Goal: Transaction & Acquisition: Purchase product/service

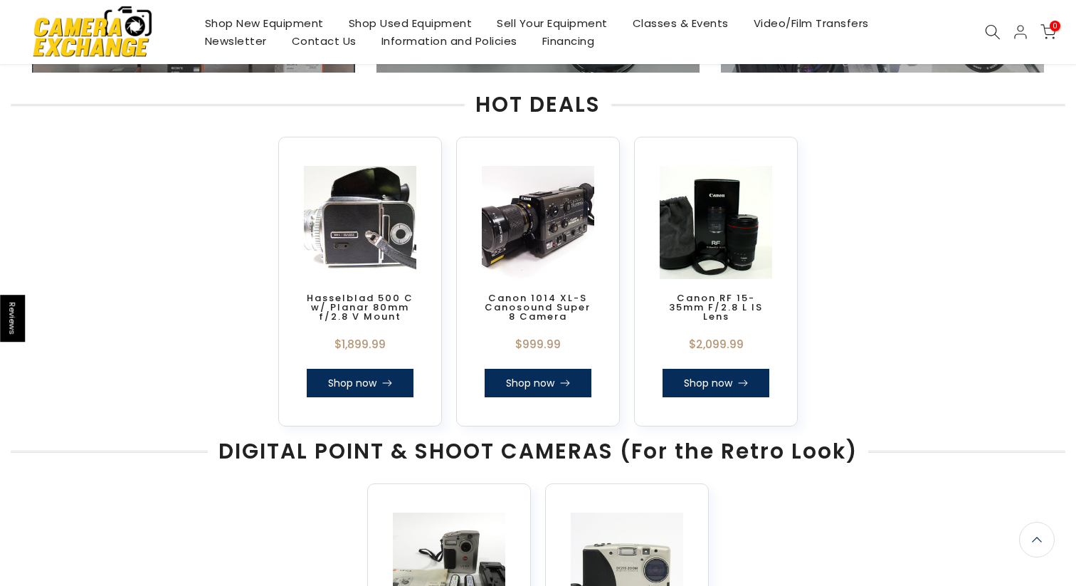
scroll to position [776, 0]
click at [369, 218] on img at bounding box center [359, 222] width 123 height 123
click at [355, 381] on link "Shop now" at bounding box center [360, 383] width 107 height 28
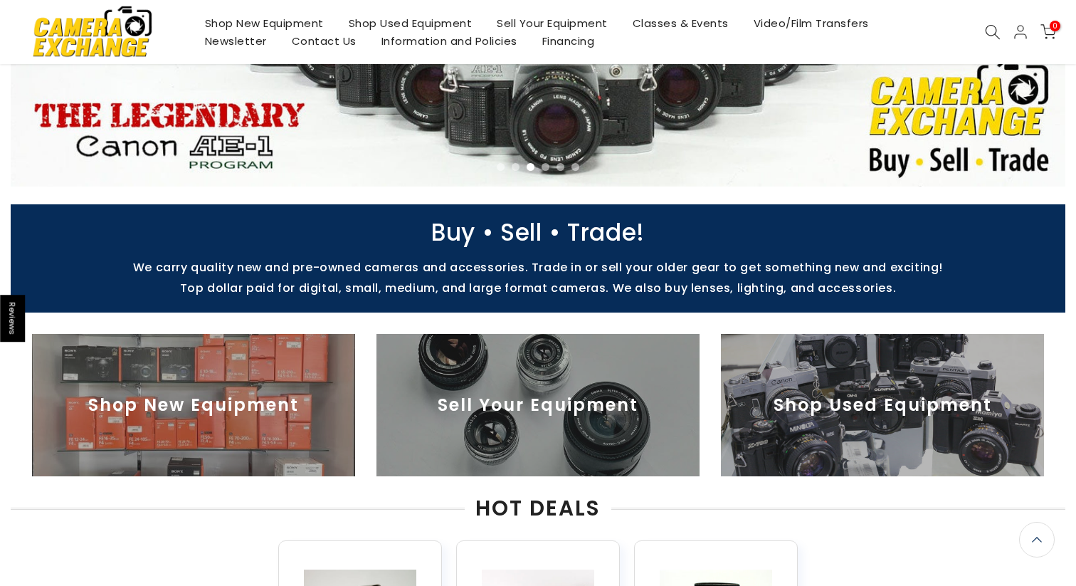
scroll to position [0, 0]
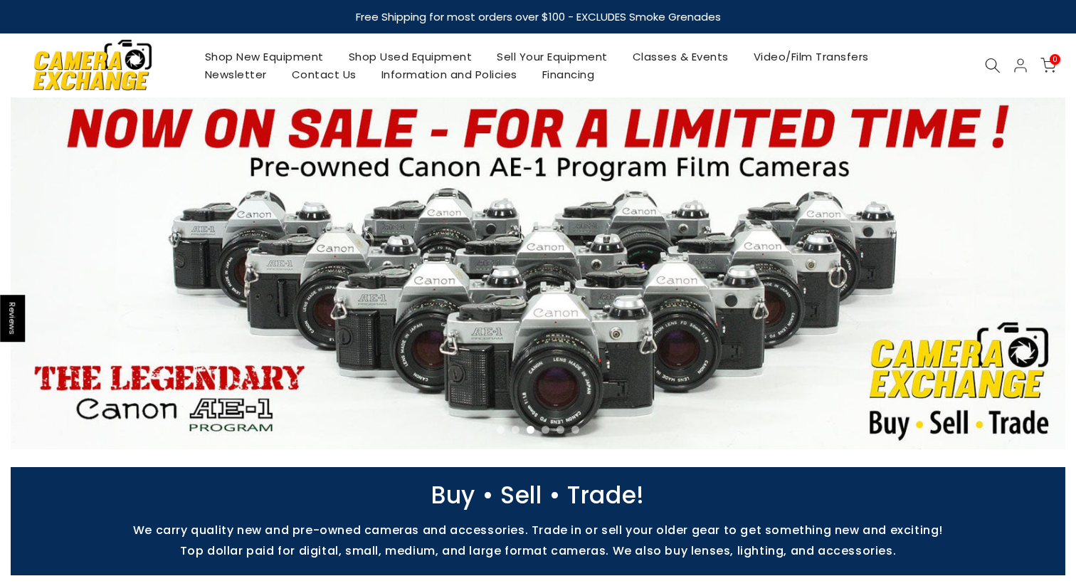
click at [571, 142] on link at bounding box center [538, 273] width 1055 height 352
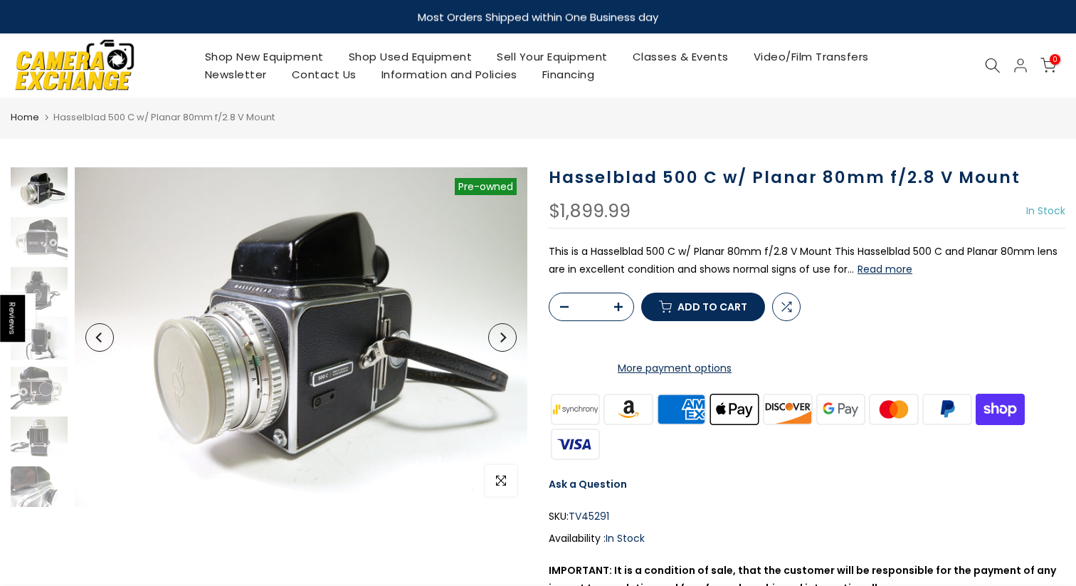
click at [505, 339] on icon "Next" at bounding box center [502, 337] width 10 height 10
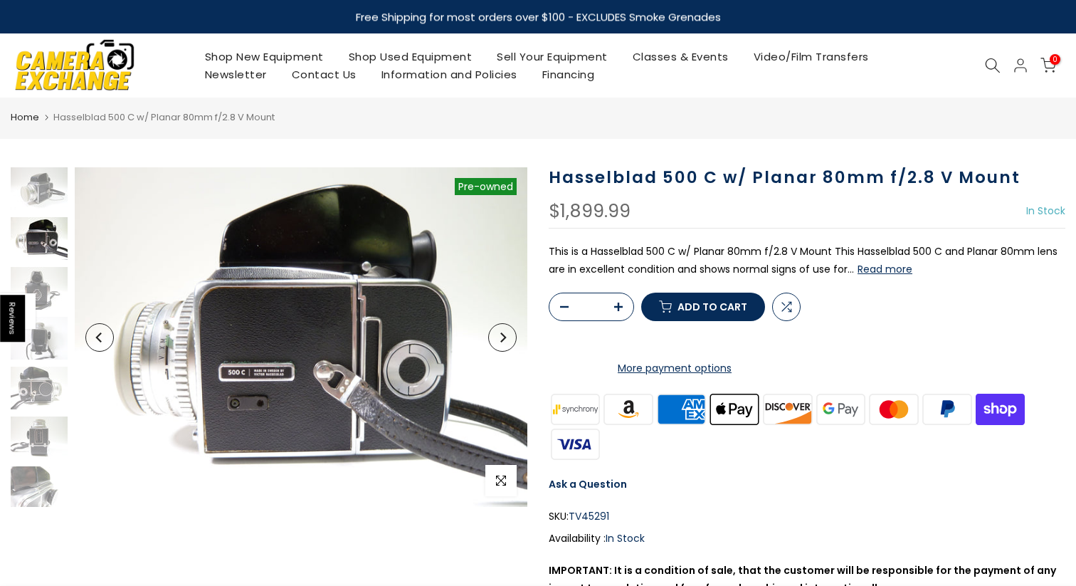
click at [885, 268] on button "Read more" at bounding box center [885, 269] width 55 height 13
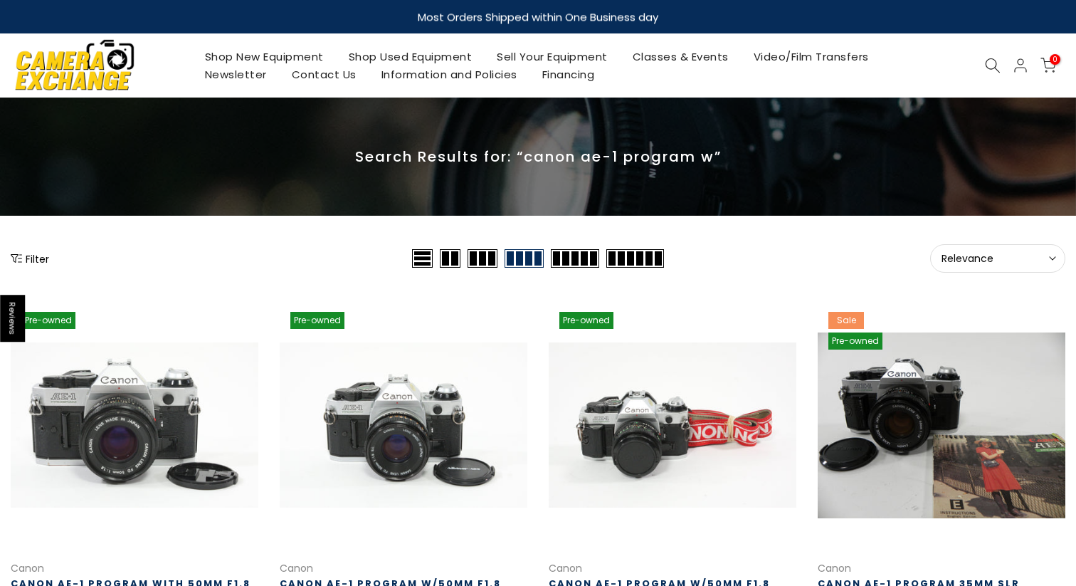
click at [70, 80] on img at bounding box center [74, 64] width 121 height 61
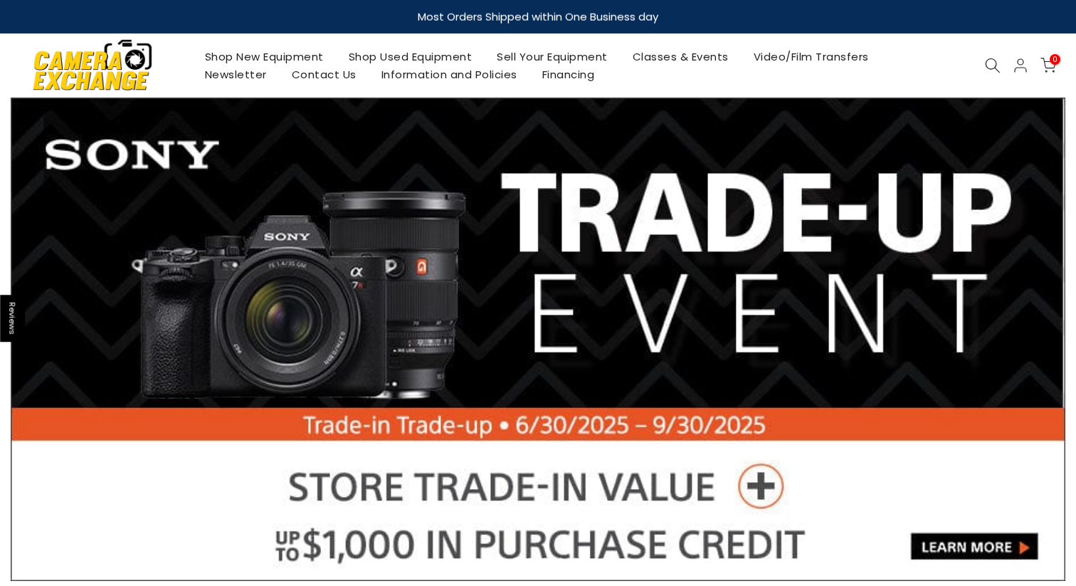
click at [279, 71] on link "Newsletter" at bounding box center [235, 74] width 87 height 18
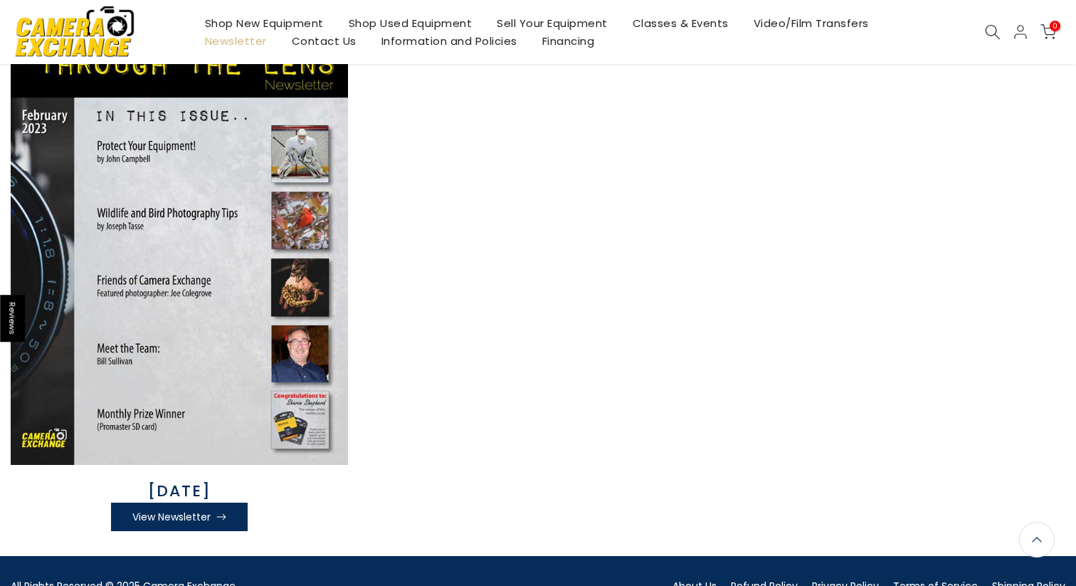
scroll to position [830, 0]
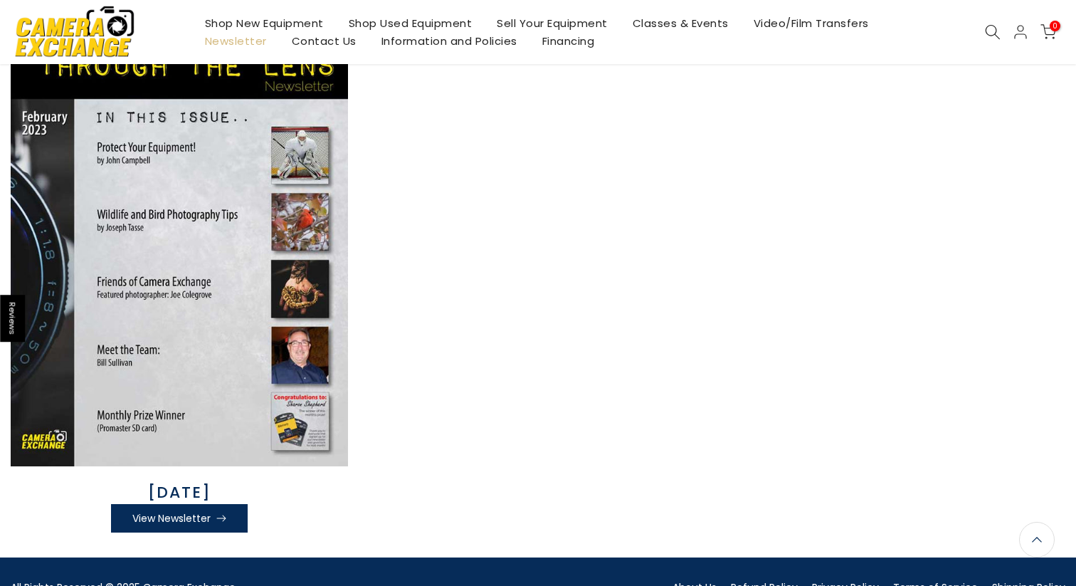
click at [200, 345] on img at bounding box center [179, 247] width 337 height 436
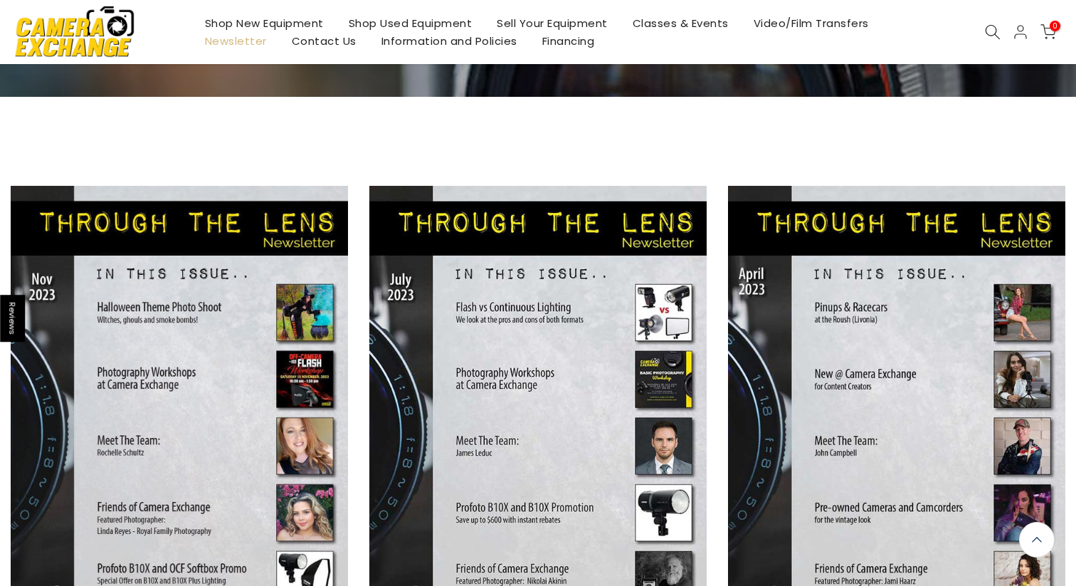
scroll to position [0, 0]
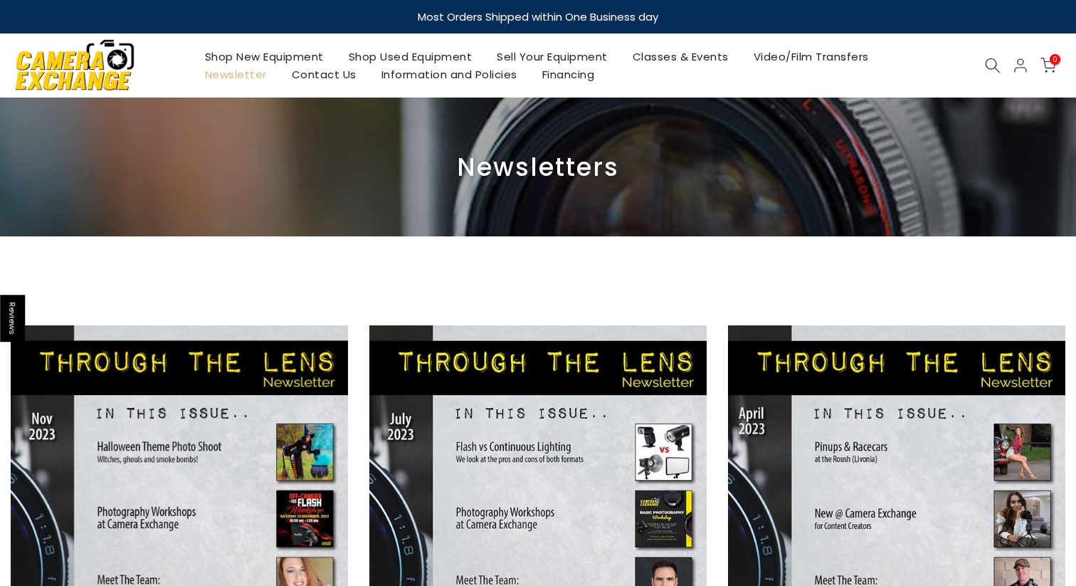
click at [84, 79] on img at bounding box center [74, 64] width 121 height 61
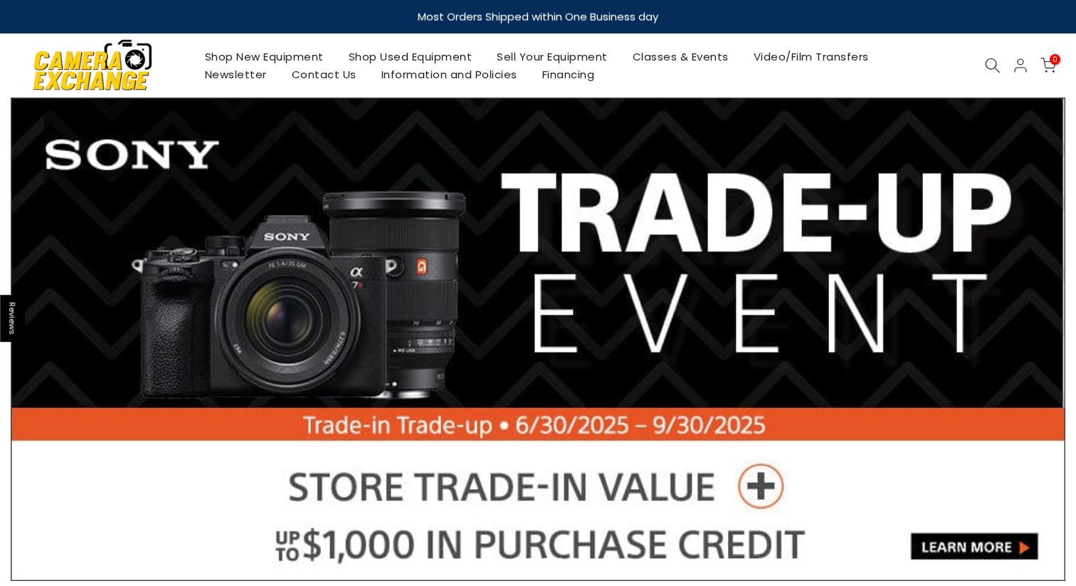
click at [391, 54] on link "Shop Used Equipment" at bounding box center [410, 57] width 149 height 18
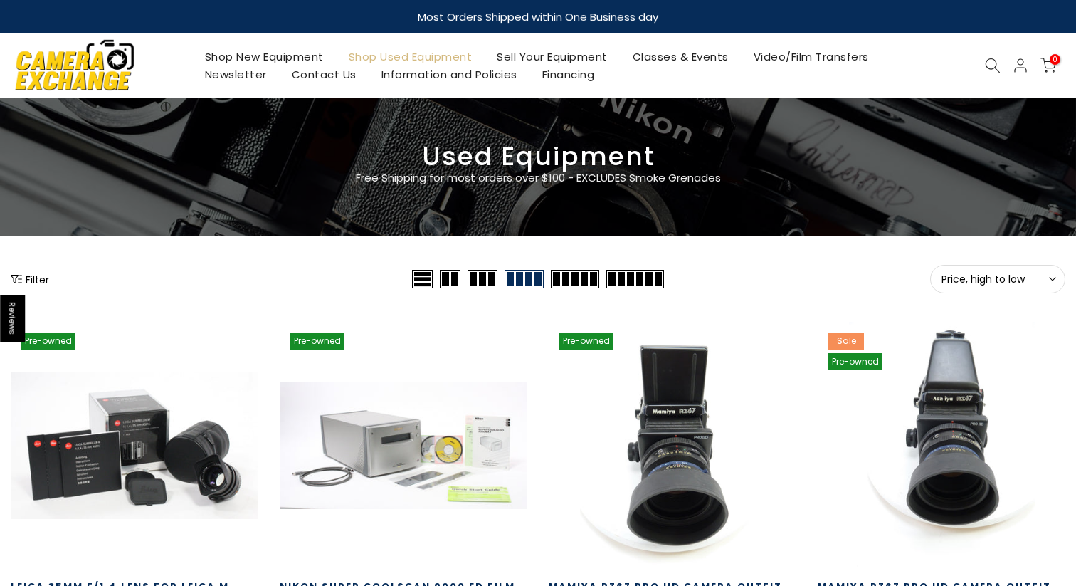
click at [450, 279] on span at bounding box center [450, 279] width 21 height 19
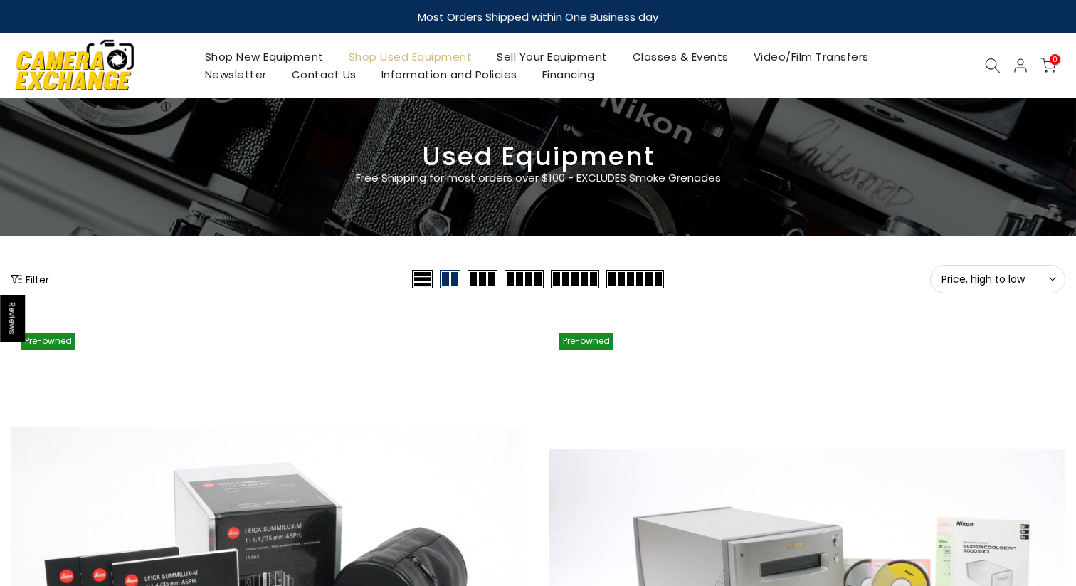
click at [609, 278] on span at bounding box center [635, 279] width 58 height 19
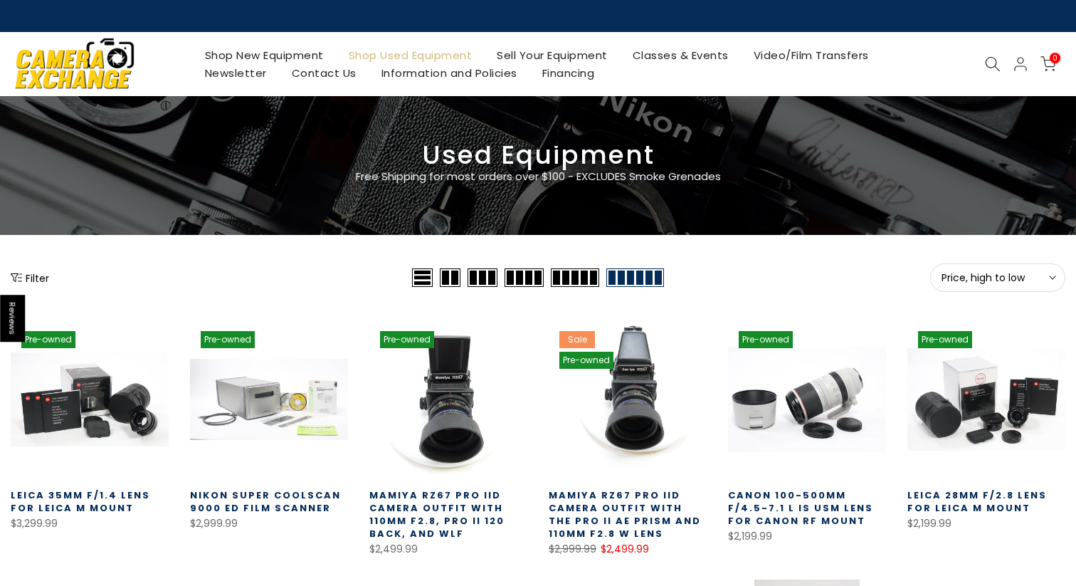
click at [428, 274] on span at bounding box center [422, 277] width 21 height 19
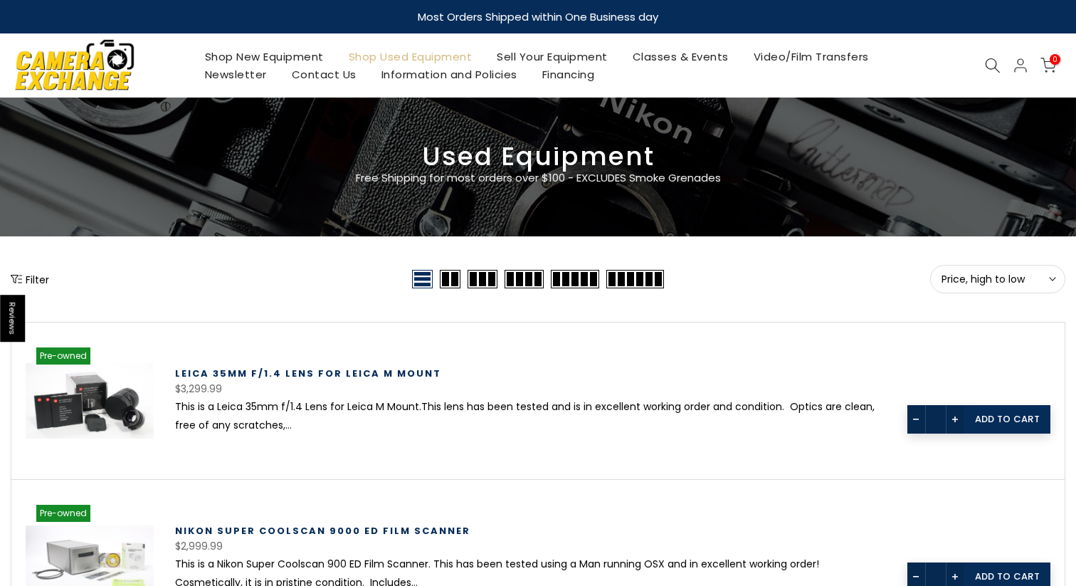
click at [455, 283] on span at bounding box center [450, 279] width 21 height 19
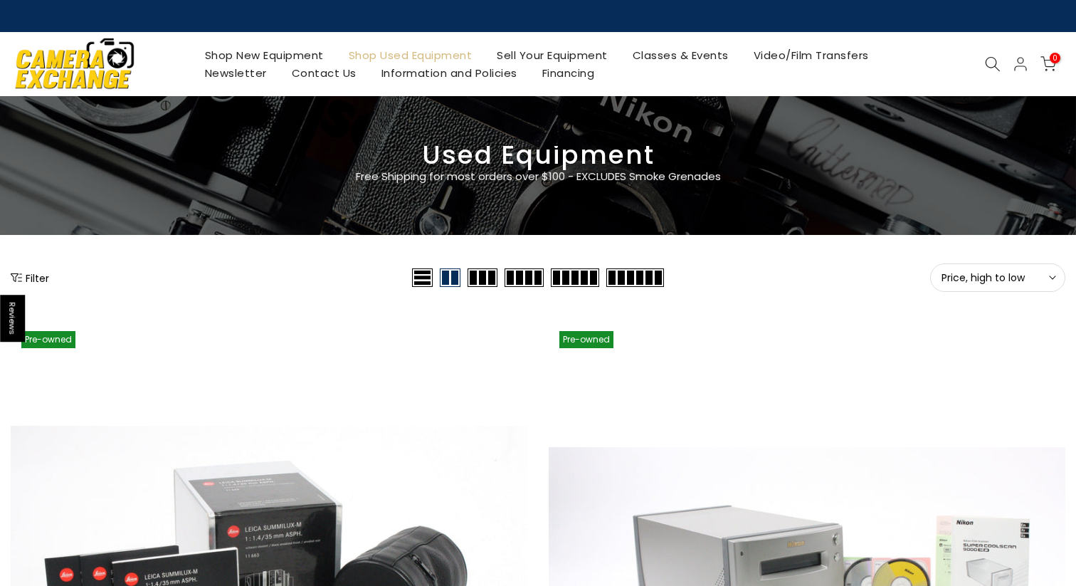
click at [480, 279] on span at bounding box center [483, 277] width 30 height 19
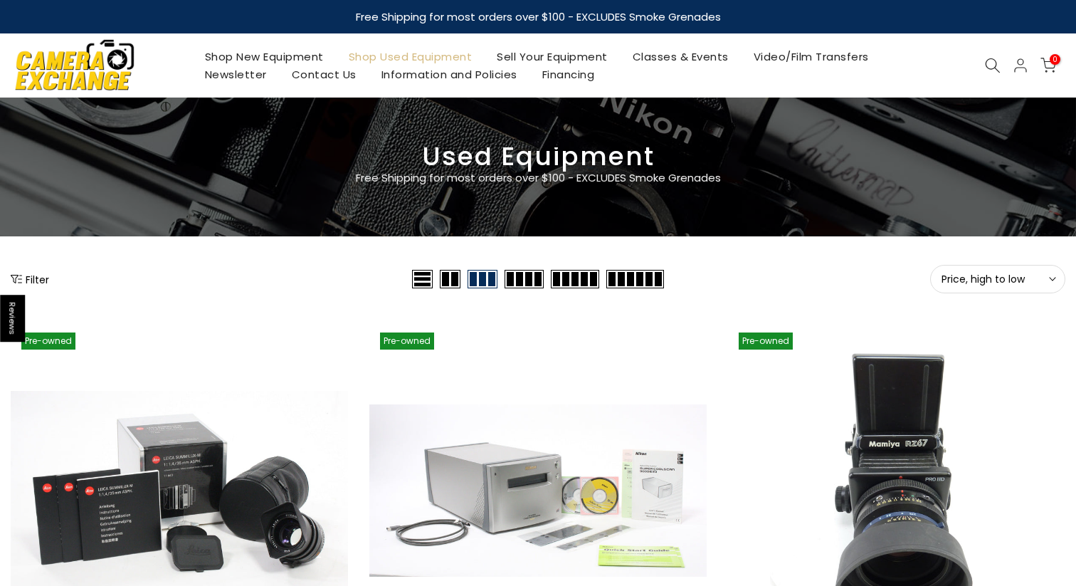
click at [29, 278] on button "Filter" at bounding box center [30, 279] width 38 height 14
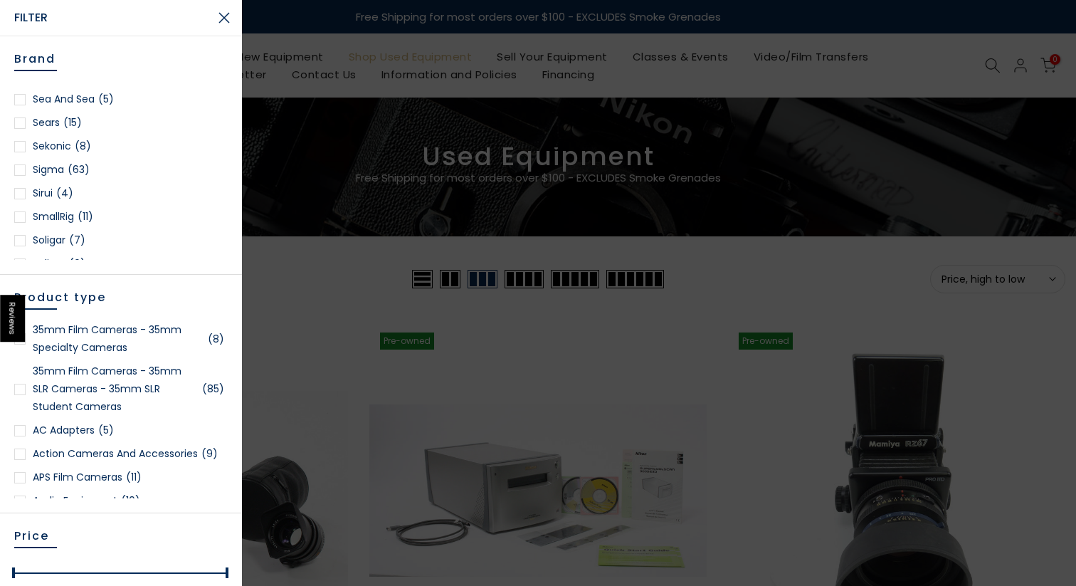
scroll to position [1781, 0]
click at [23, 125] on link "Sears (15)" at bounding box center [120, 119] width 213 height 18
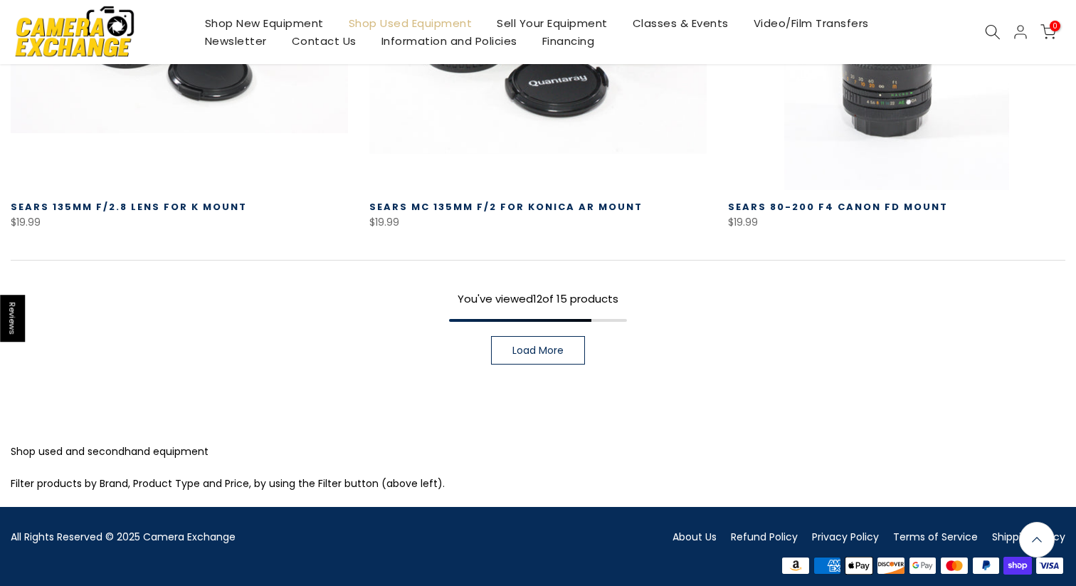
scroll to position [1749, 0]
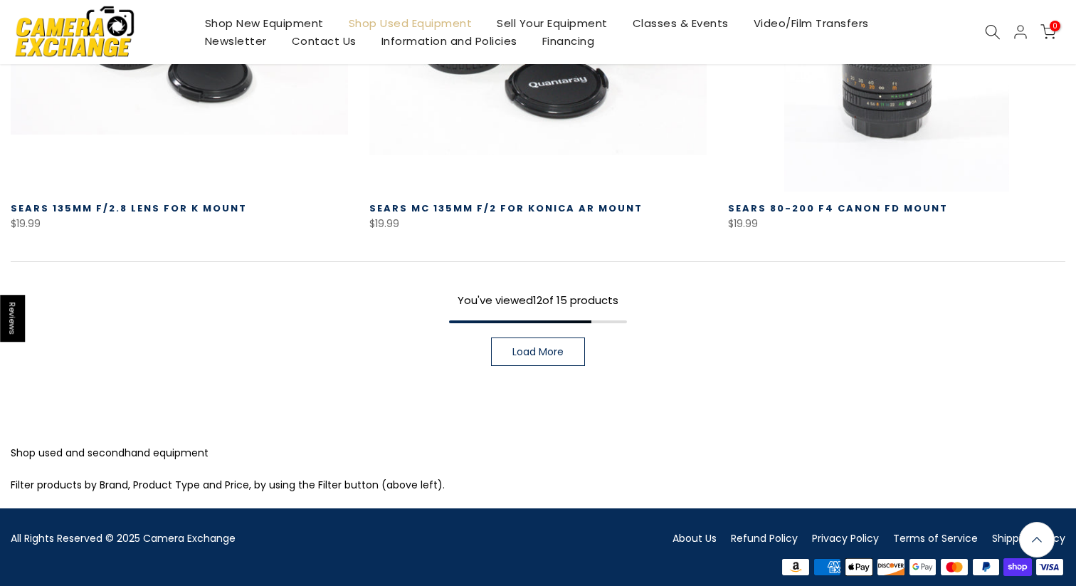
click at [538, 337] on link "Load More" at bounding box center [538, 351] width 94 height 28
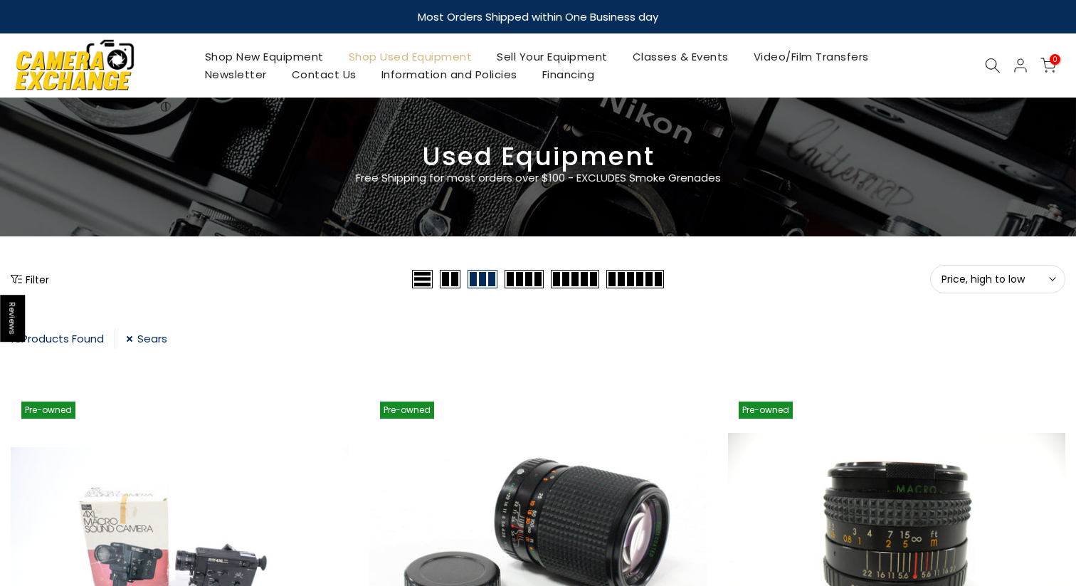
click at [132, 339] on link "Sears" at bounding box center [146, 338] width 41 height 19
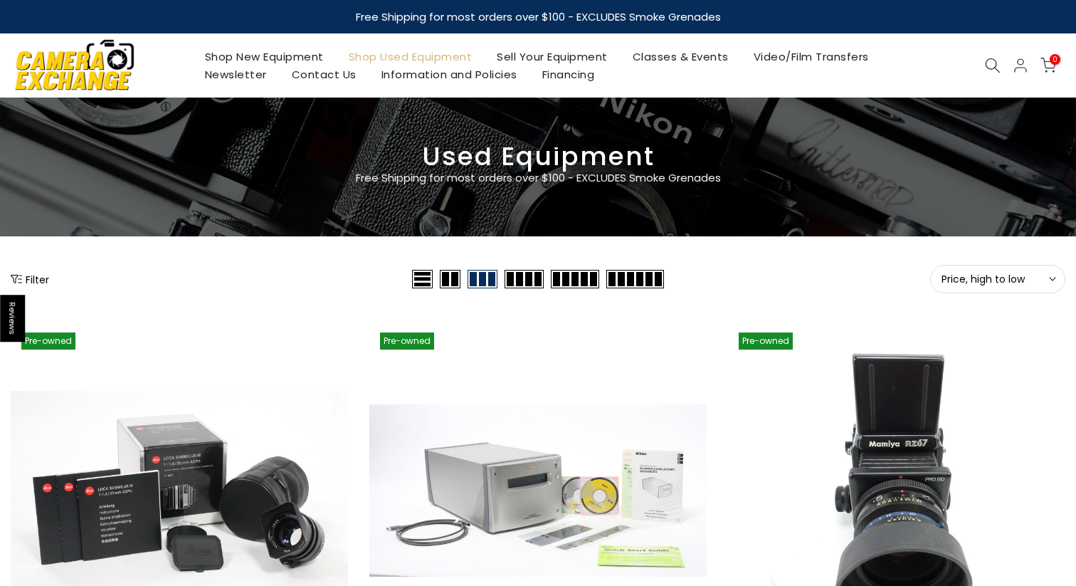
click at [34, 279] on button "Filter" at bounding box center [30, 279] width 38 height 14
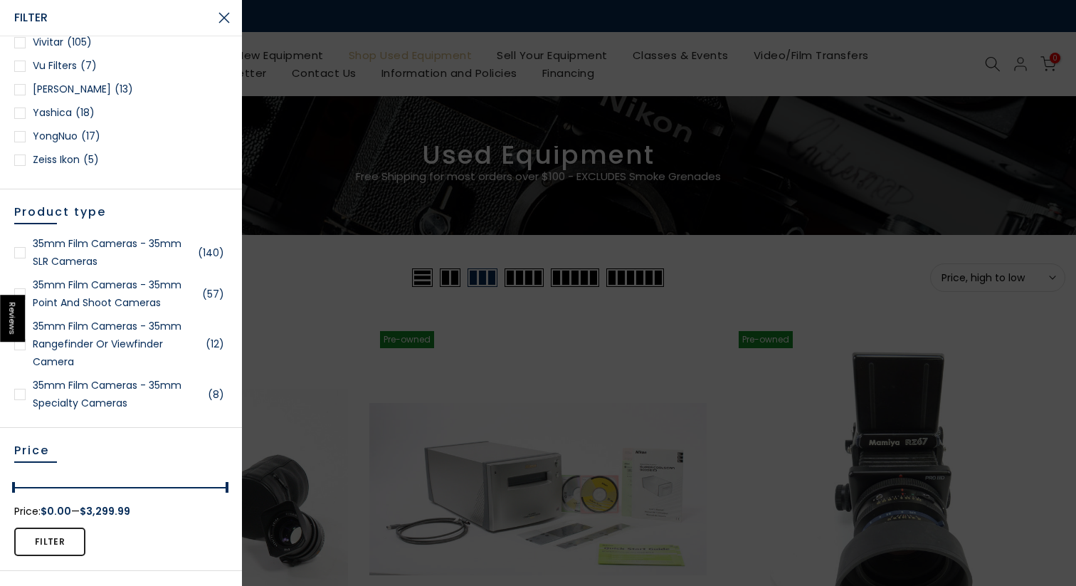
scroll to position [2157, 0]
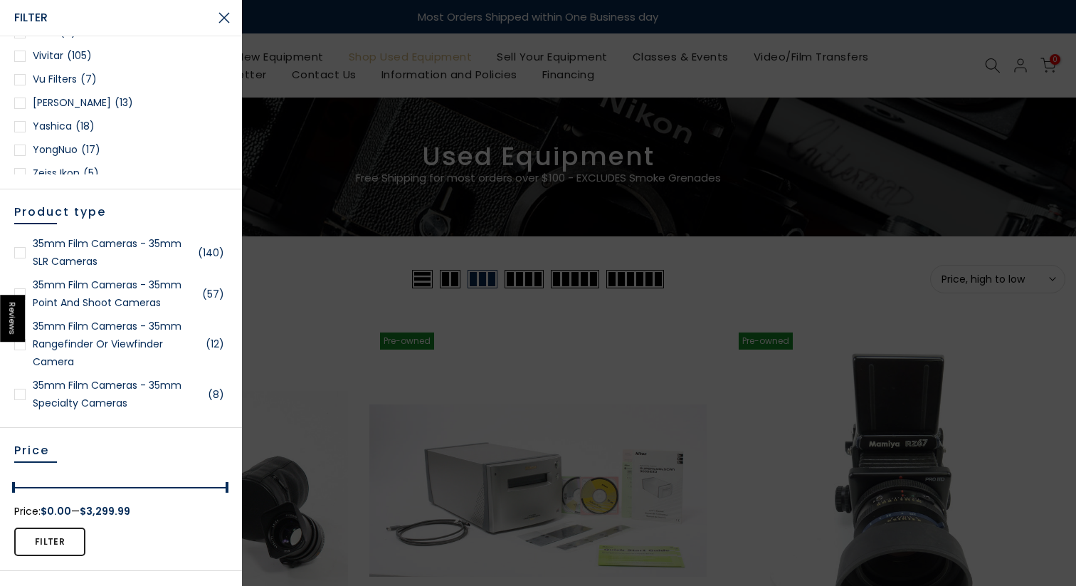
click at [20, 131] on div at bounding box center [19, 126] width 11 height 11
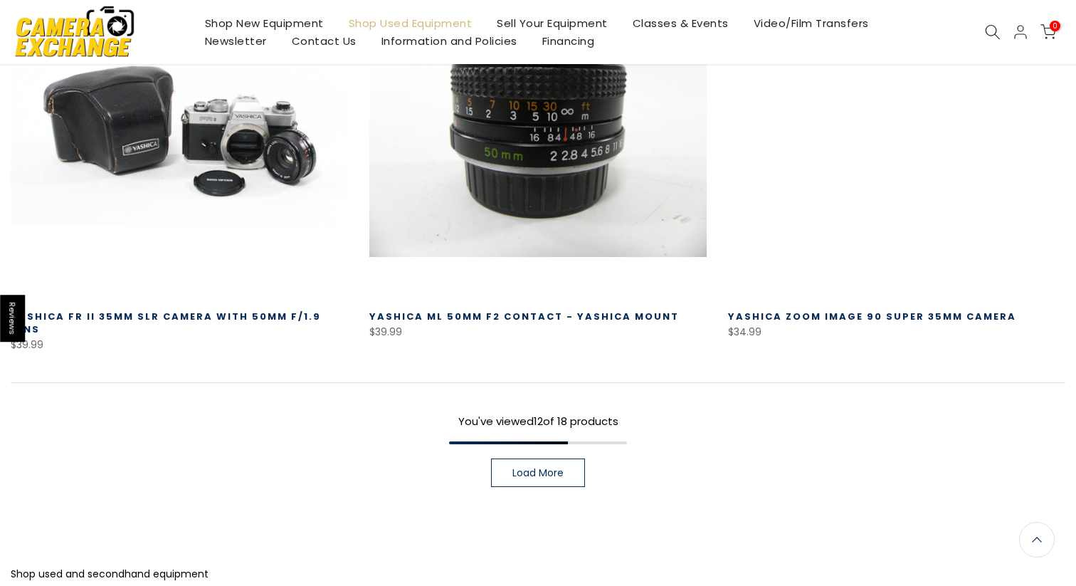
scroll to position [1787, 0]
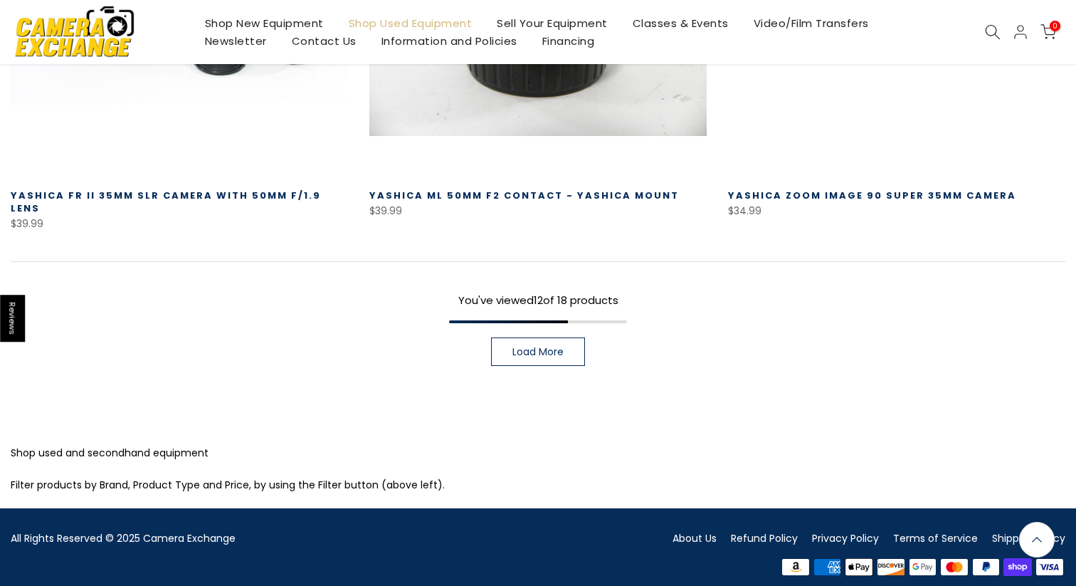
click at [547, 347] on span "Load More" at bounding box center [537, 352] width 51 height 10
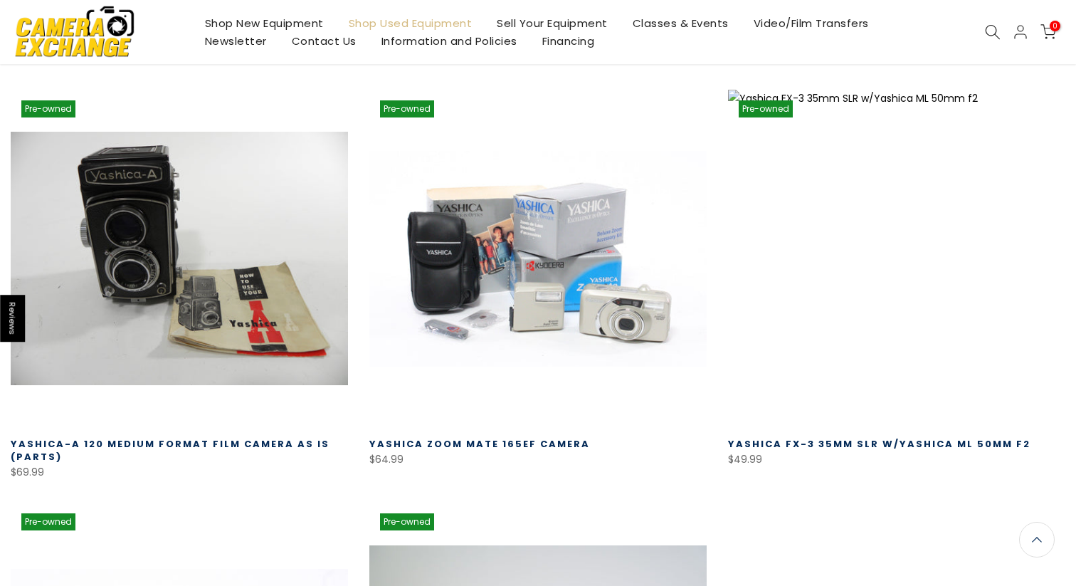
scroll to position [685, 0]
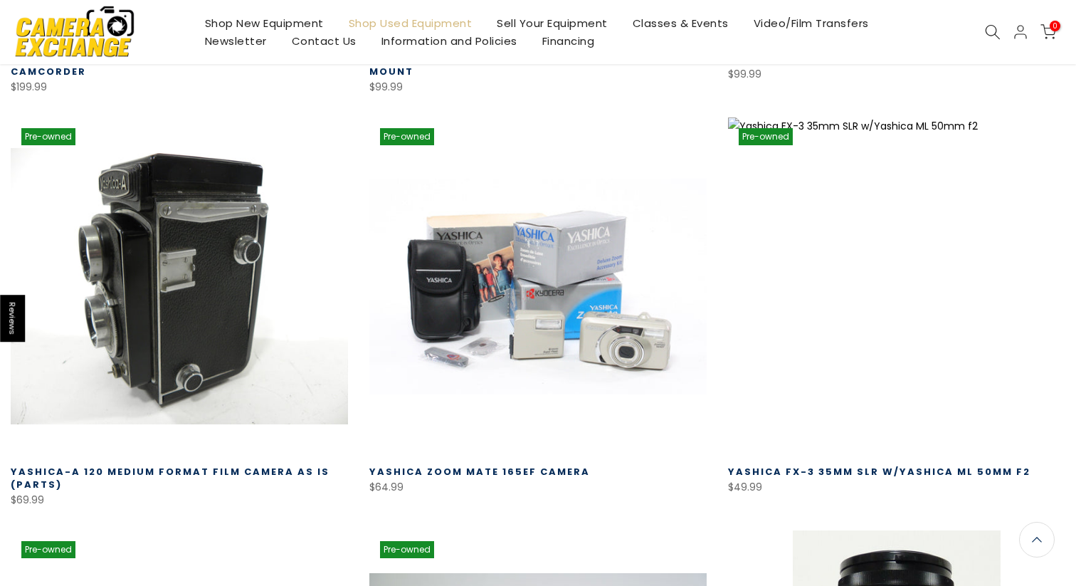
click at [134, 267] on link at bounding box center [179, 285] width 337 height 337
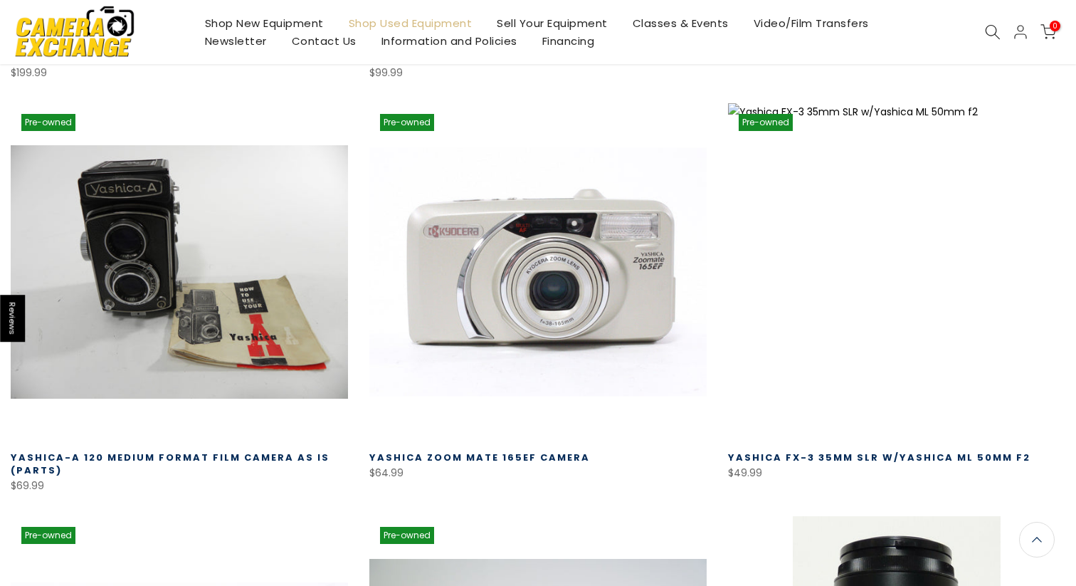
scroll to position [707, 0]
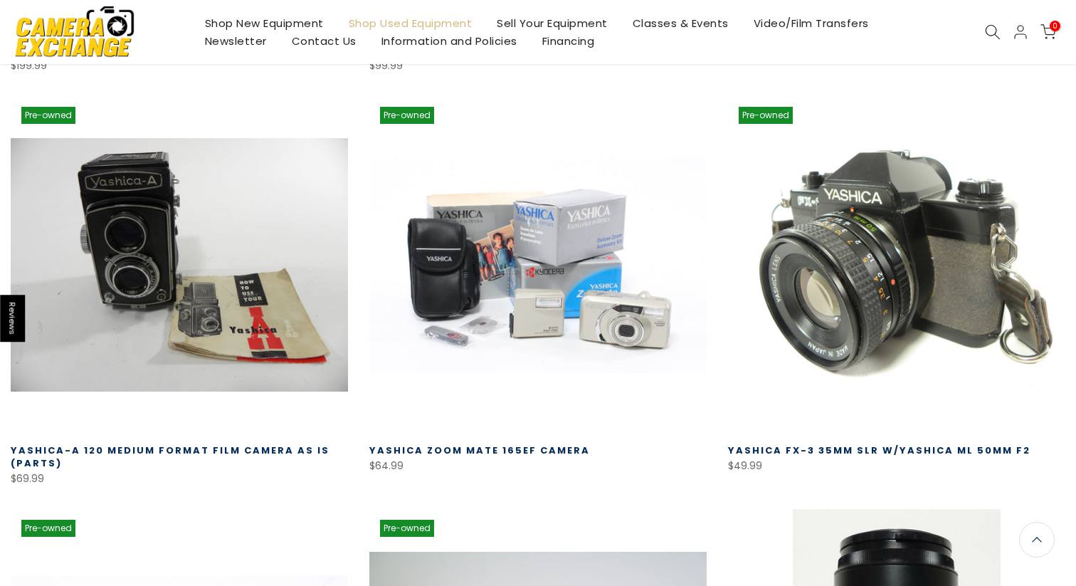
click at [893, 249] on link at bounding box center [896, 264] width 337 height 337
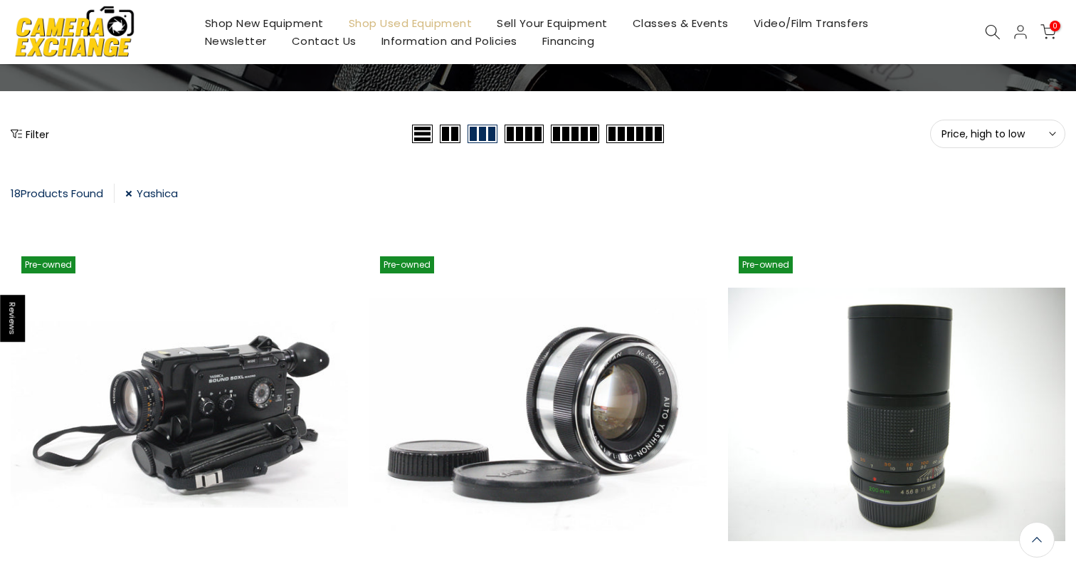
scroll to position [0, 0]
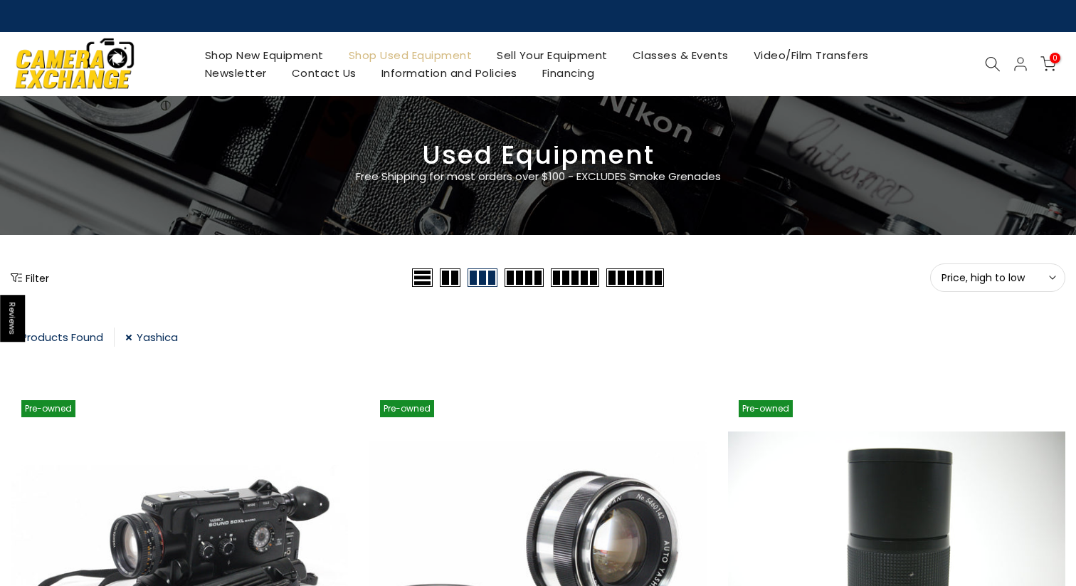
click at [133, 337] on link "Yashica" at bounding box center [151, 336] width 53 height 19
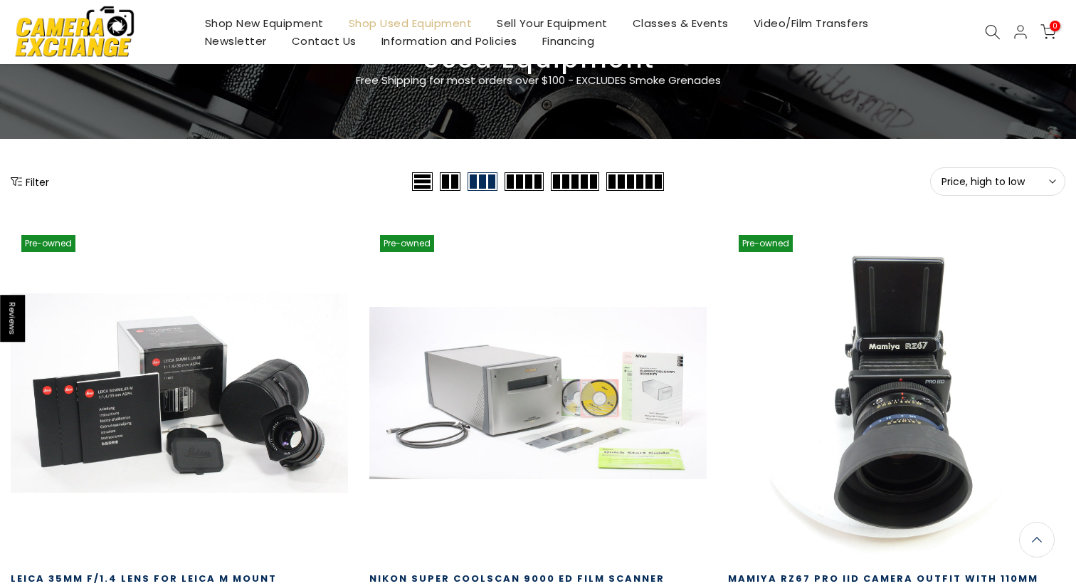
scroll to position [99, 0]
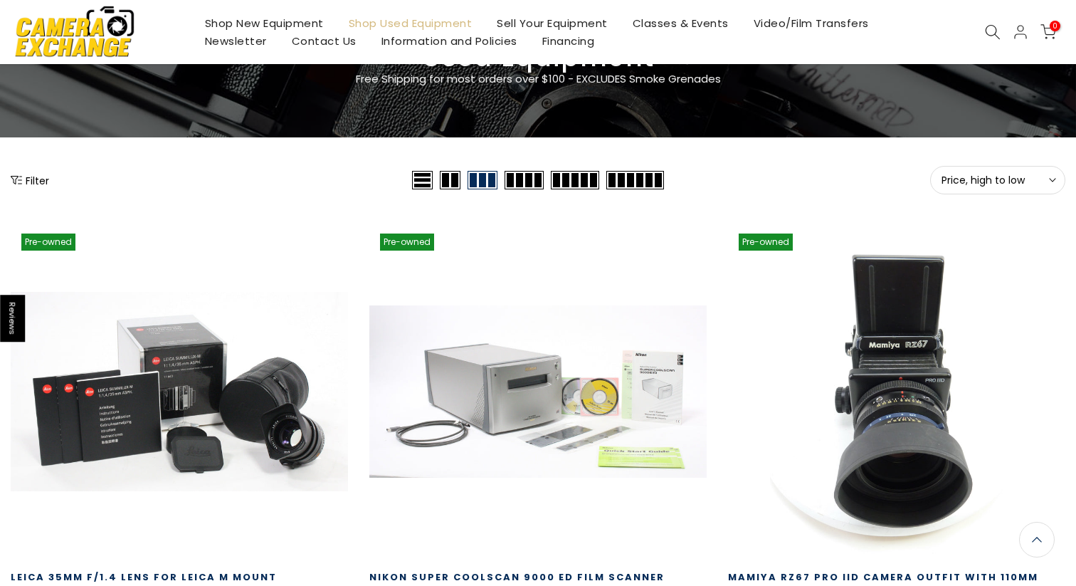
click at [32, 177] on button "Filter" at bounding box center [30, 180] width 38 height 14
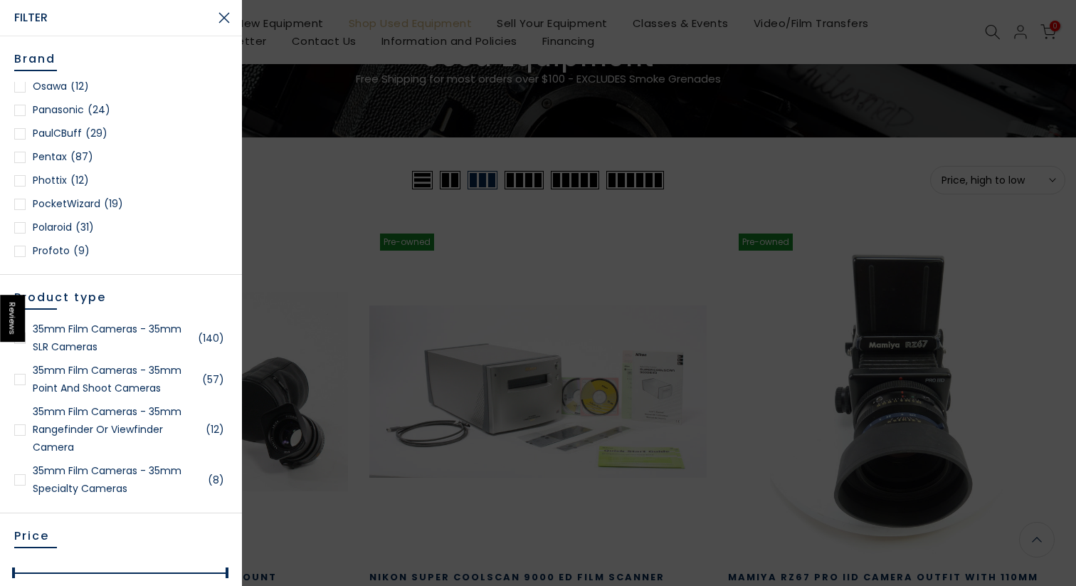
scroll to position [97, 0]
click at [23, 157] on div at bounding box center [19, 157] width 11 height 11
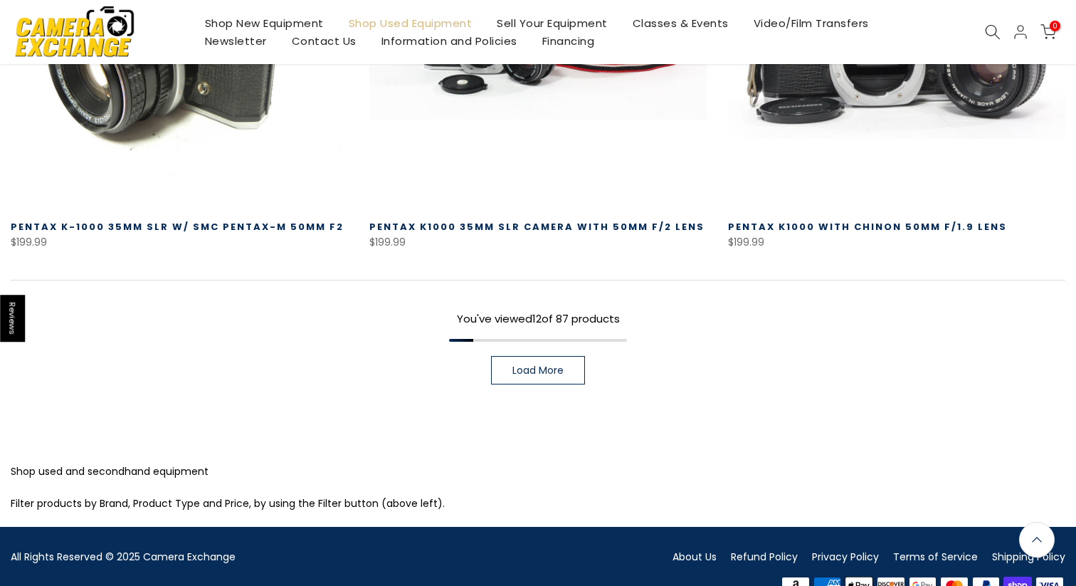
scroll to position [1731, 0]
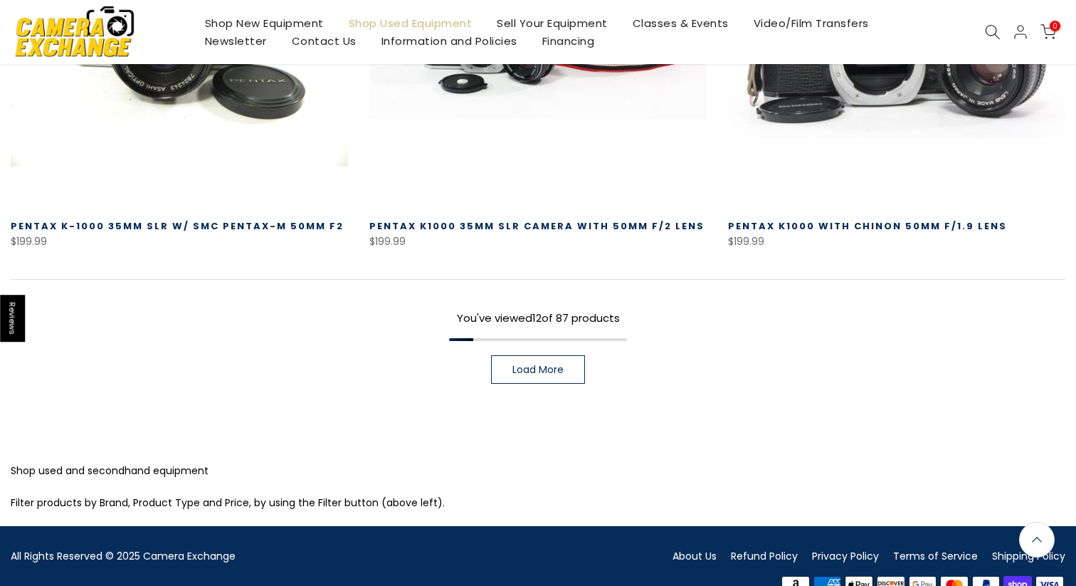
click at [532, 364] on span "Load More" at bounding box center [537, 369] width 51 height 10
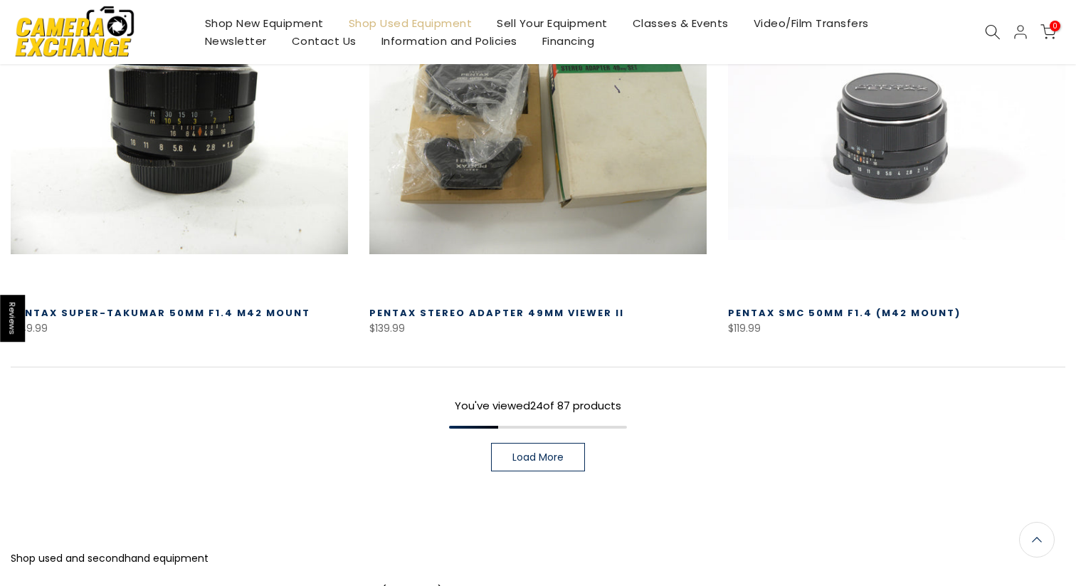
scroll to position [3272, 0]
click at [529, 450] on span "Load More" at bounding box center [537, 455] width 51 height 10
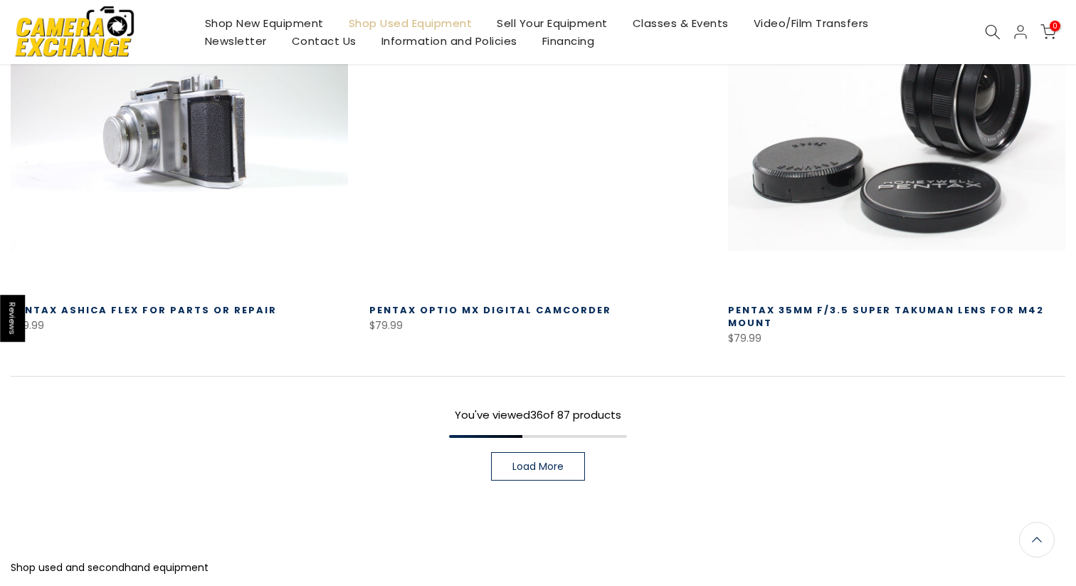
scroll to position [5001, 0]
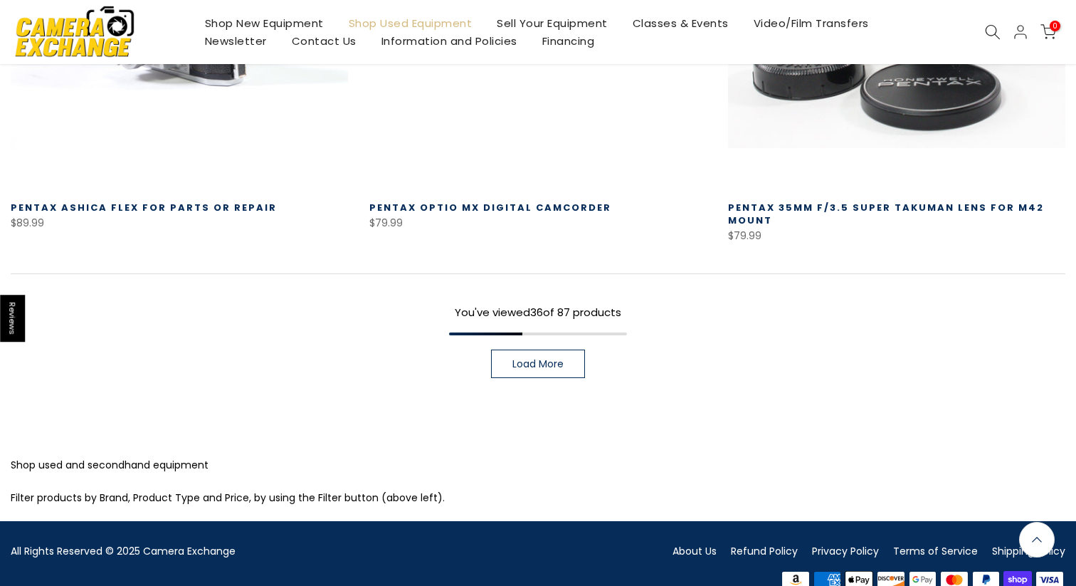
click at [536, 359] on span "Load More" at bounding box center [537, 364] width 51 height 10
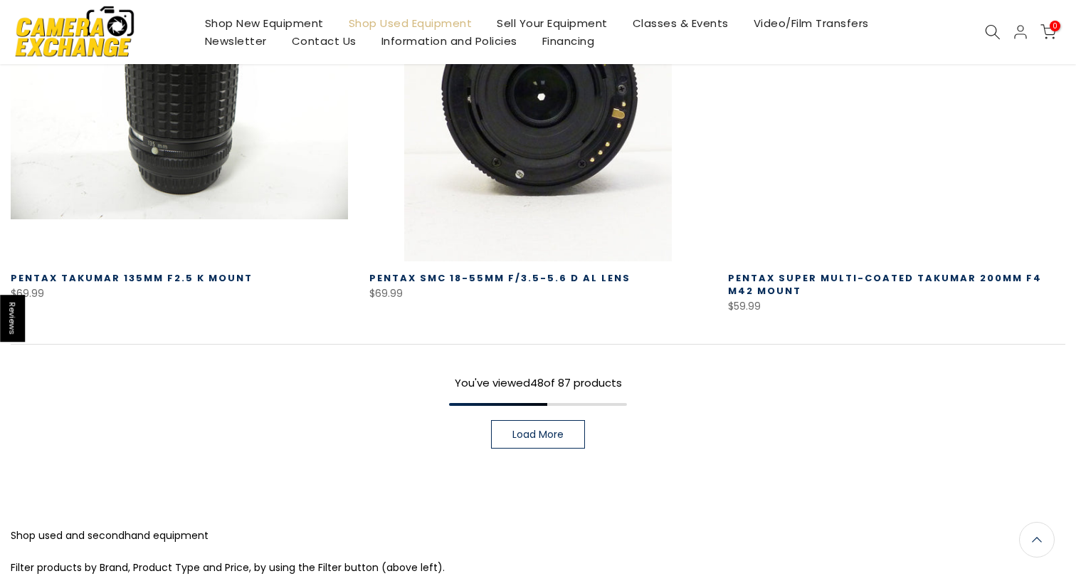
scroll to position [6567, 0]
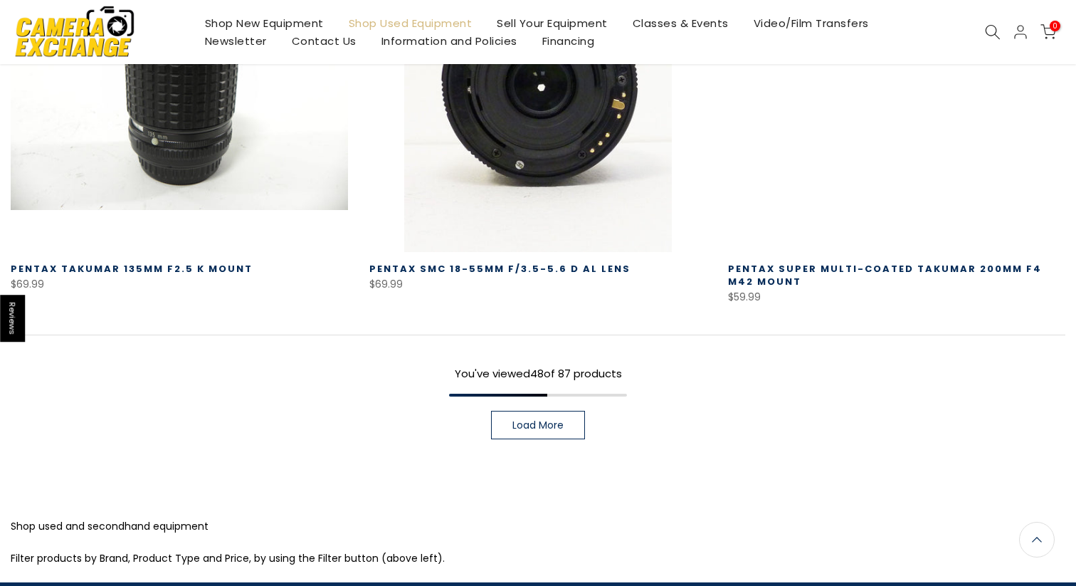
click at [540, 420] on span "Load More" at bounding box center [537, 425] width 51 height 10
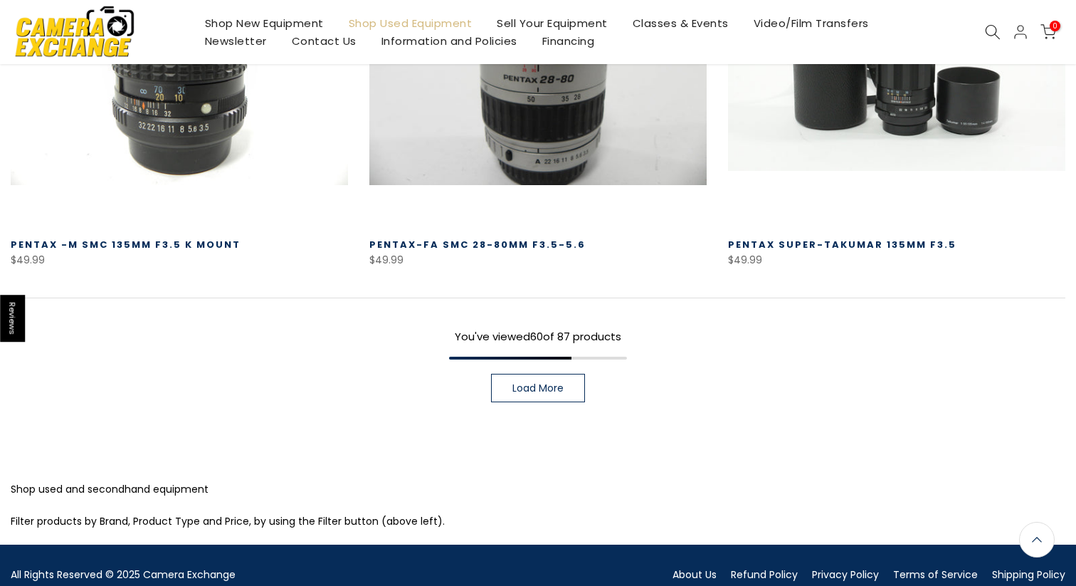
scroll to position [8231, 0]
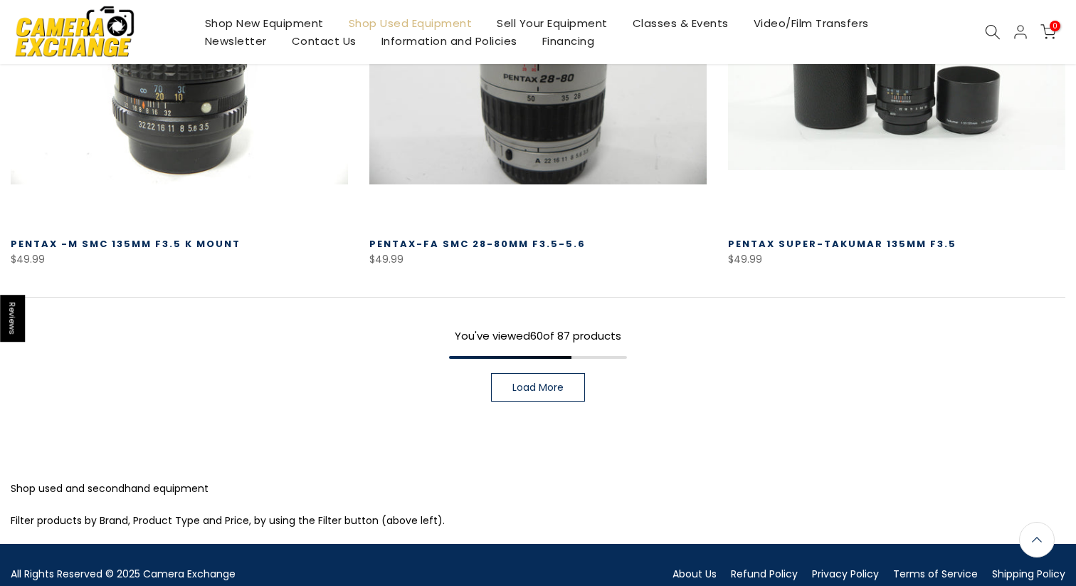
click at [554, 373] on link "Load More" at bounding box center [538, 387] width 94 height 28
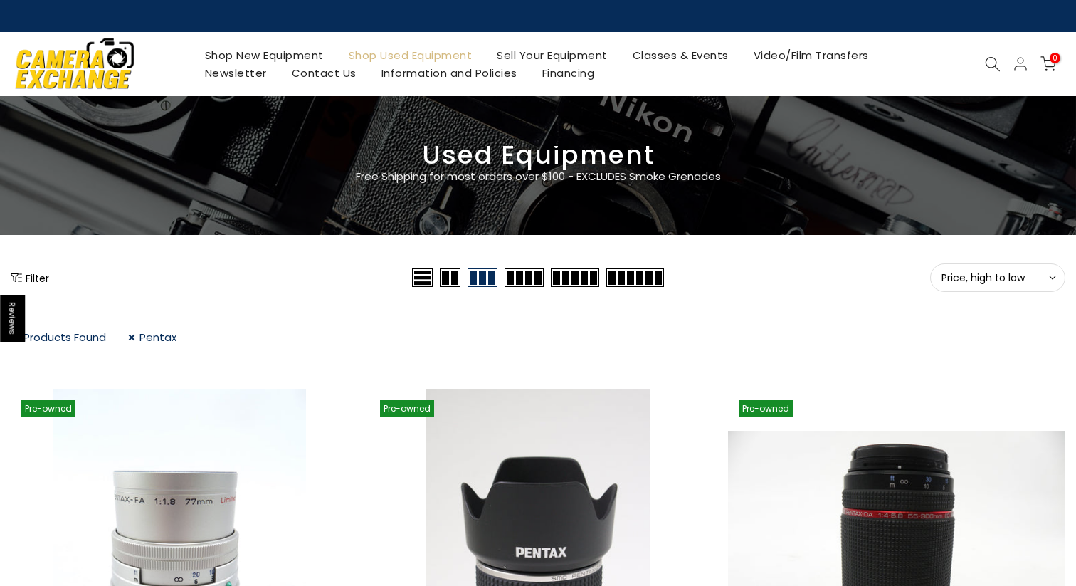
scroll to position [41, 0]
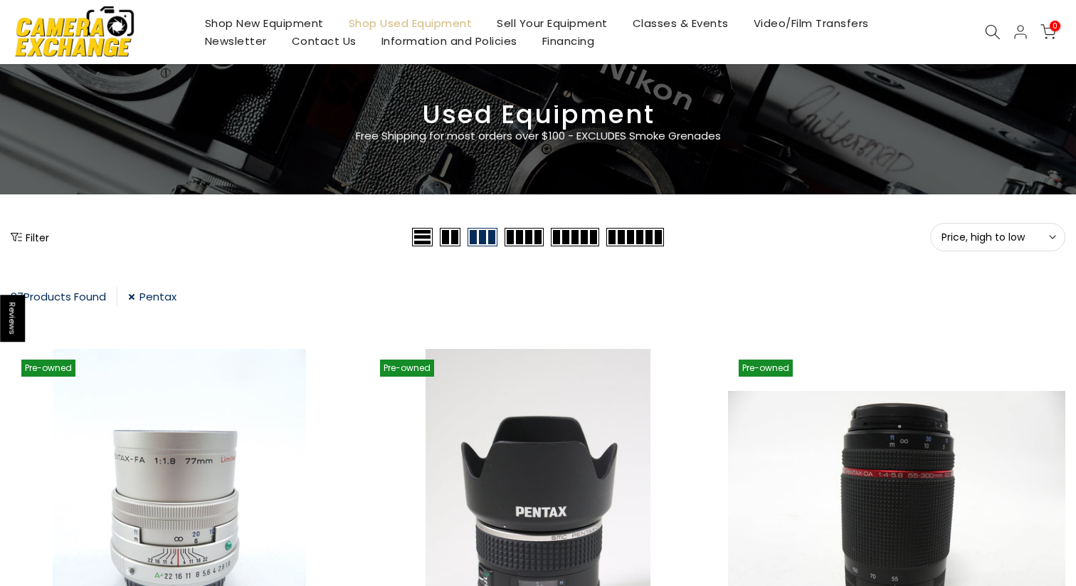
click at [137, 296] on link "Pentax" at bounding box center [152, 296] width 48 height 19
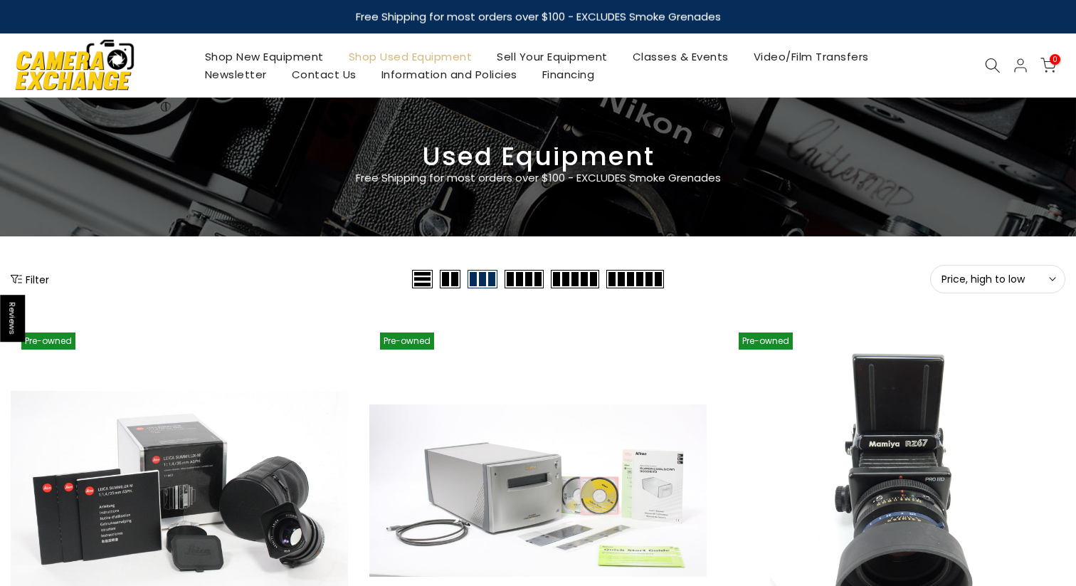
click at [34, 279] on button "Filter" at bounding box center [30, 279] width 38 height 14
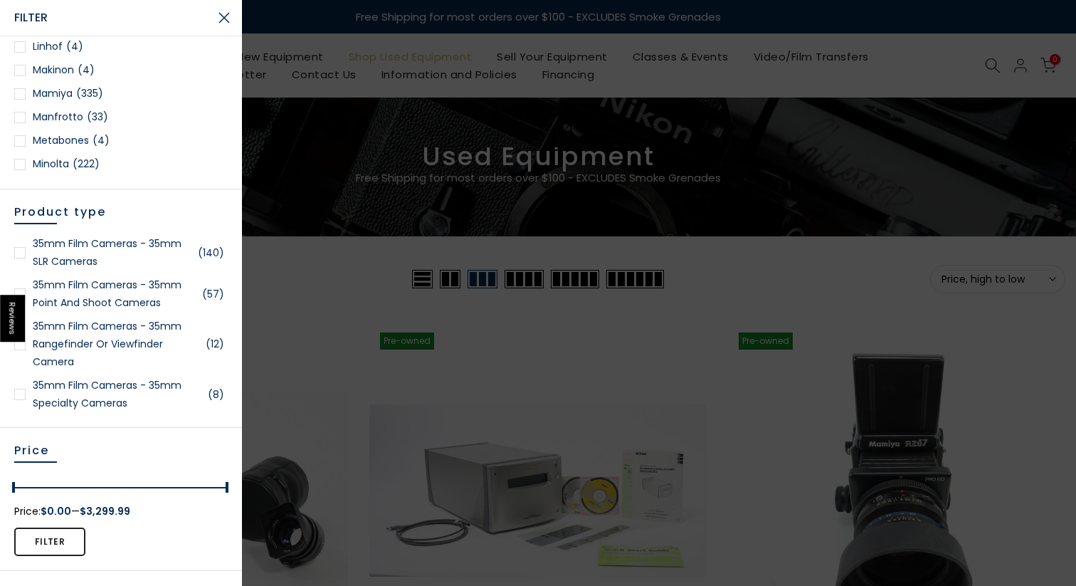
scroll to position [1048, 0]
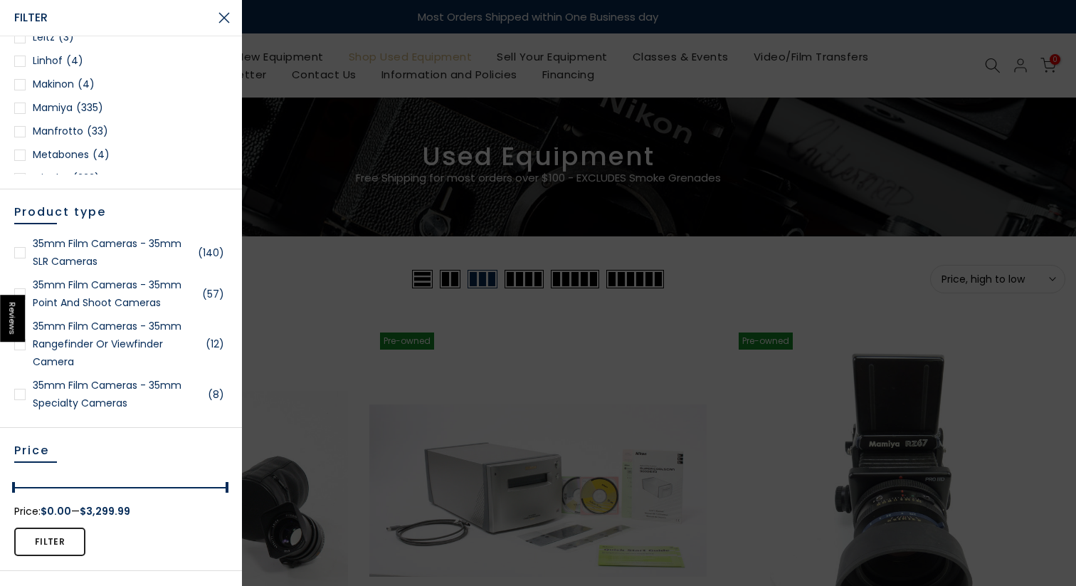
click at [21, 108] on div at bounding box center [19, 107] width 11 height 11
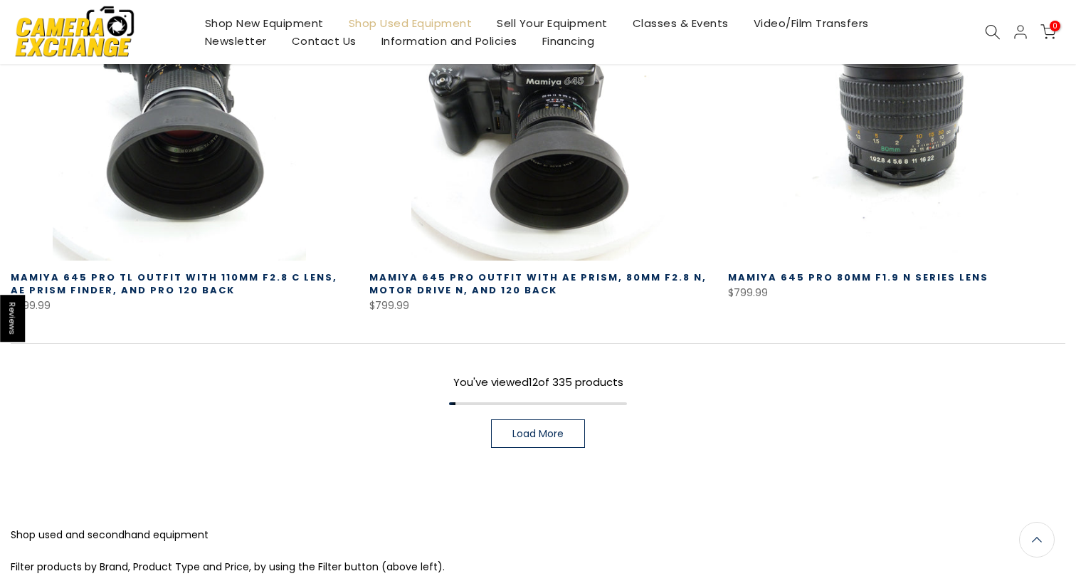
scroll to position [1708, 0]
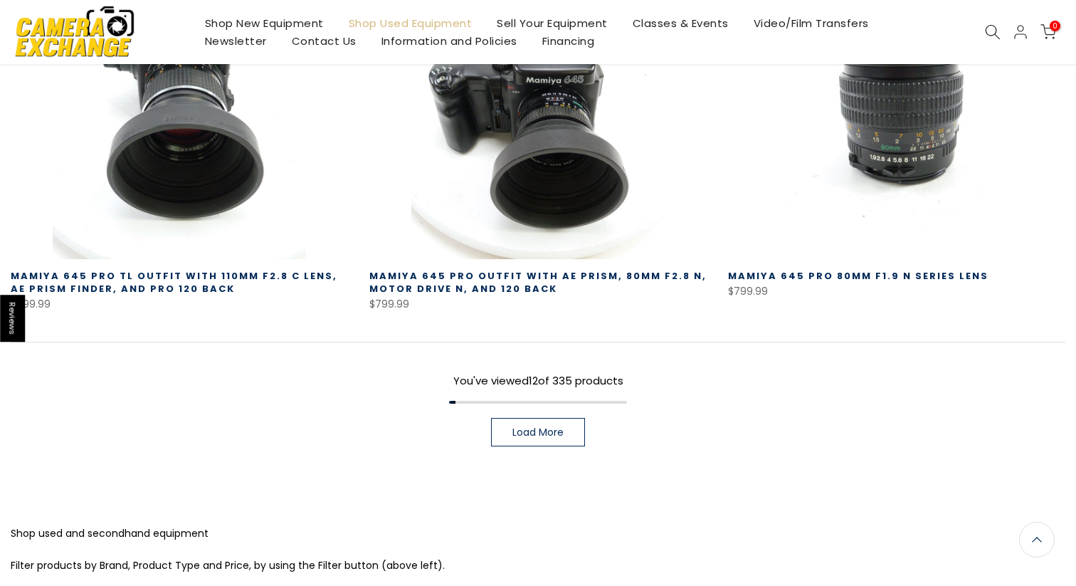
click at [542, 424] on link "Load More" at bounding box center [538, 432] width 94 height 28
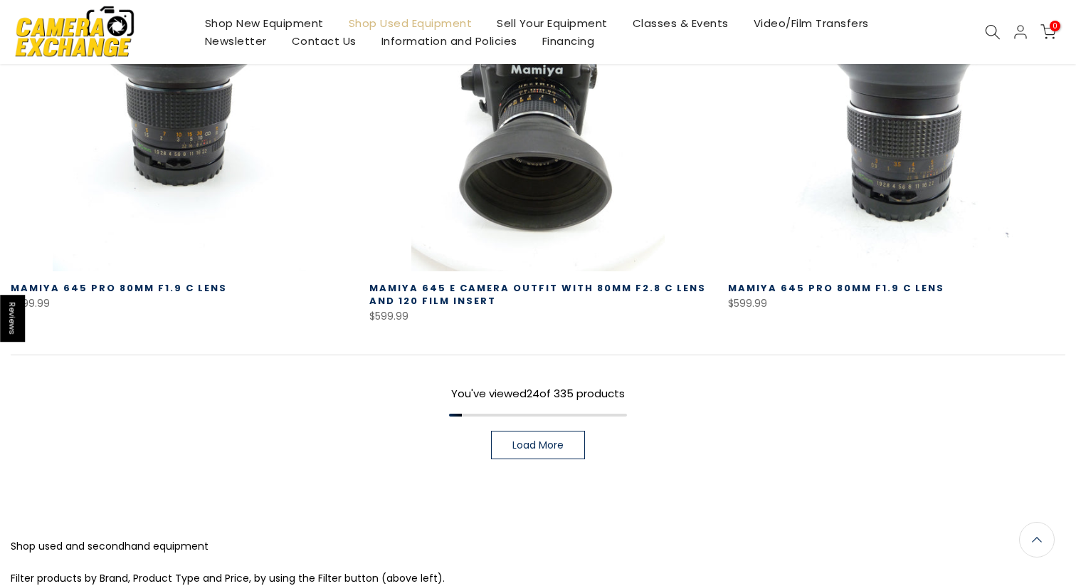
scroll to position [3345, 0]
click at [544, 444] on span "Load More" at bounding box center [537, 445] width 51 height 10
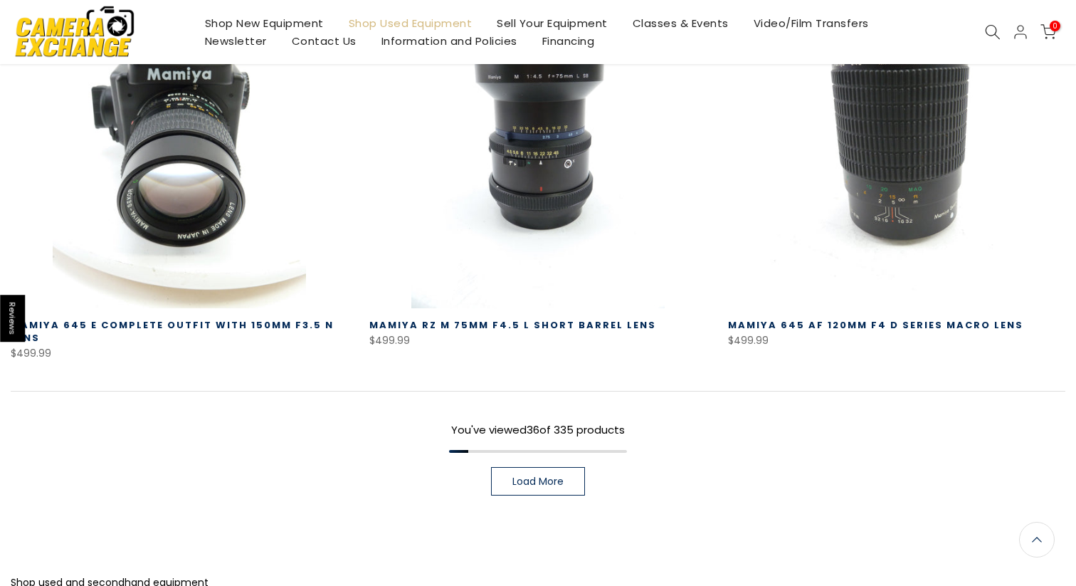
scroll to position [4947, 0]
click at [517, 480] on span "Load More" at bounding box center [537, 481] width 51 height 10
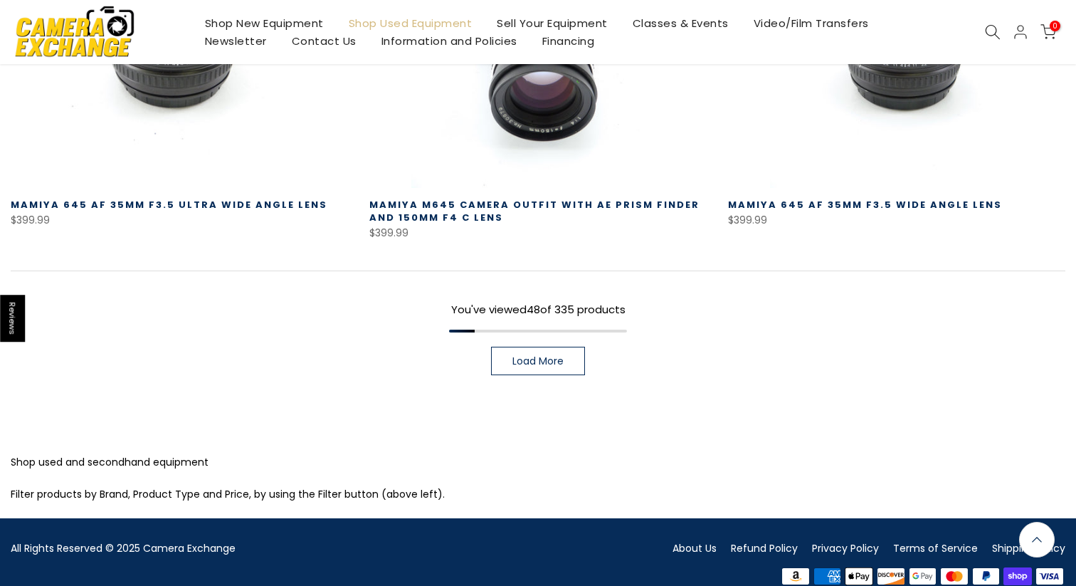
scroll to position [6724, 0]
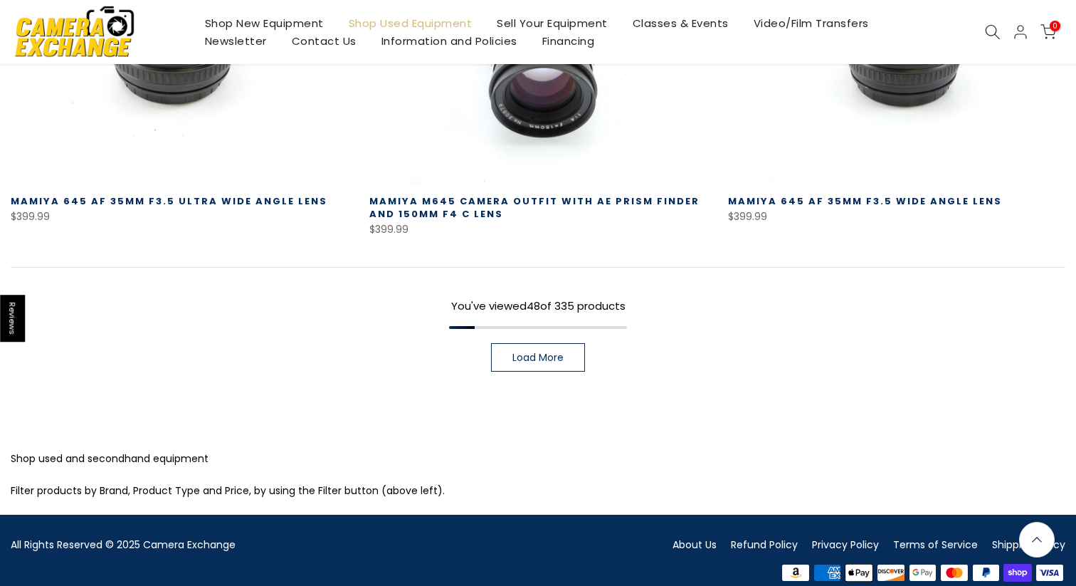
click at [548, 352] on span "Load More" at bounding box center [537, 357] width 51 height 10
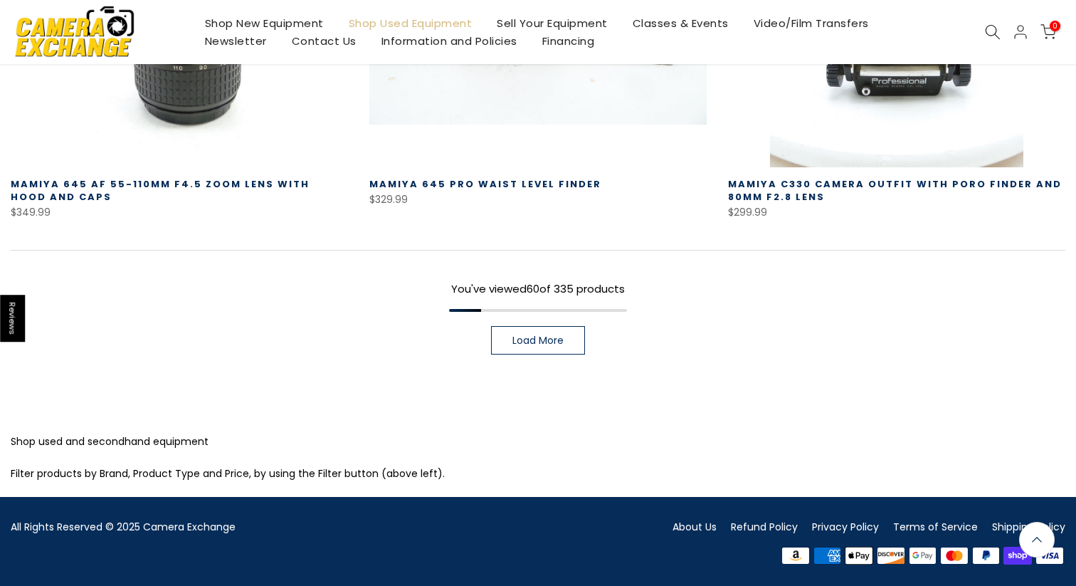
scroll to position [8356, 0]
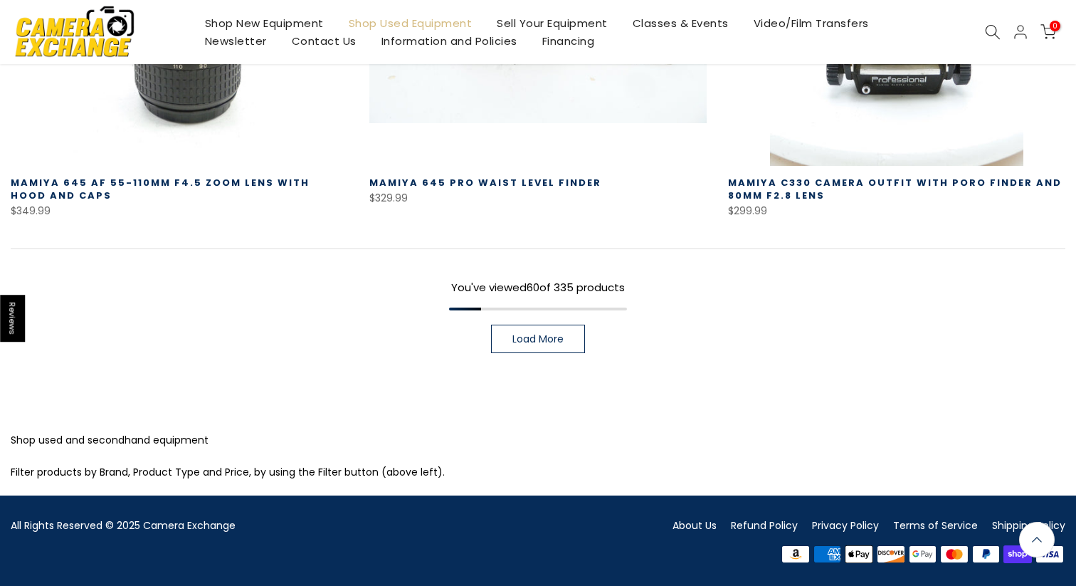
click at [529, 340] on span "Load More" at bounding box center [537, 339] width 51 height 10
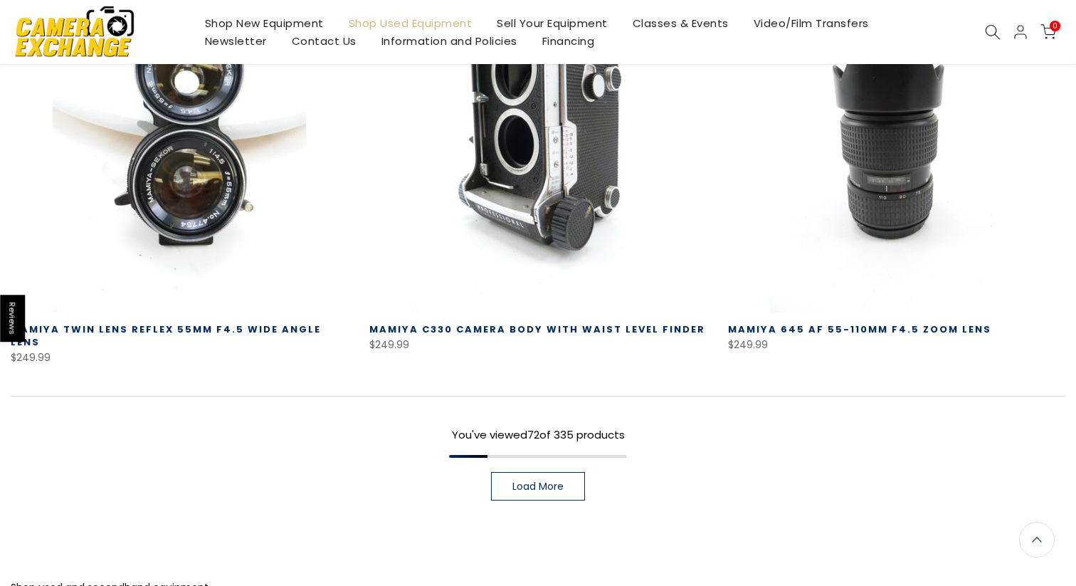
scroll to position [9832, 0]
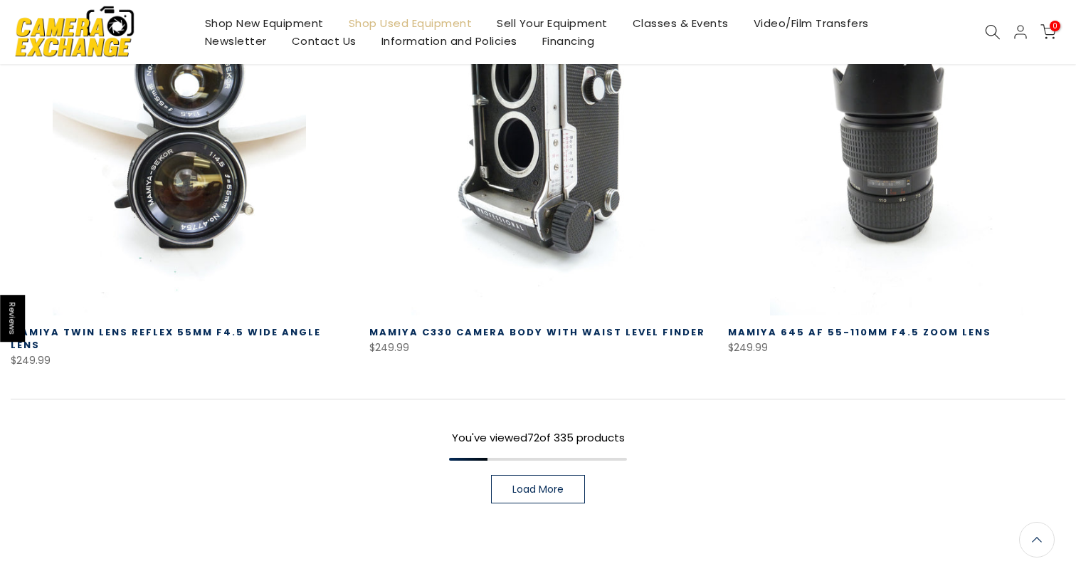
click at [545, 484] on span "Load More" at bounding box center [537, 489] width 51 height 10
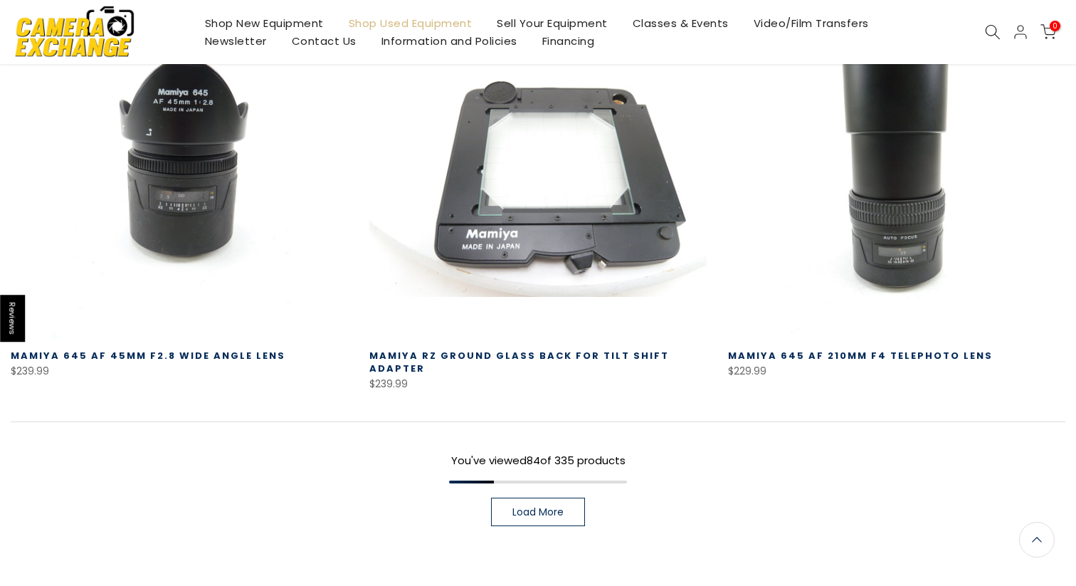
scroll to position [11473, 0]
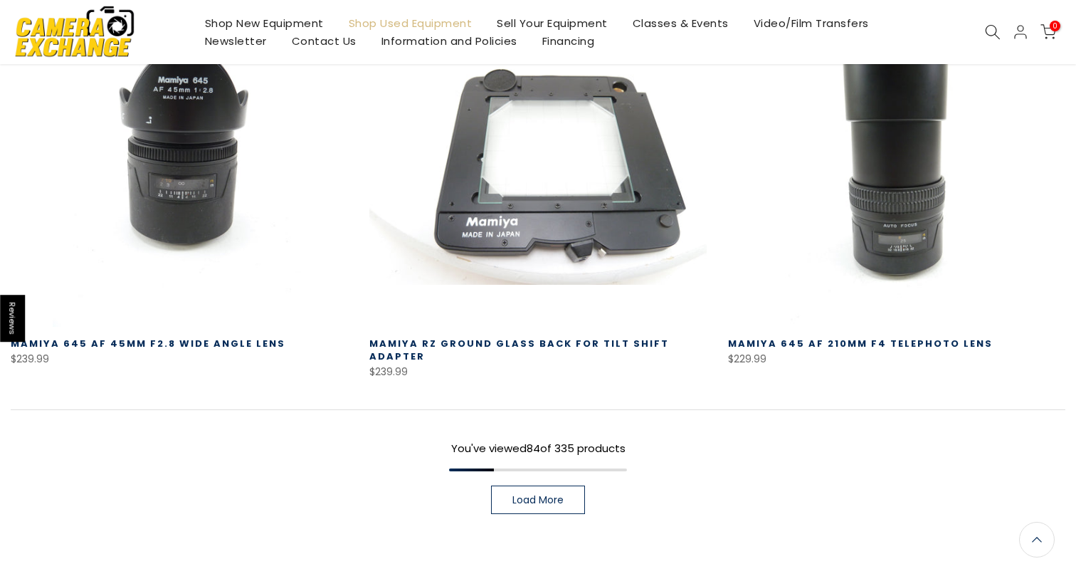
click at [545, 495] on span "Load More" at bounding box center [537, 500] width 51 height 10
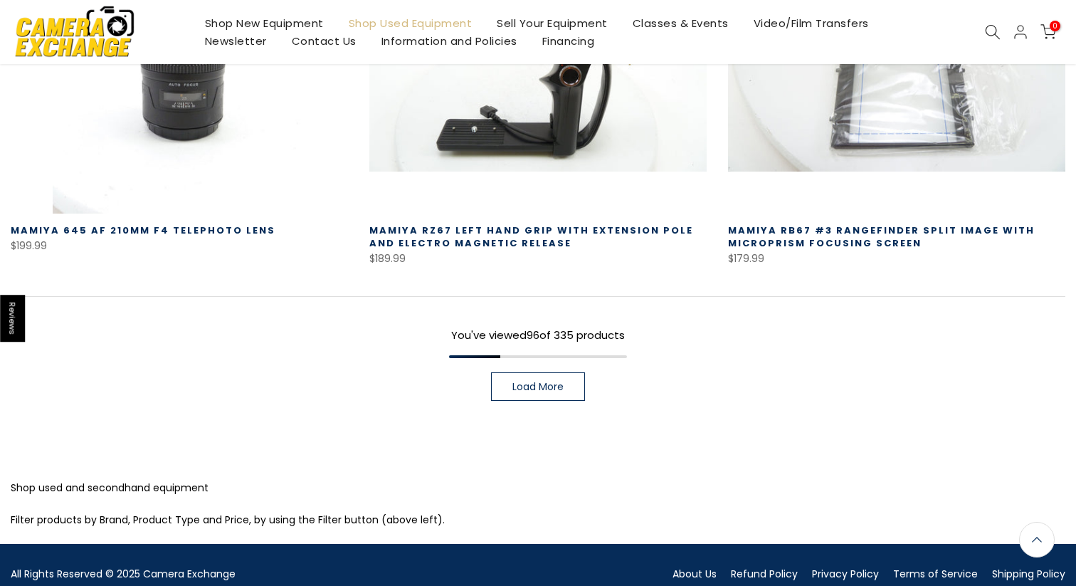
scroll to position [13235, 0]
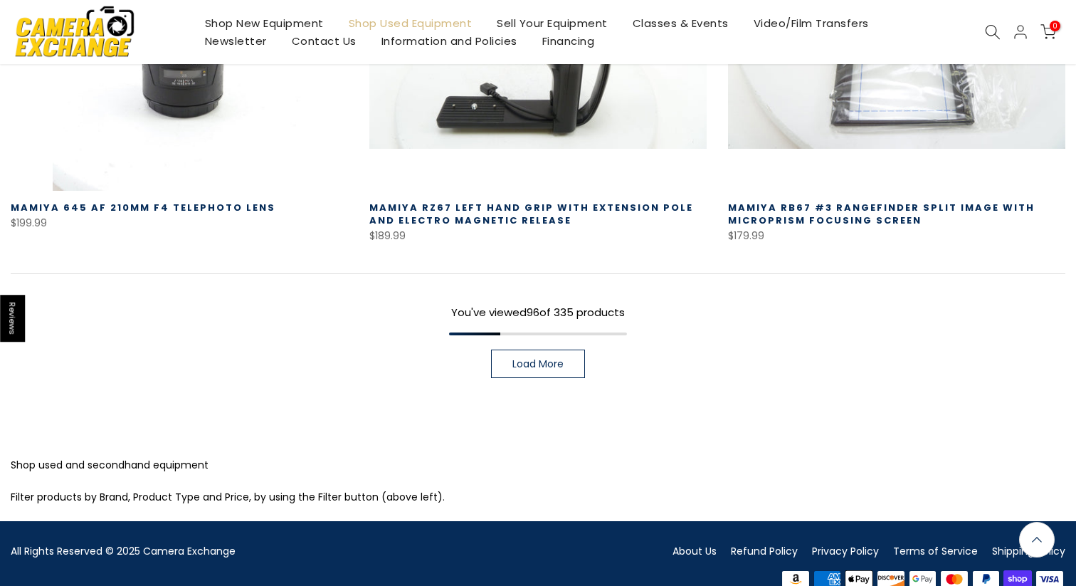
click at [524, 359] on span "Load More" at bounding box center [537, 364] width 51 height 10
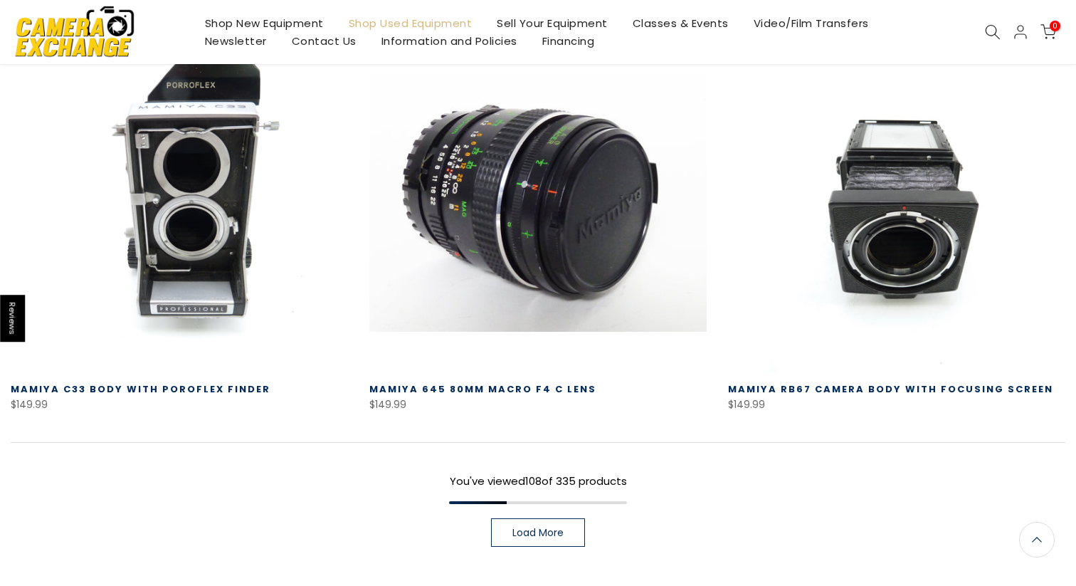
scroll to position [14703, 0]
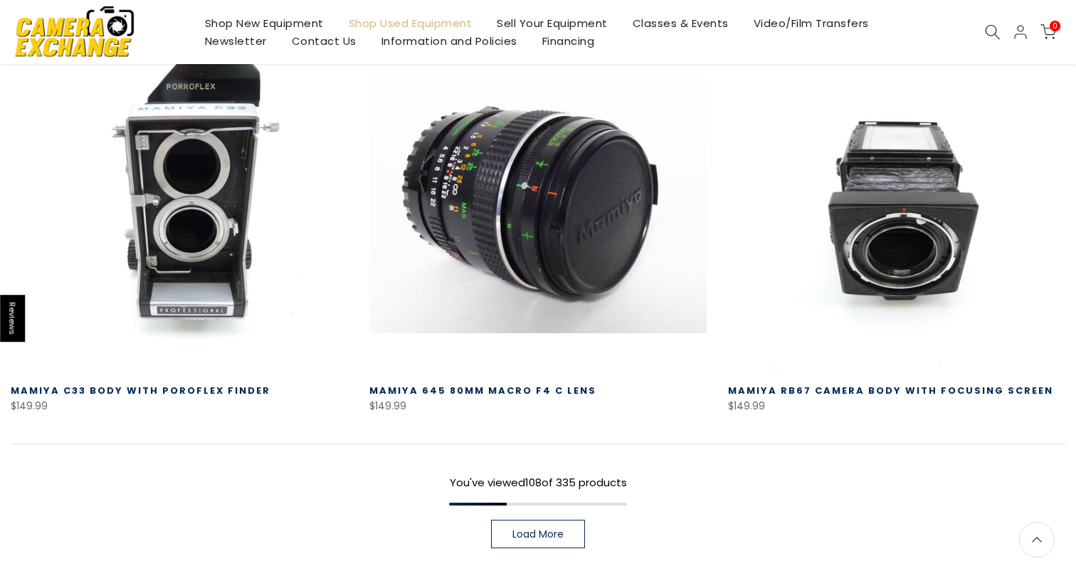
click at [530, 529] on span "Load More" at bounding box center [537, 534] width 51 height 10
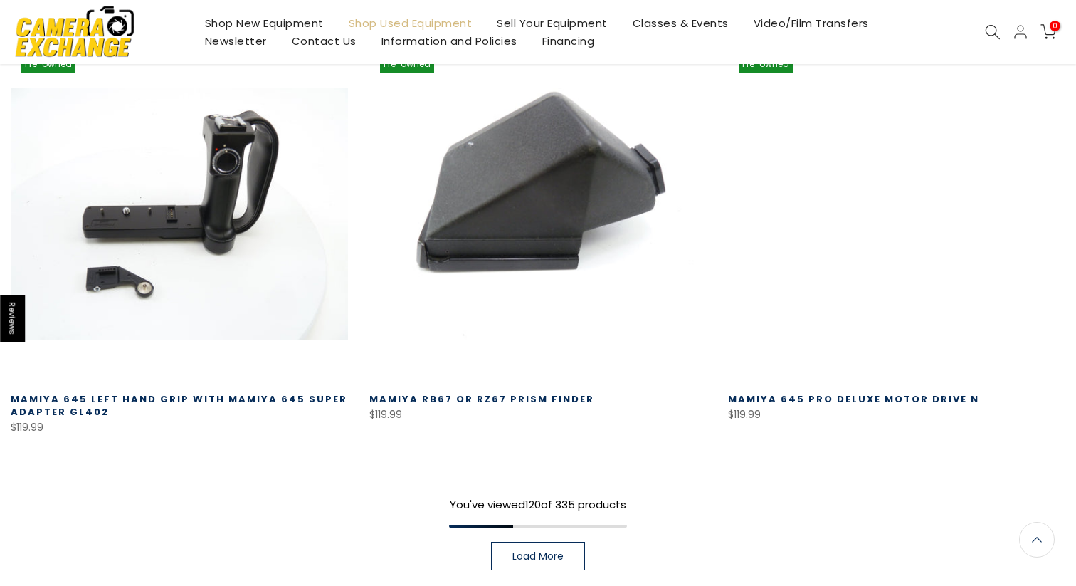
scroll to position [16319, 0]
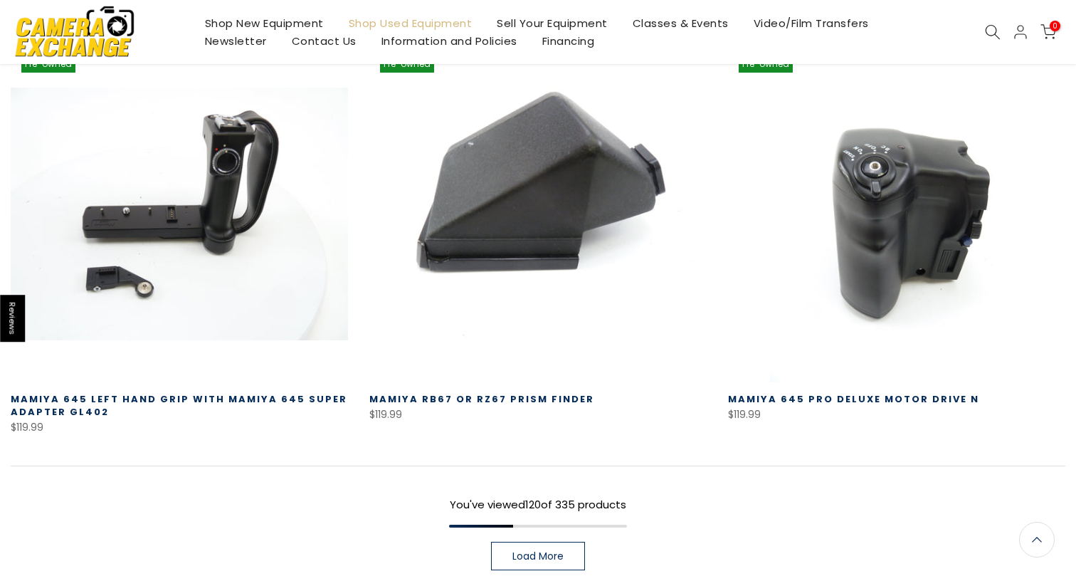
click at [526, 551] on span "Load More" at bounding box center [537, 556] width 51 height 10
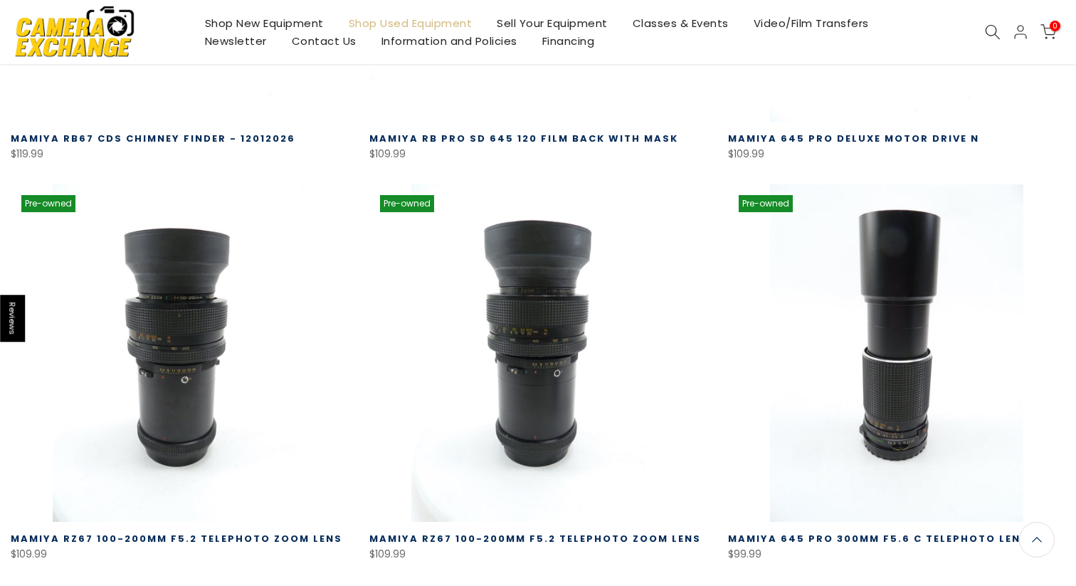
scroll to position [17808, 0]
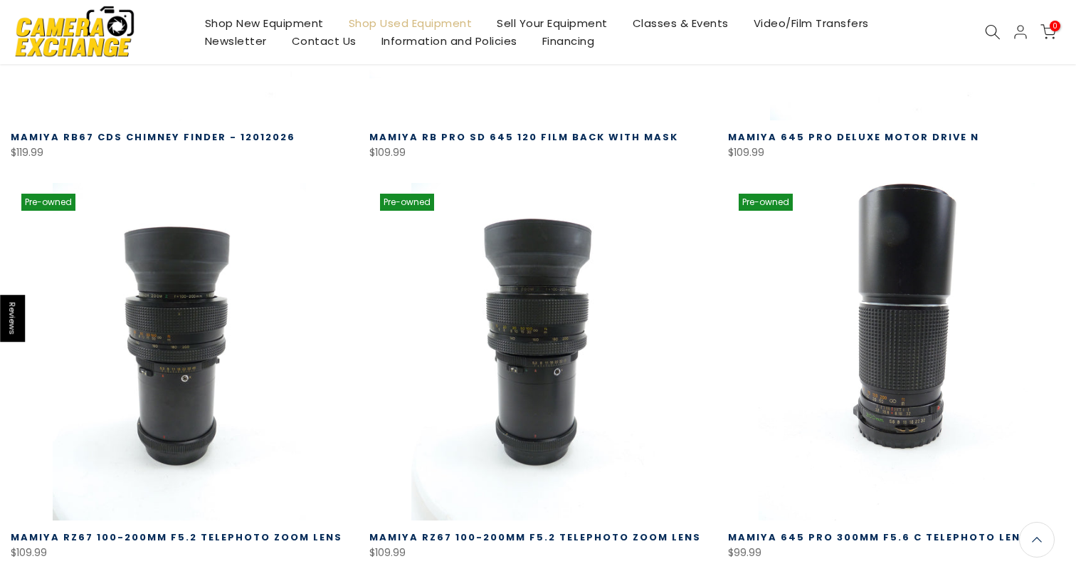
click at [910, 228] on link at bounding box center [896, 351] width 337 height 337
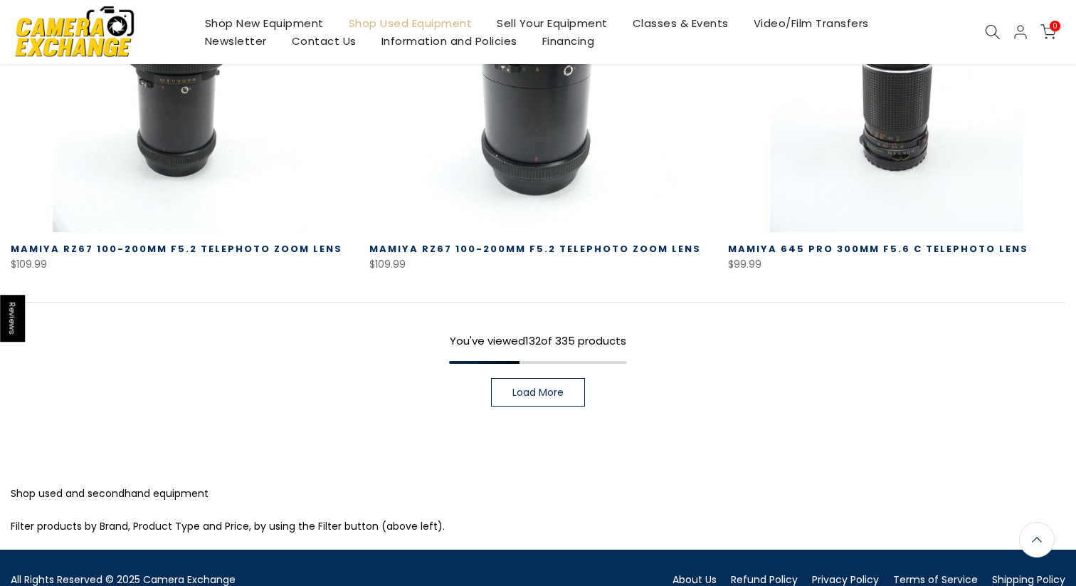
scroll to position [18111, 0]
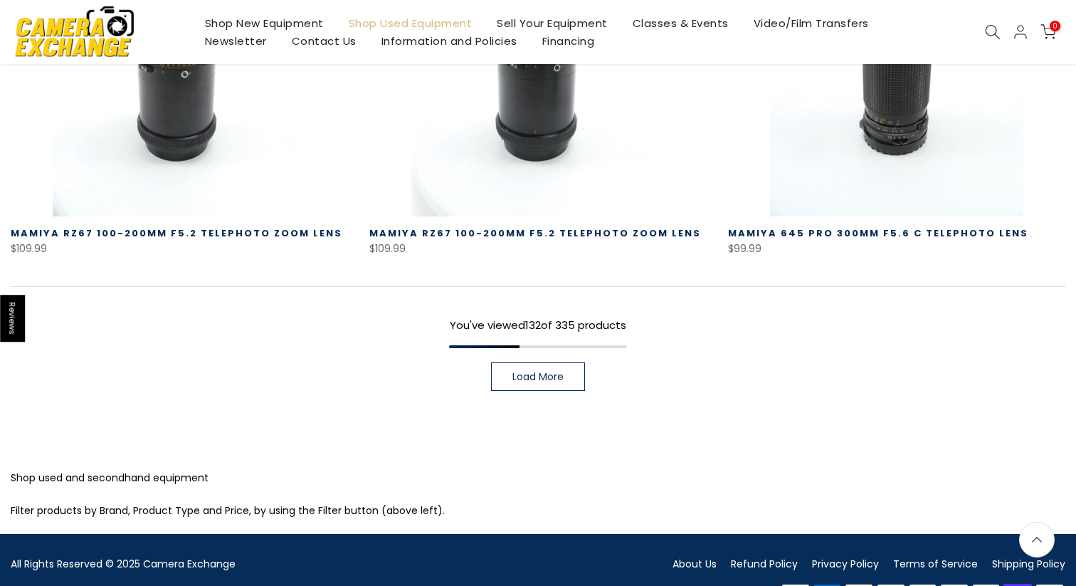
click at [527, 371] on span "Load More" at bounding box center [537, 376] width 51 height 10
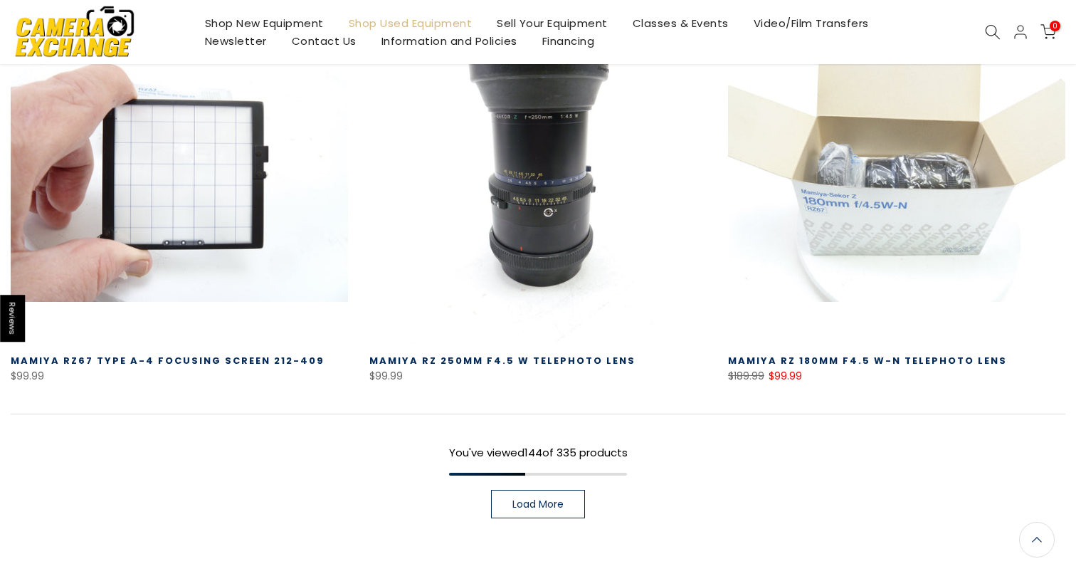
scroll to position [19595, 0]
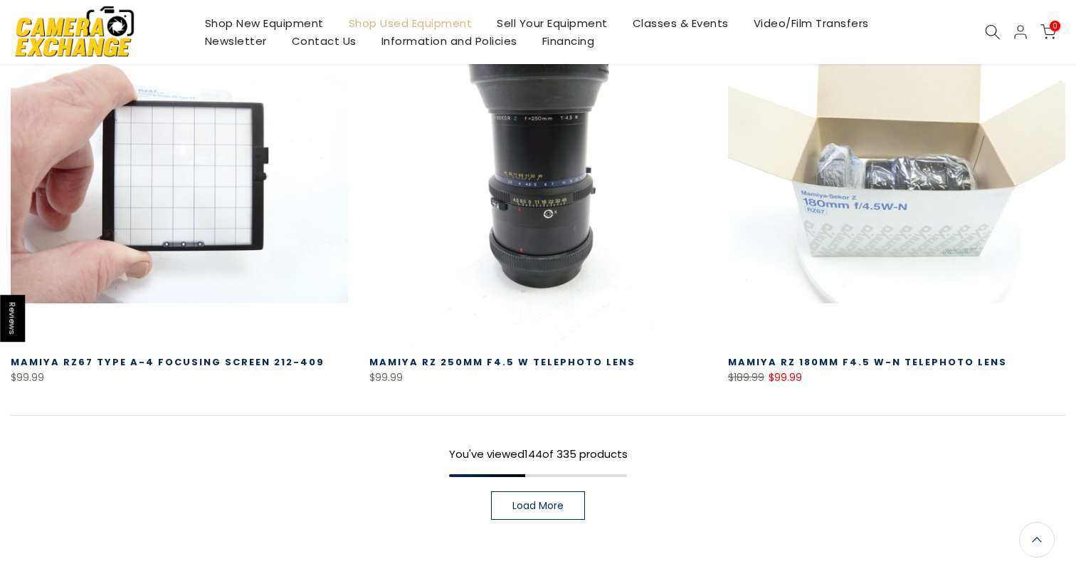
click at [527, 500] on span "Load More" at bounding box center [537, 505] width 51 height 10
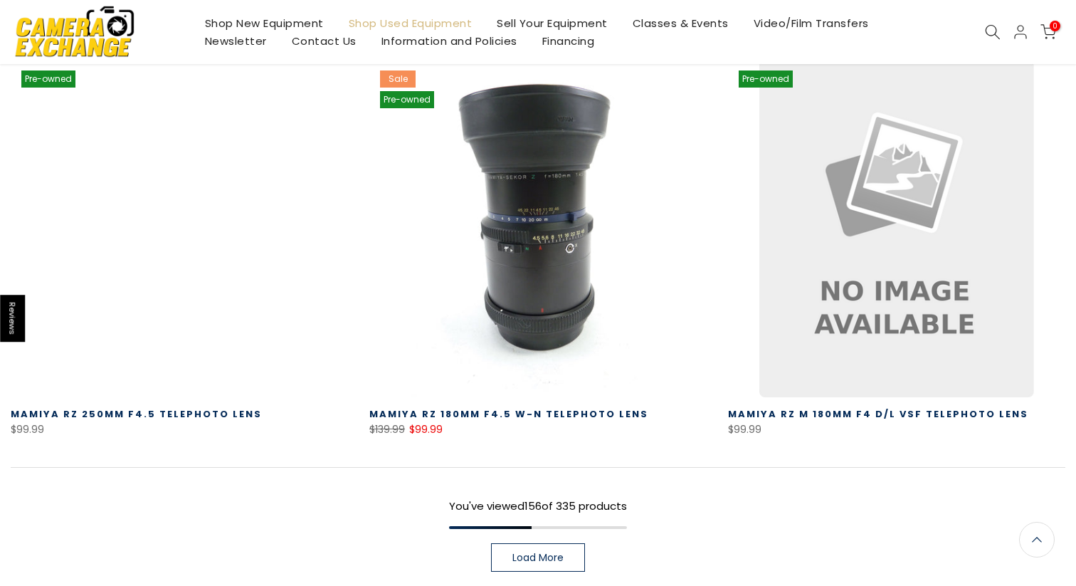
scroll to position [21200, 0]
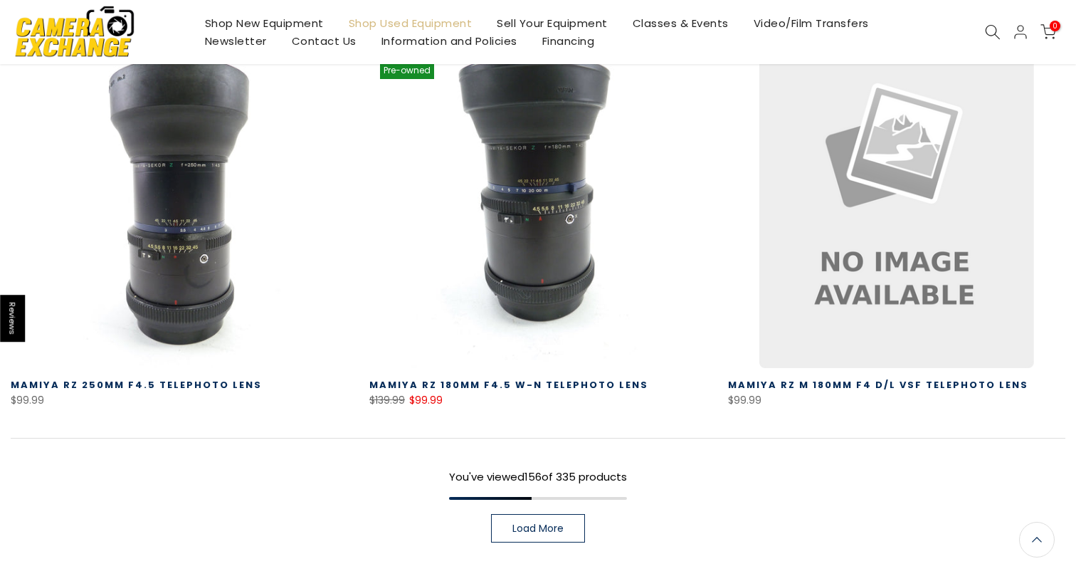
click at [527, 523] on span "Load More" at bounding box center [537, 528] width 51 height 10
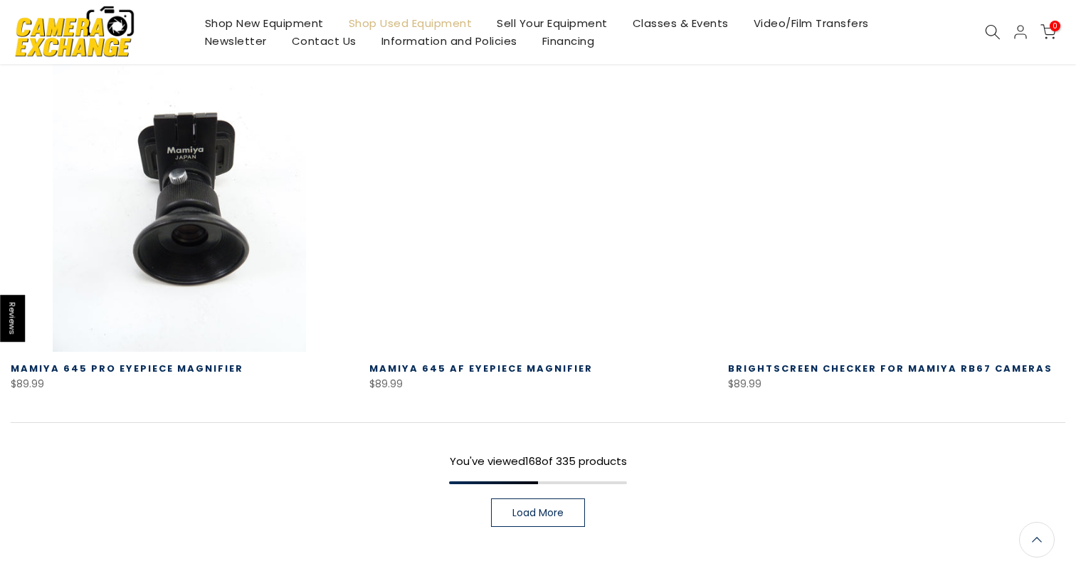
scroll to position [22832, 0]
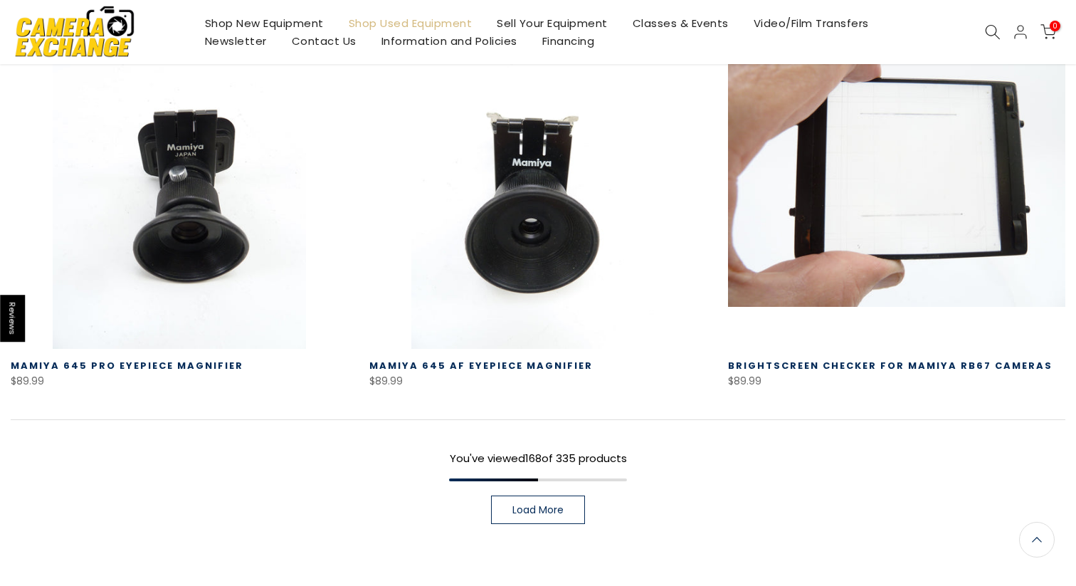
click at [552, 505] on span "Load More" at bounding box center [537, 510] width 51 height 10
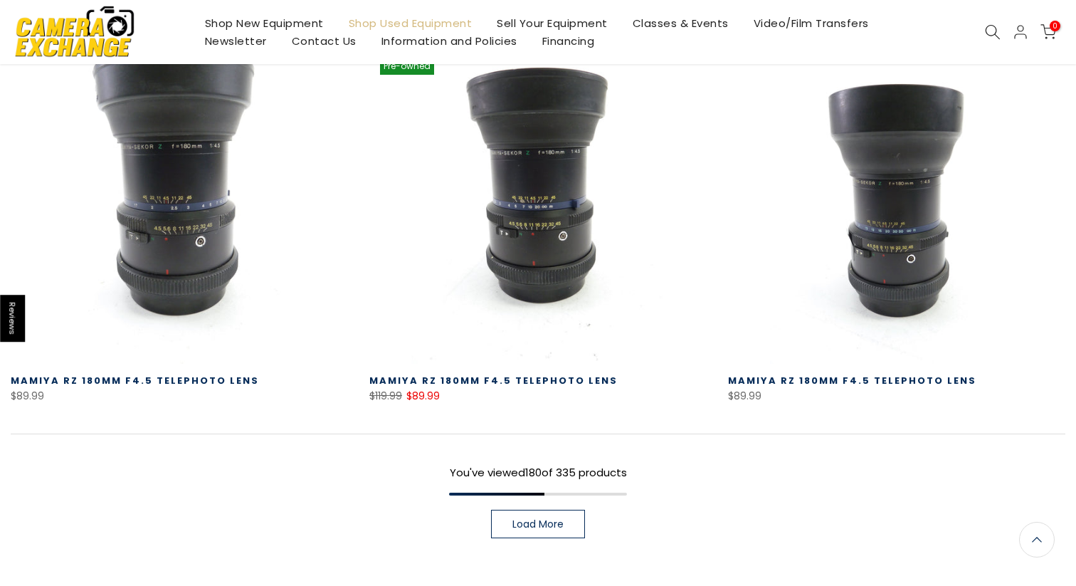
scroll to position [24455, 0]
click at [542, 519] on span "Load More" at bounding box center [537, 524] width 51 height 10
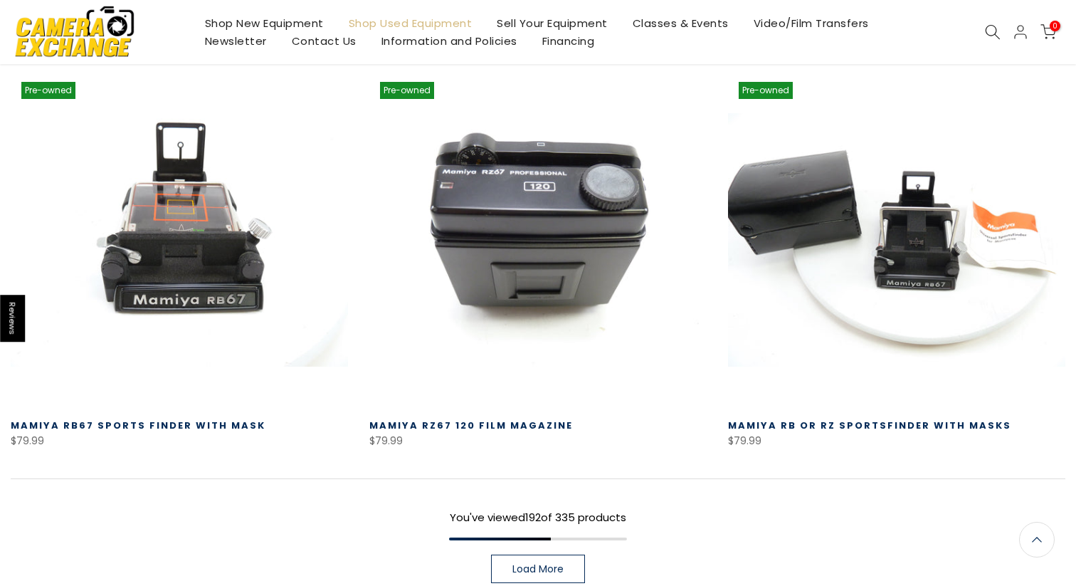
scroll to position [26023, 0]
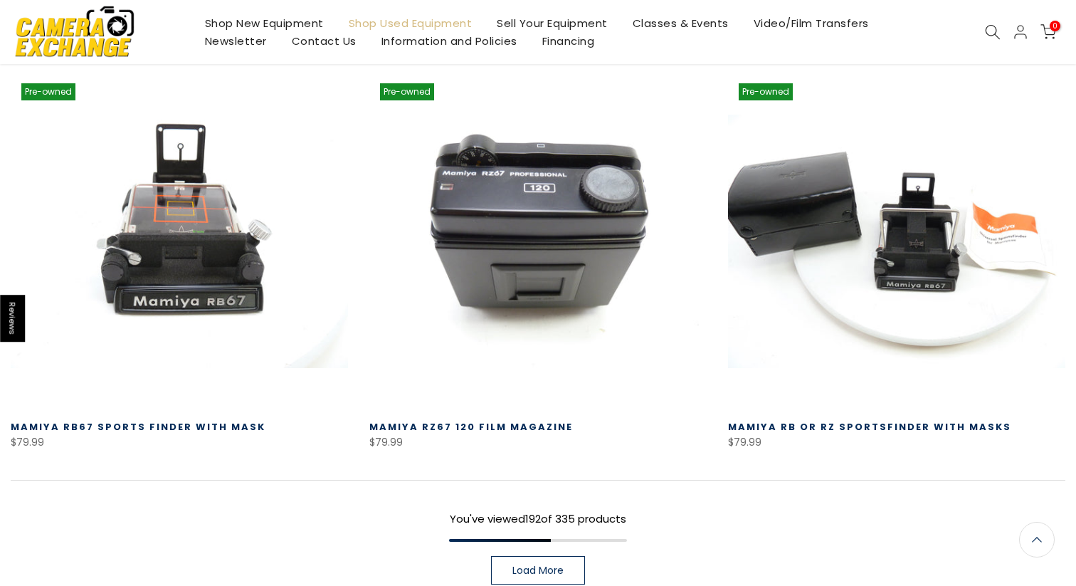
click at [538, 565] on span "Load More" at bounding box center [537, 570] width 51 height 10
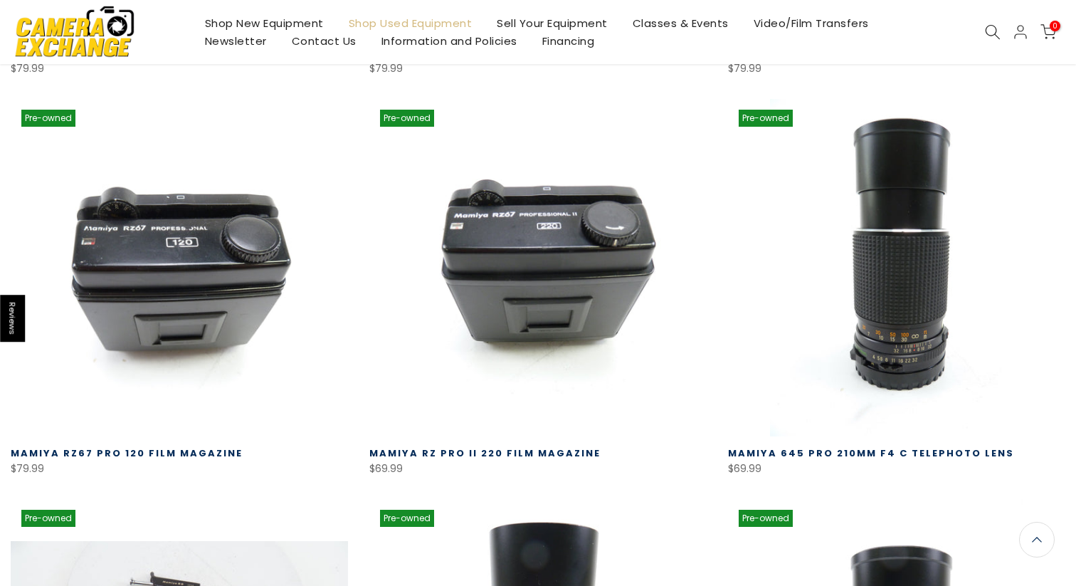
scroll to position [26398, 0]
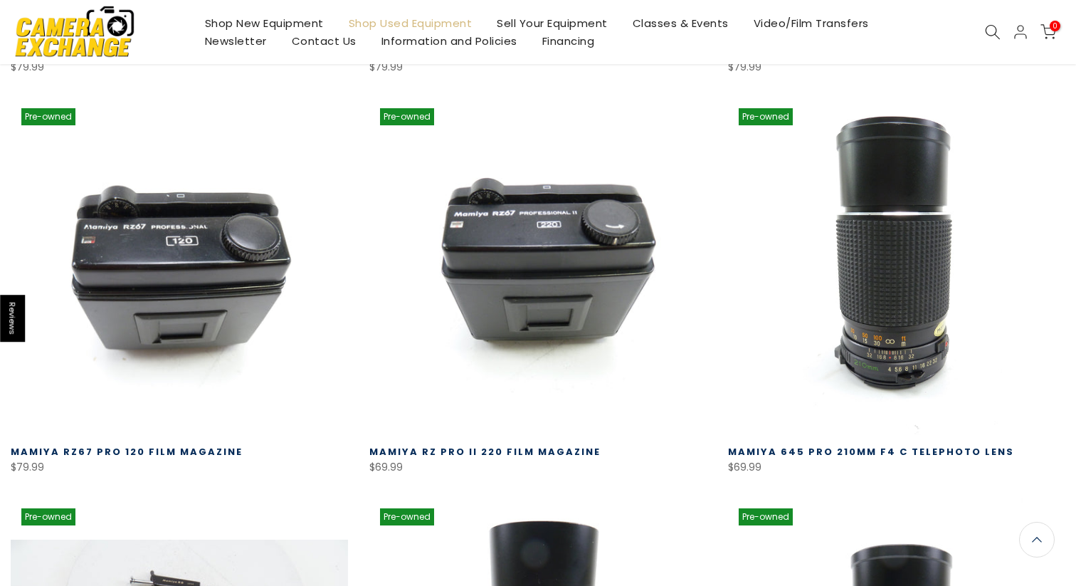
click at [873, 235] on link at bounding box center [896, 265] width 337 height 337
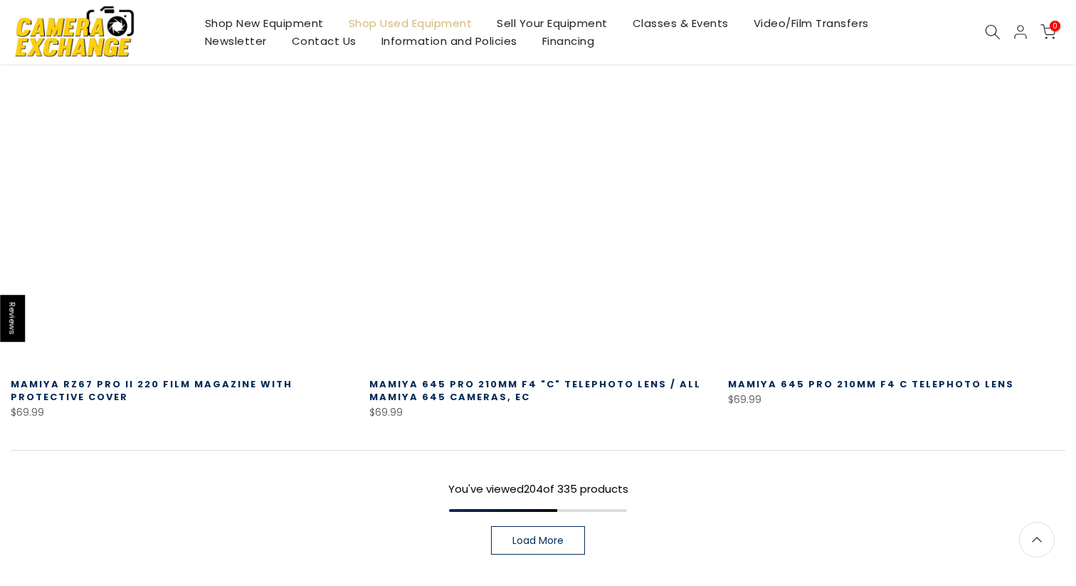
scroll to position [27680, 0]
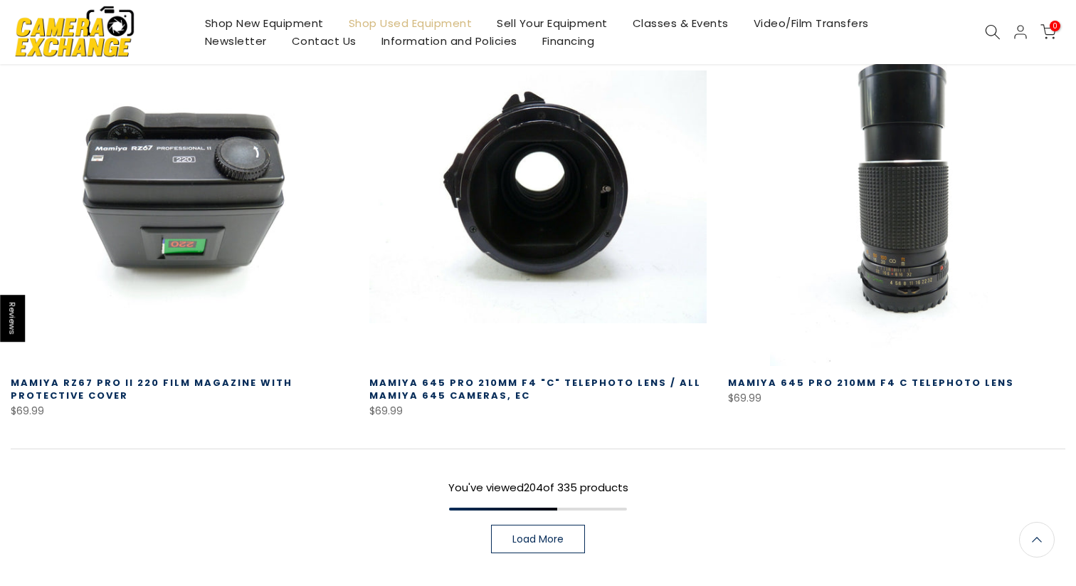
click at [523, 534] on span "Load More" at bounding box center [537, 539] width 51 height 10
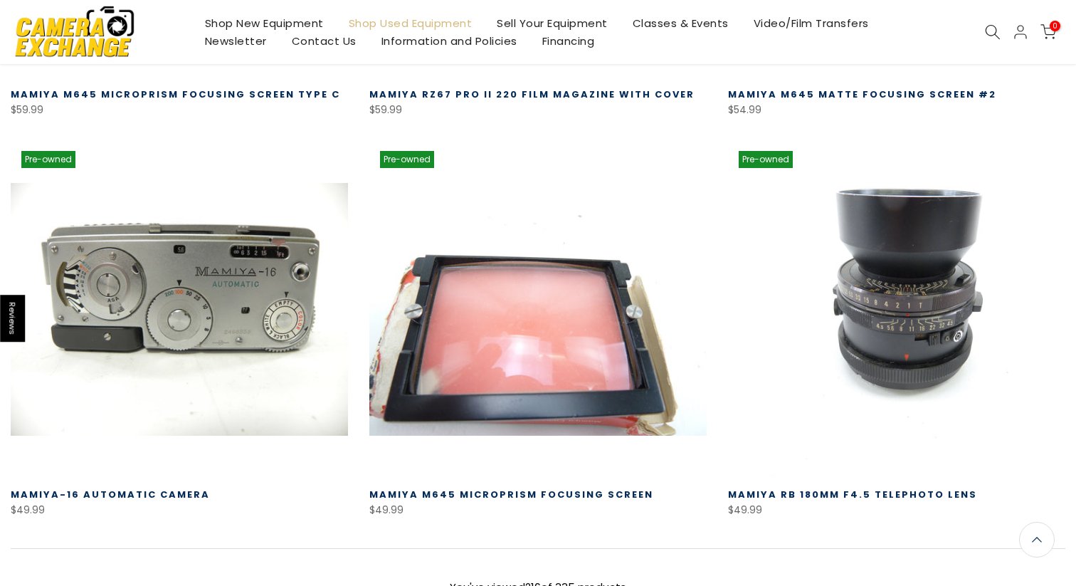
scroll to position [29208, 0]
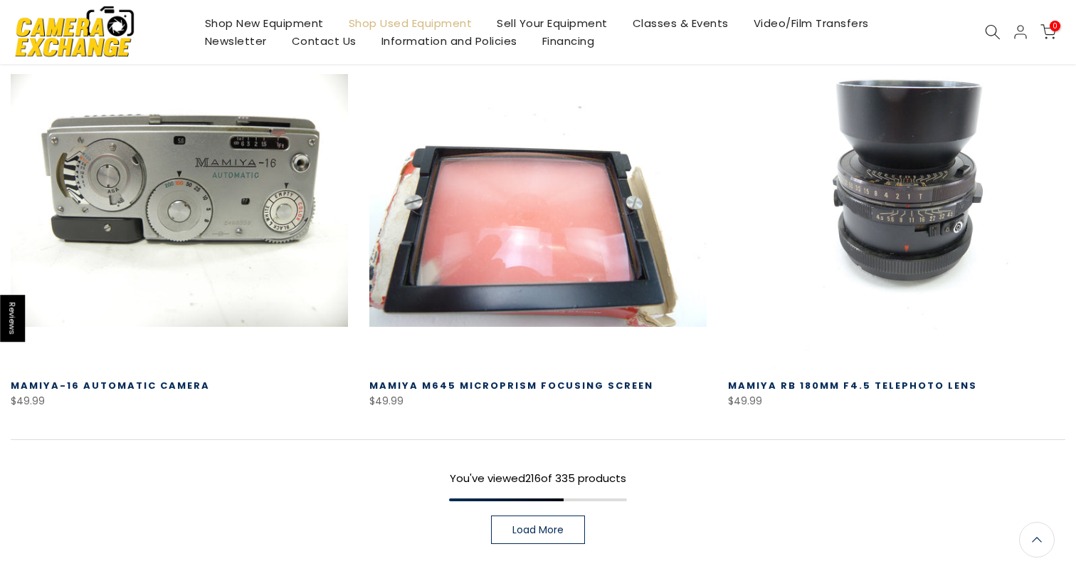
click at [523, 524] on span "Load More" at bounding box center [537, 529] width 51 height 10
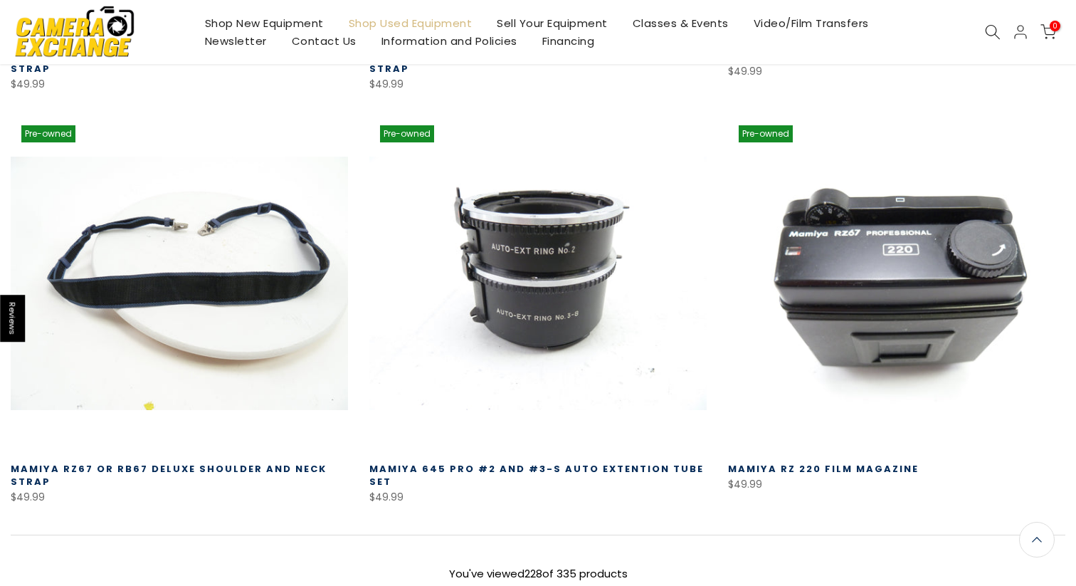
scroll to position [30880, 0]
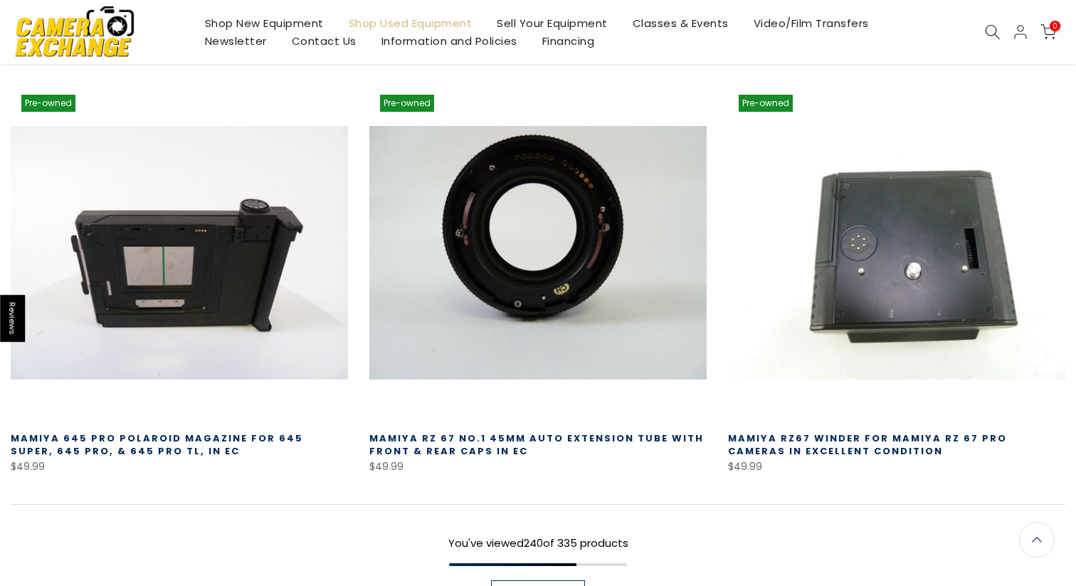
scroll to position [32542, 0]
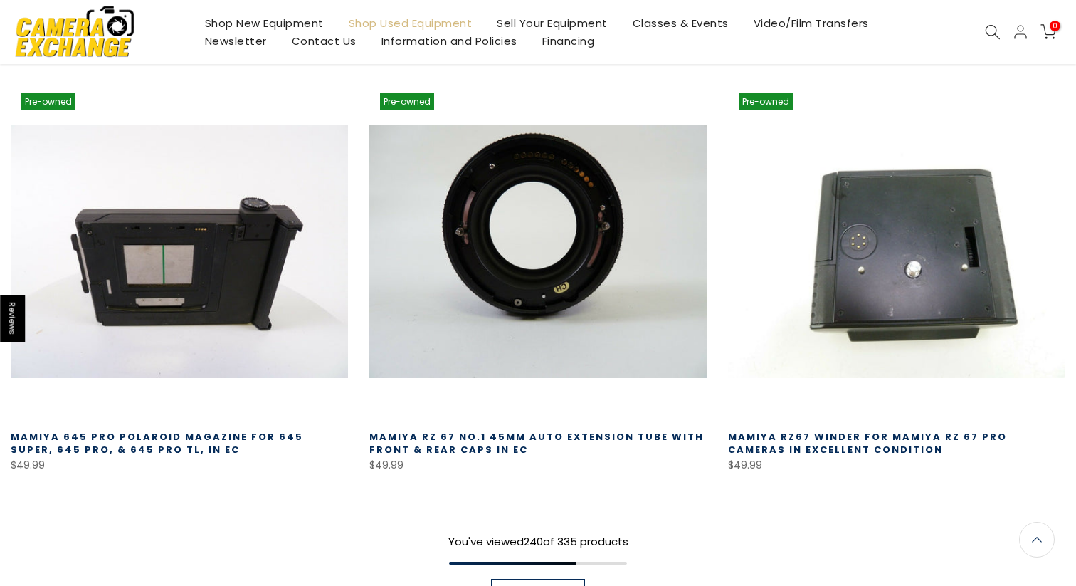
click at [547, 585] on span "Load More" at bounding box center [537, 593] width 51 height 10
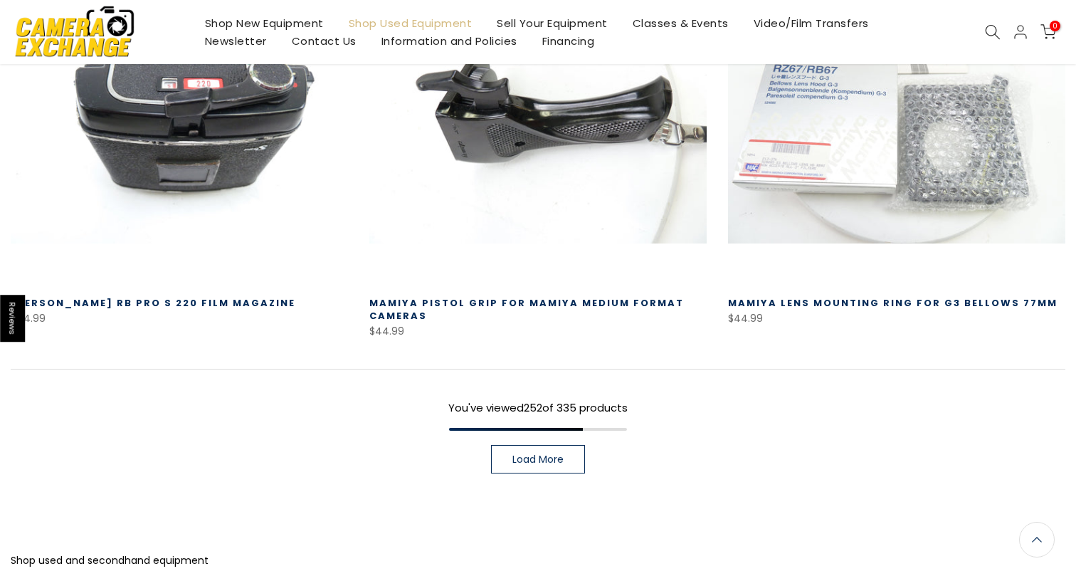
scroll to position [34317, 0]
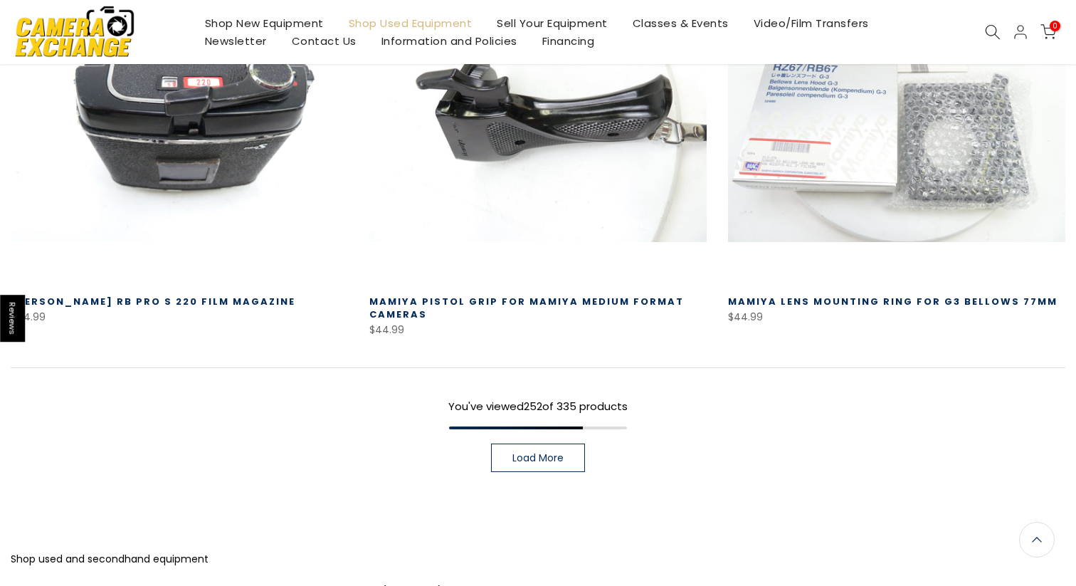
click at [541, 453] on span "Load More" at bounding box center [537, 458] width 51 height 10
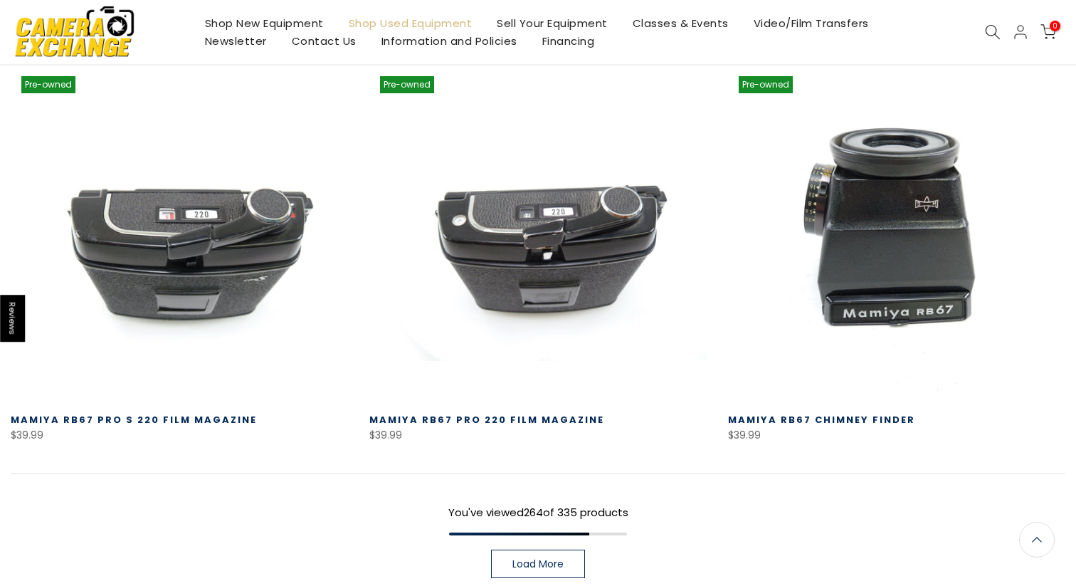
scroll to position [35851, 0]
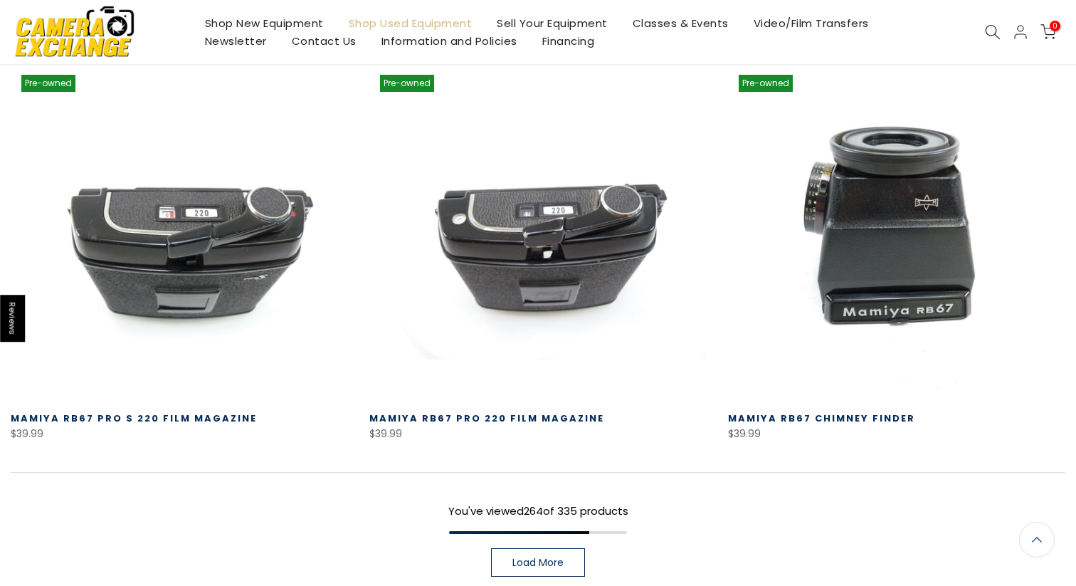
click at [550, 557] on span "Load More" at bounding box center [537, 562] width 51 height 10
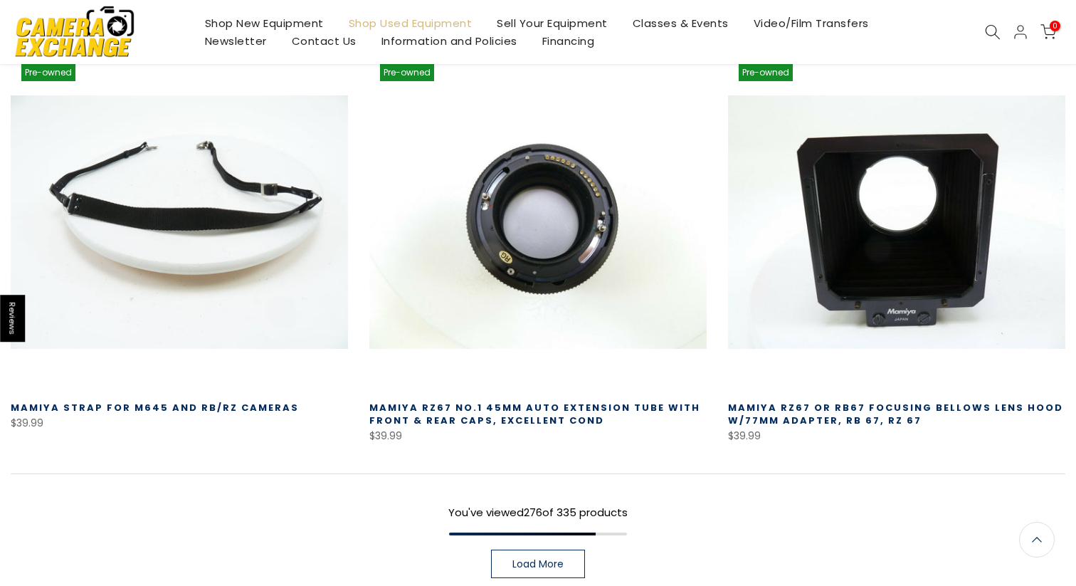
scroll to position [37503, 0]
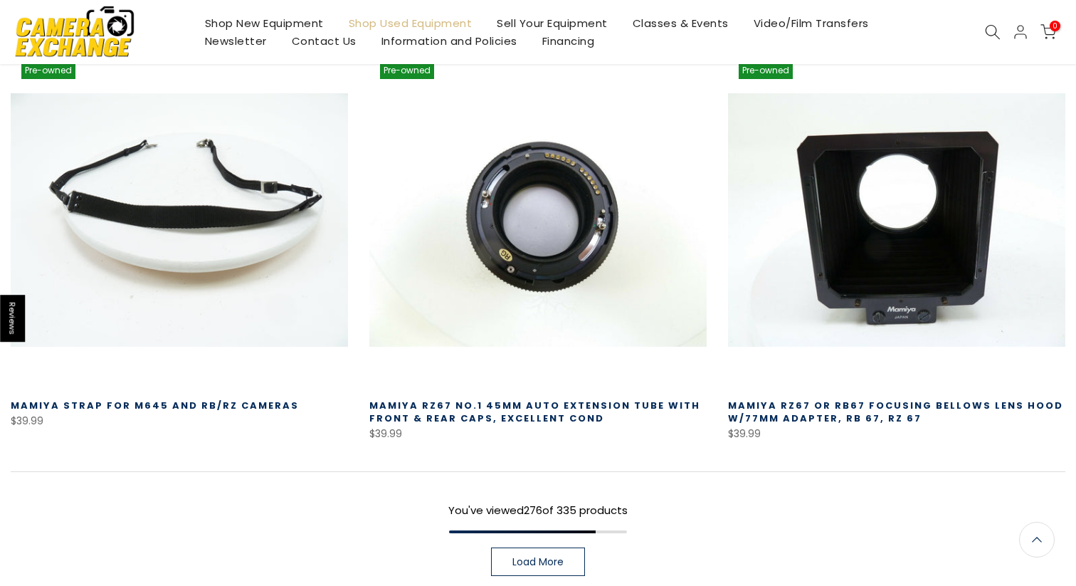
click at [545, 557] on span "Load More" at bounding box center [537, 562] width 51 height 10
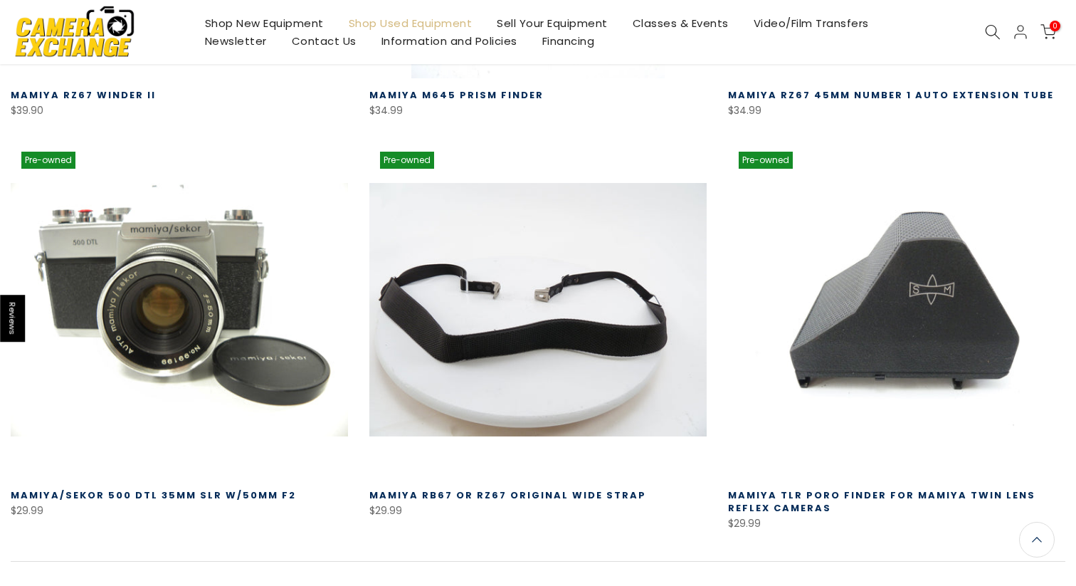
scroll to position [39051, 0]
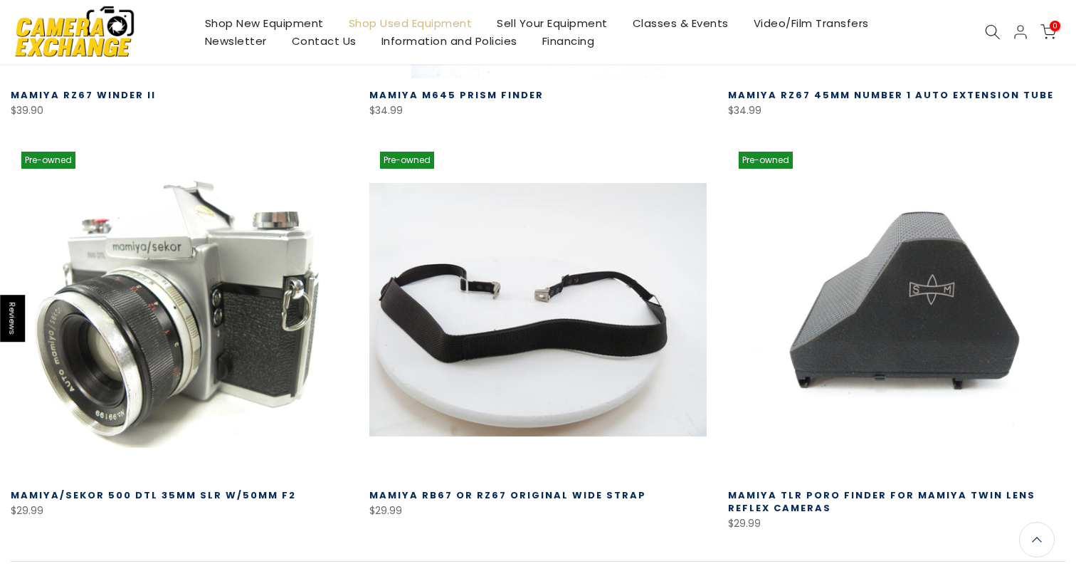
click at [160, 234] on link at bounding box center [179, 309] width 337 height 337
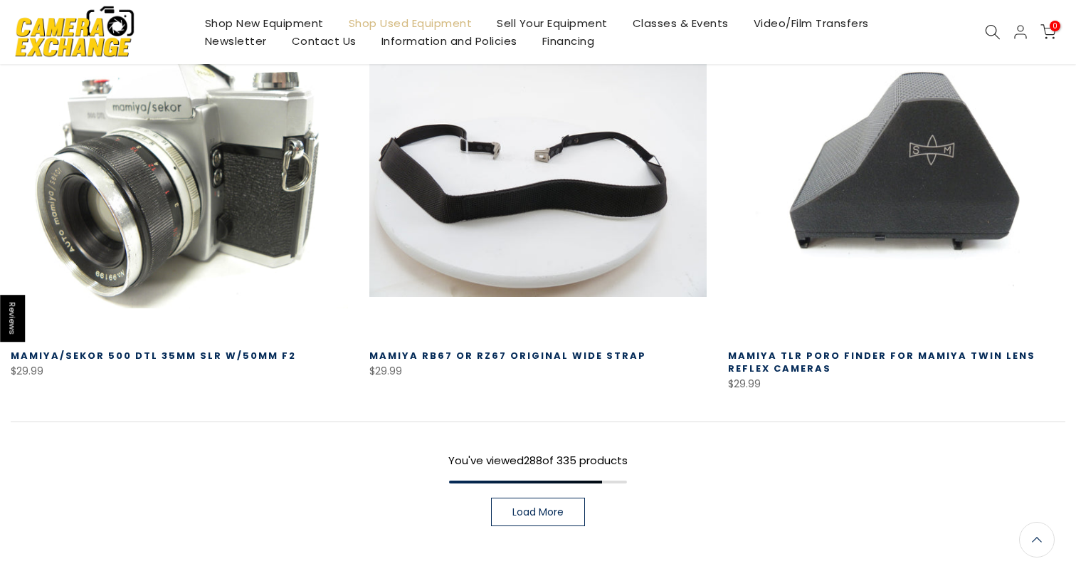
scroll to position [39191, 0]
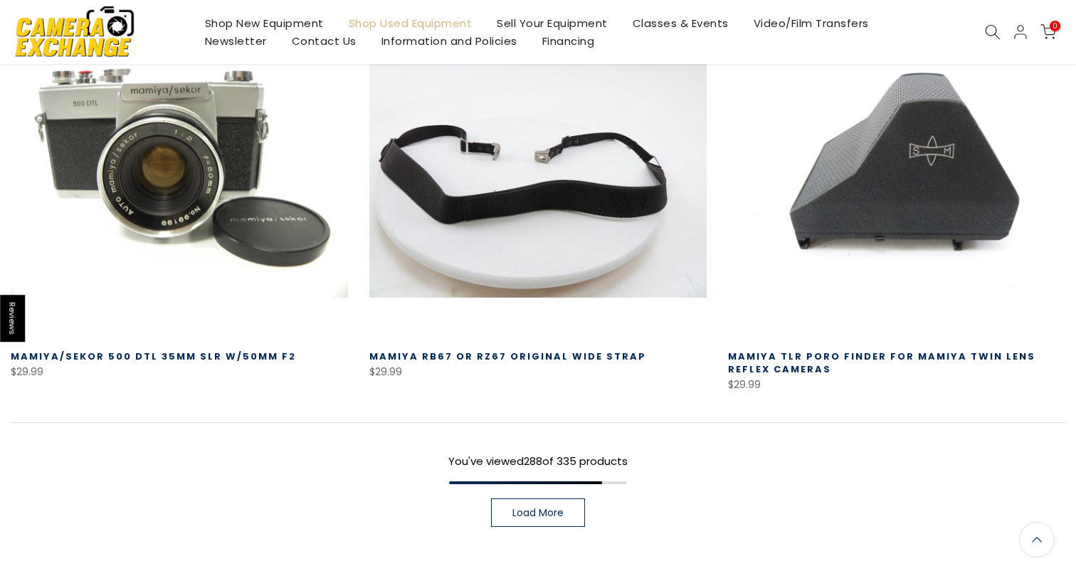
click at [522, 507] on span "Load More" at bounding box center [537, 512] width 51 height 10
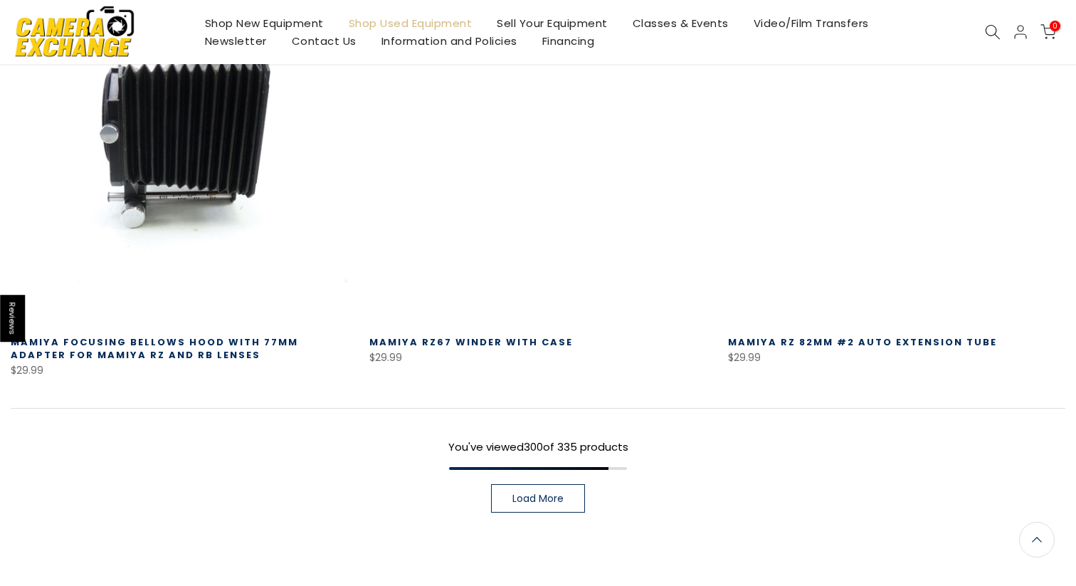
scroll to position [40853, 0]
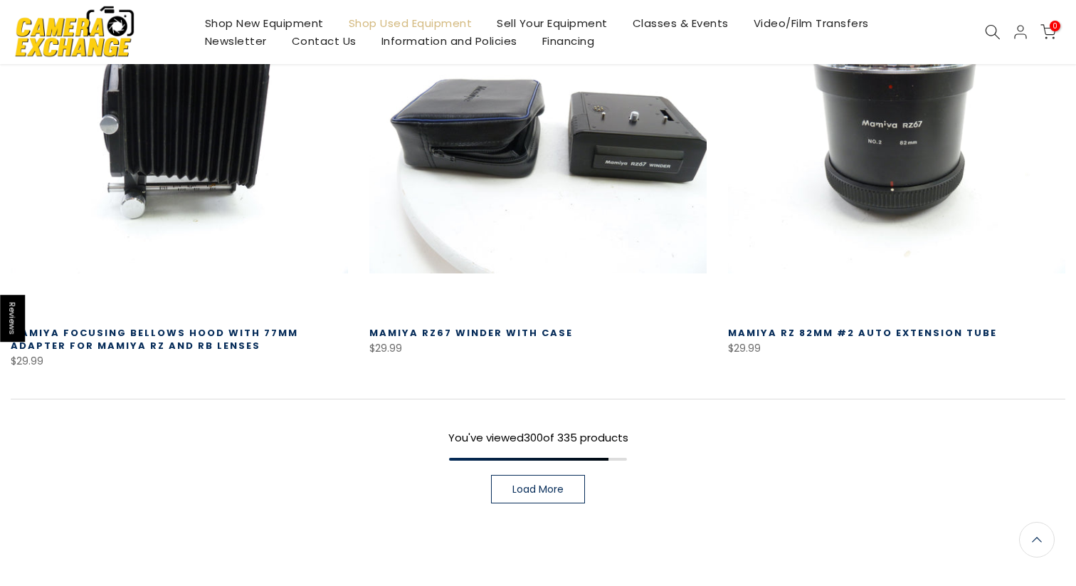
click at [544, 484] on span "Load More" at bounding box center [537, 489] width 51 height 10
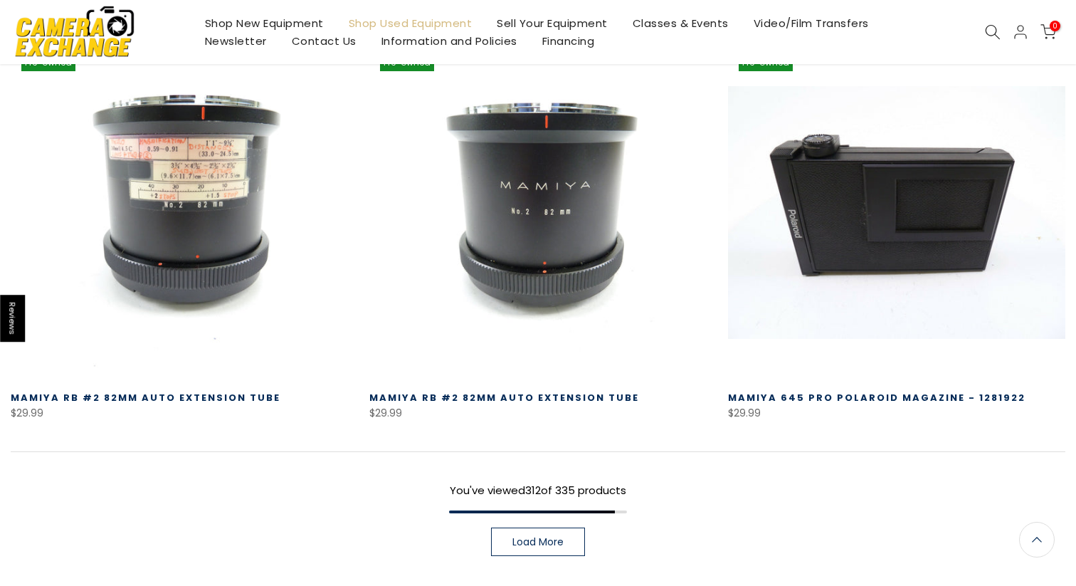
scroll to position [42439, 0]
click at [544, 536] on span "Load More" at bounding box center [537, 541] width 51 height 10
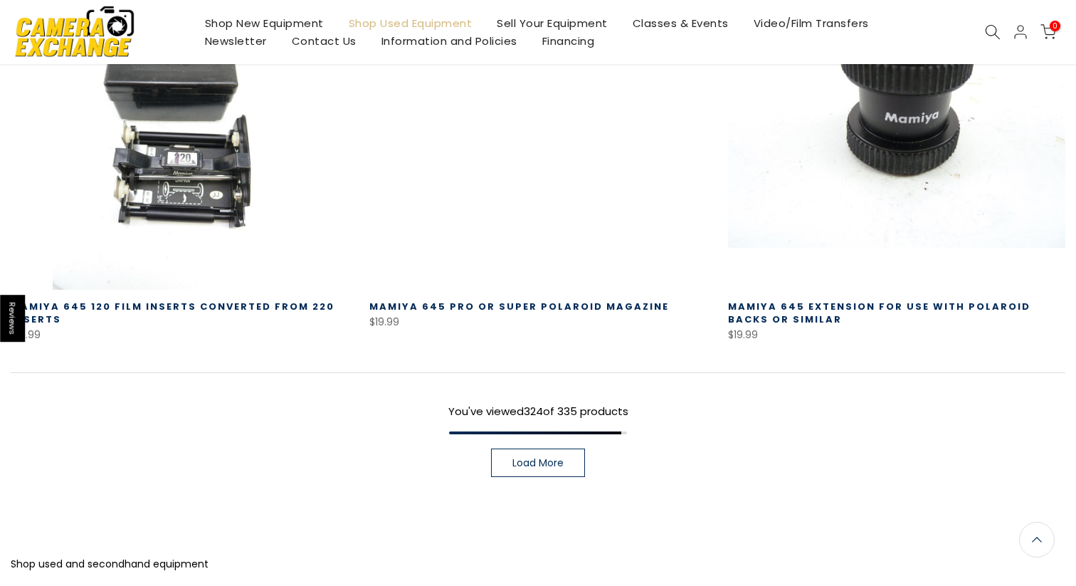
scroll to position [44173, 0]
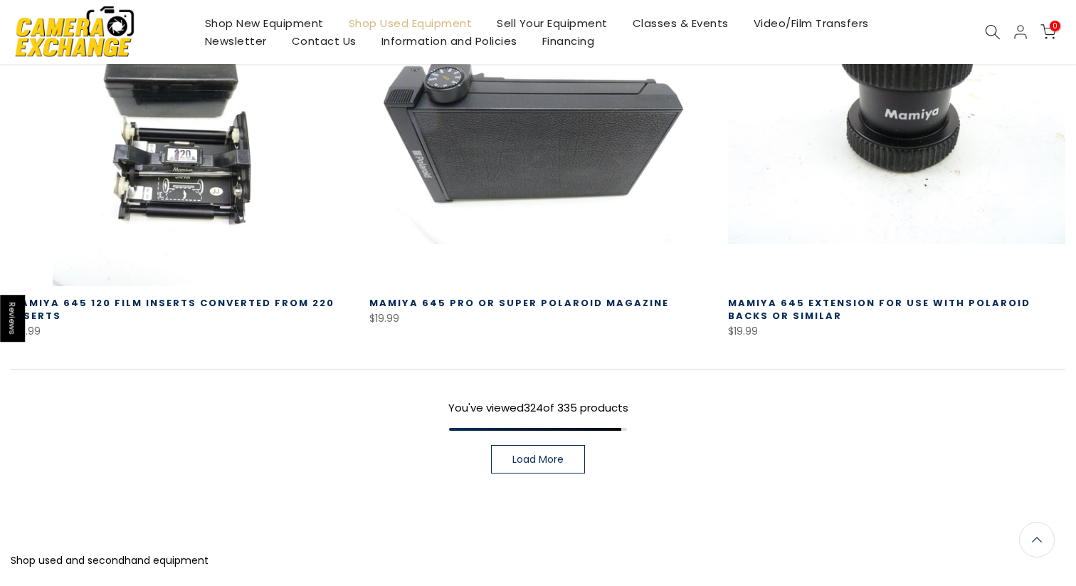
click at [552, 454] on span "Load More" at bounding box center [537, 459] width 51 height 10
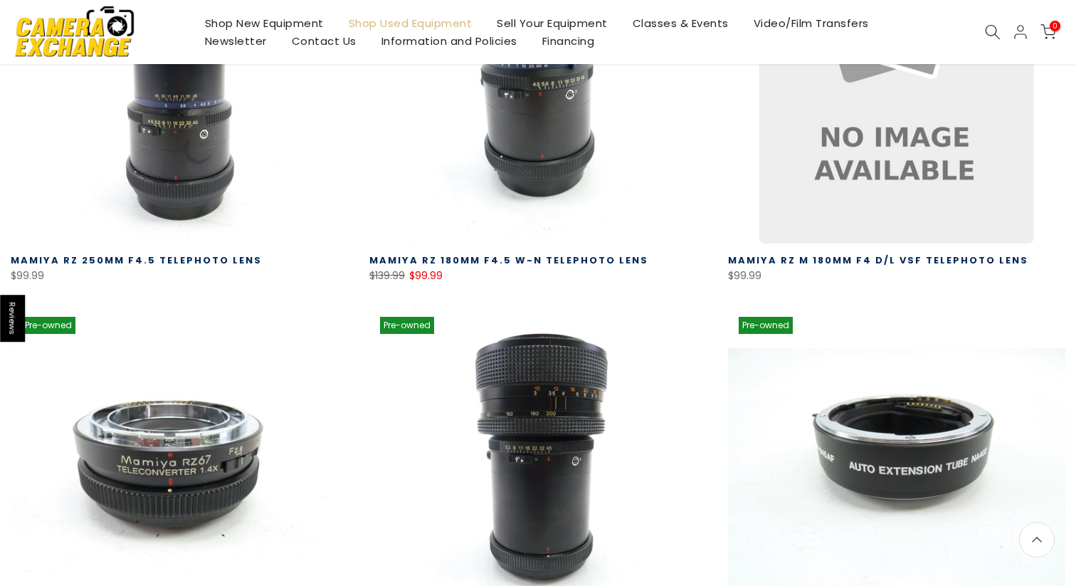
scroll to position [21026, 0]
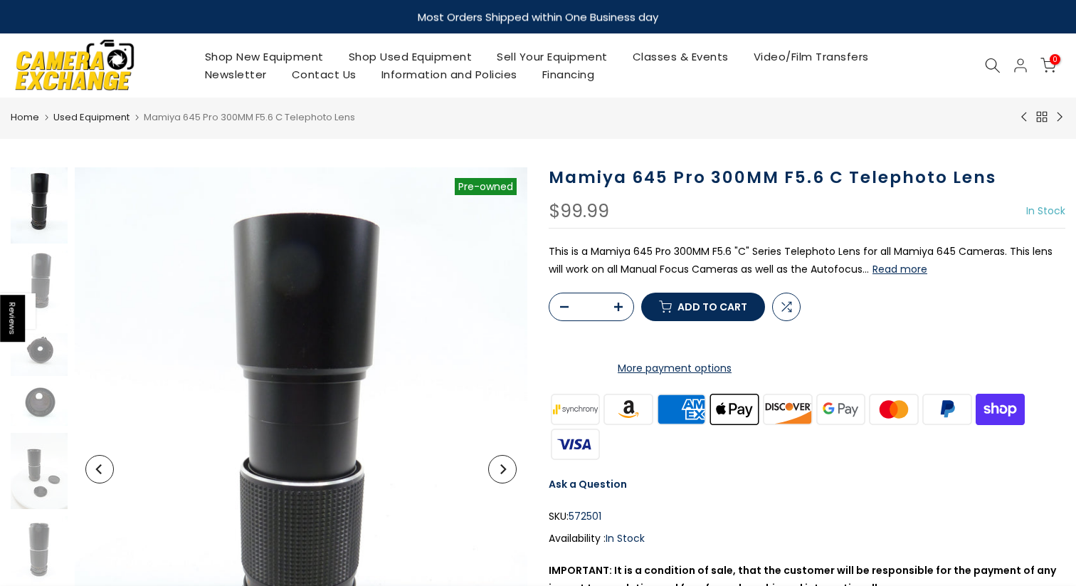
click at [908, 267] on button "Read more" at bounding box center [899, 269] width 55 height 13
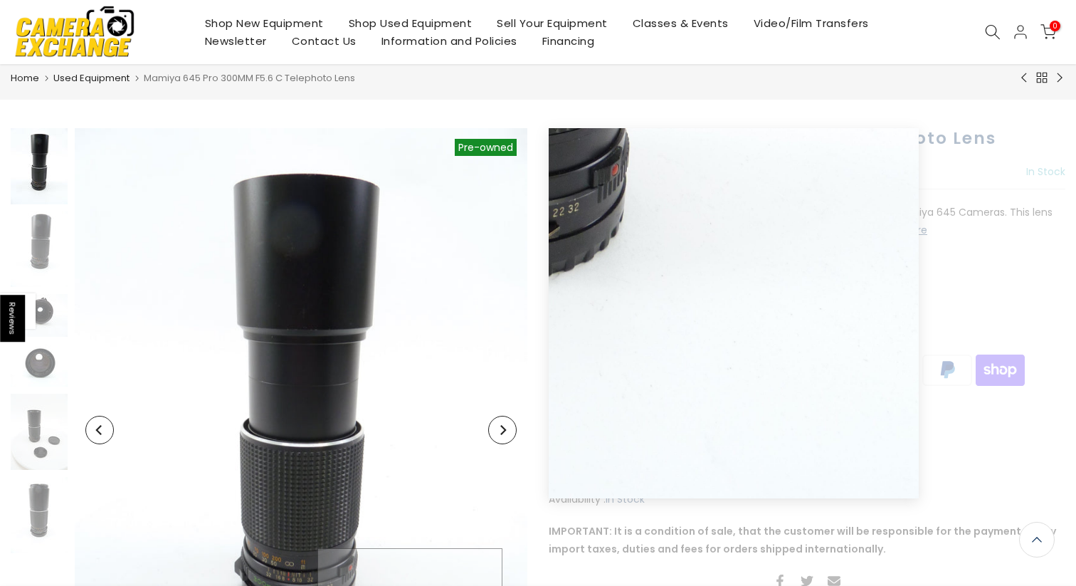
scroll to position [39, 0]
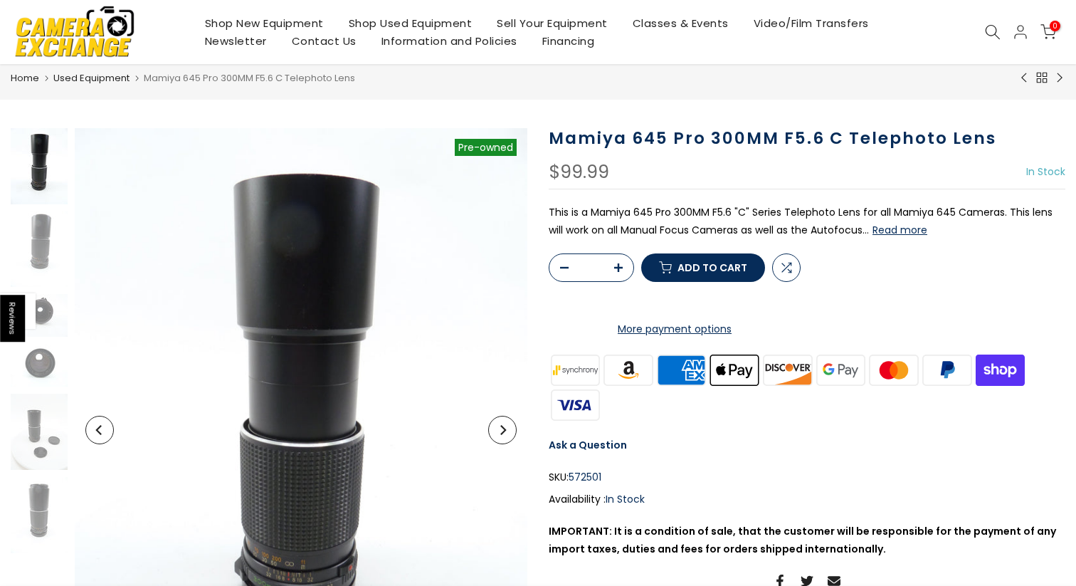
click at [504, 428] on icon "Next" at bounding box center [503, 430] width 6 height 10
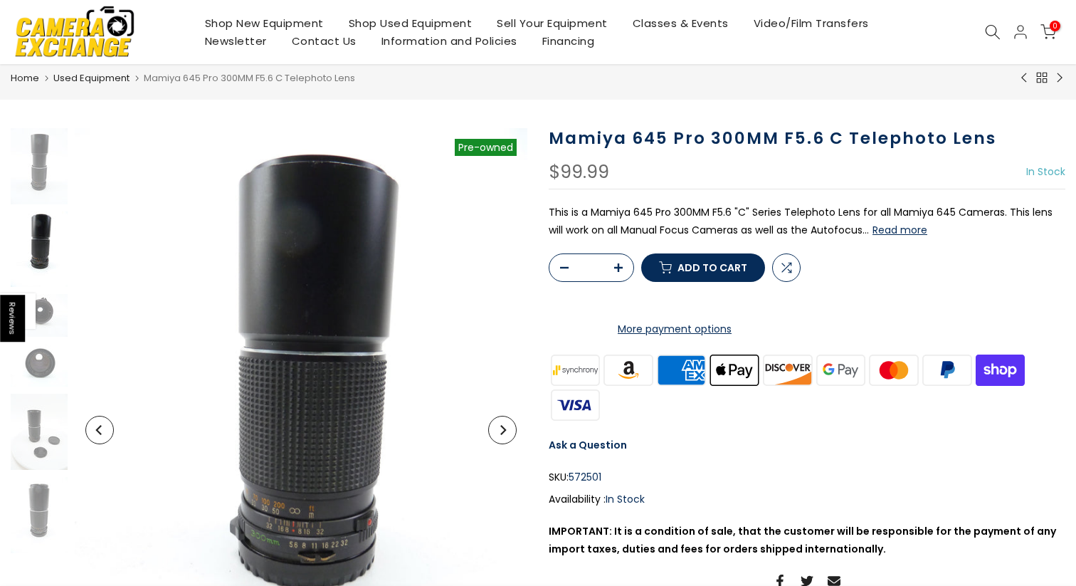
scroll to position [41, 0]
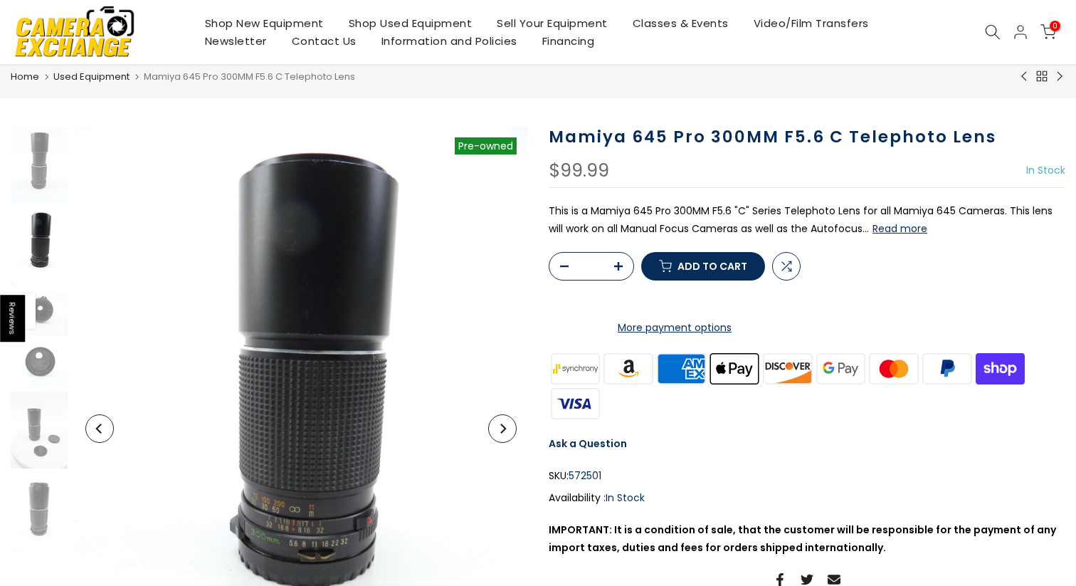
click at [504, 428] on icon "Next" at bounding box center [503, 428] width 6 height 10
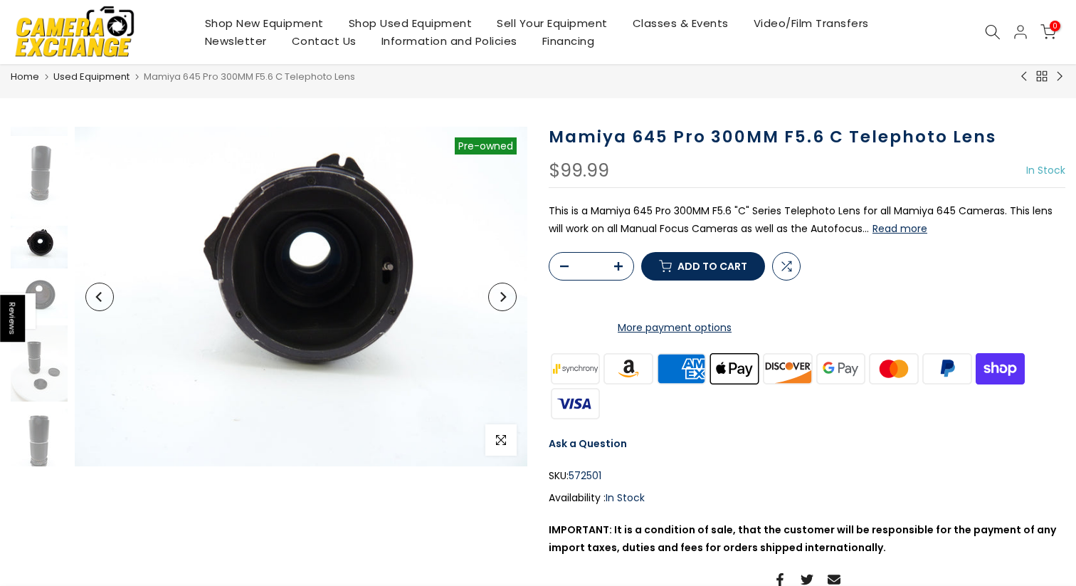
scroll to position [85, 0]
click at [504, 428] on span "button" at bounding box center [500, 439] width 31 height 31
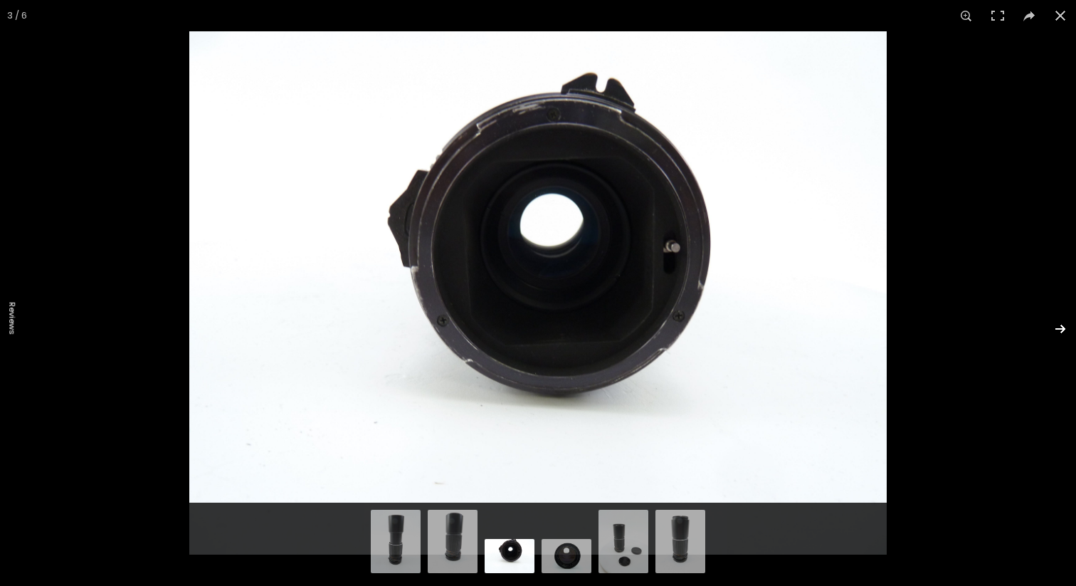
click at [1057, 329] on button at bounding box center [1051, 328] width 50 height 71
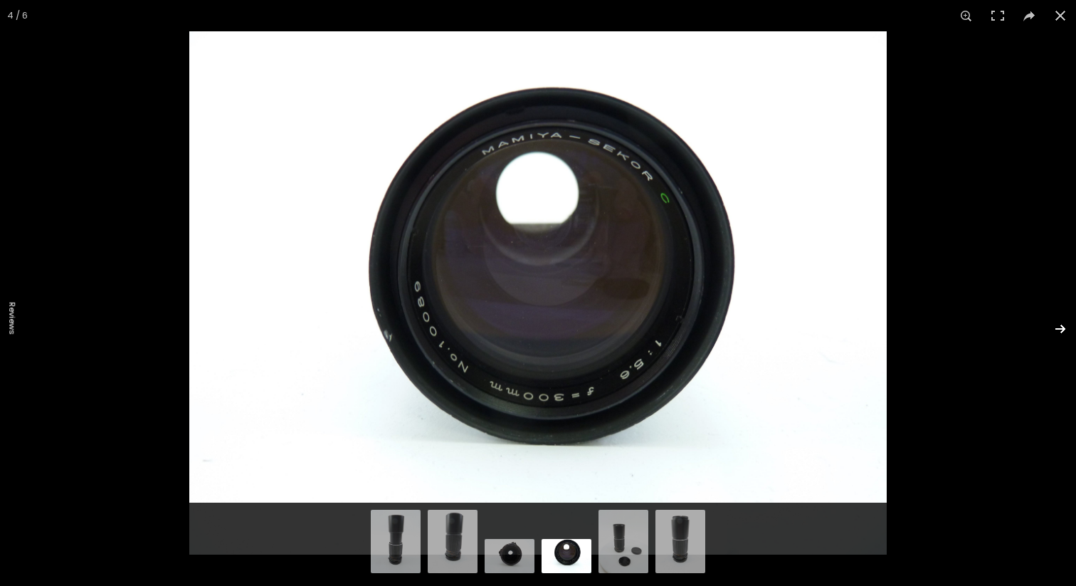
scroll to position [39, 0]
click at [1057, 329] on button at bounding box center [1051, 328] width 50 height 71
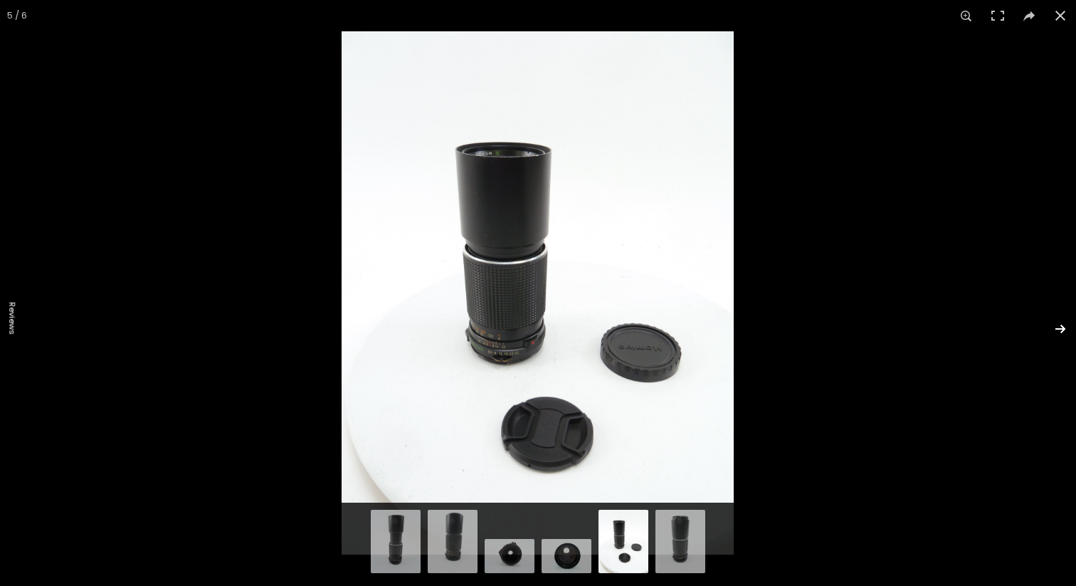
click at [1057, 329] on button at bounding box center [1051, 328] width 50 height 71
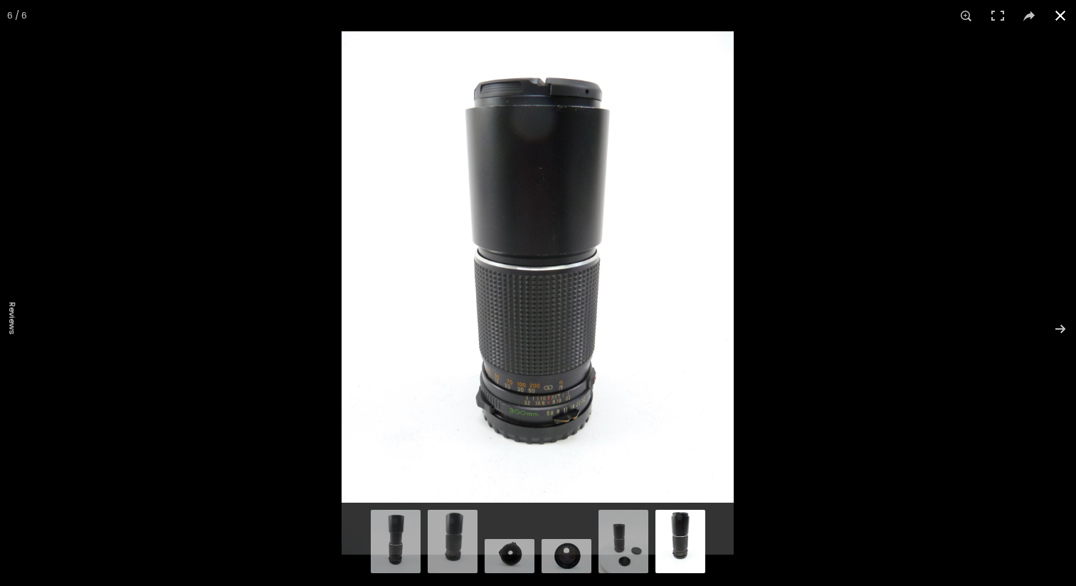
click at [1059, 19] on button at bounding box center [1060, 15] width 31 height 31
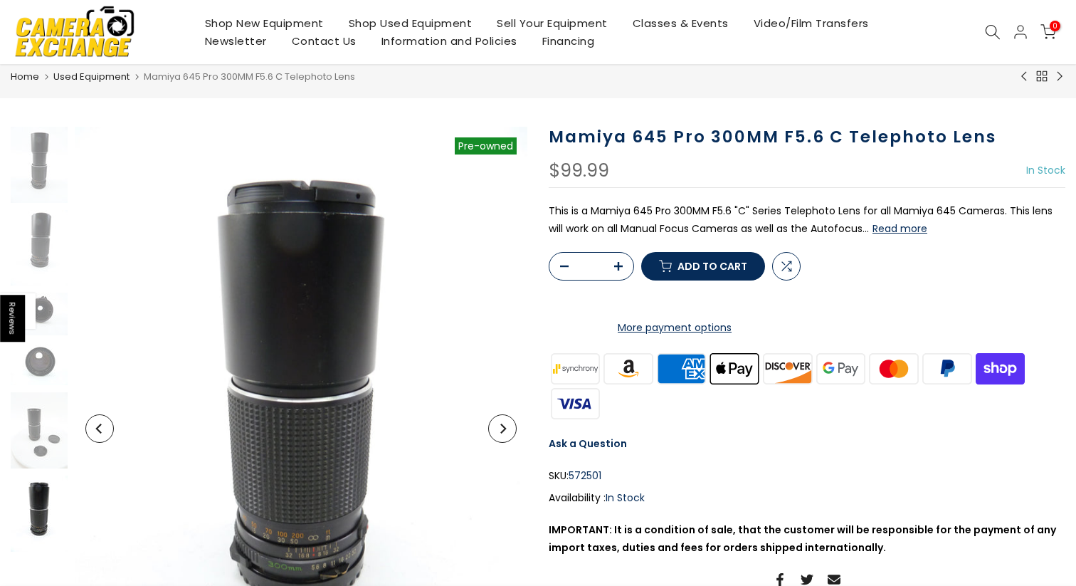
click at [503, 429] on icon "Next" at bounding box center [503, 428] width 6 height 10
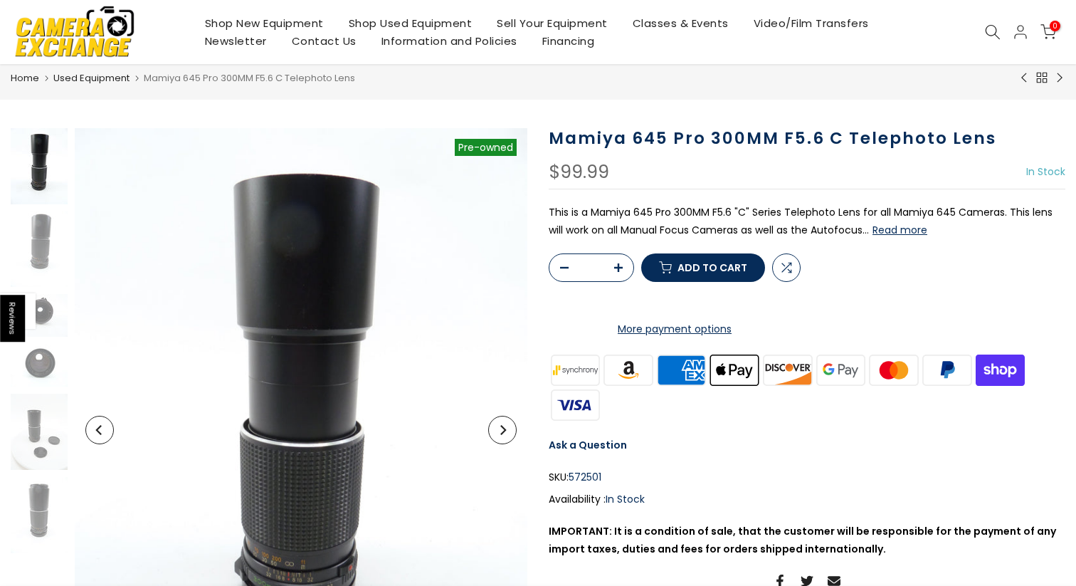
scroll to position [41, 0]
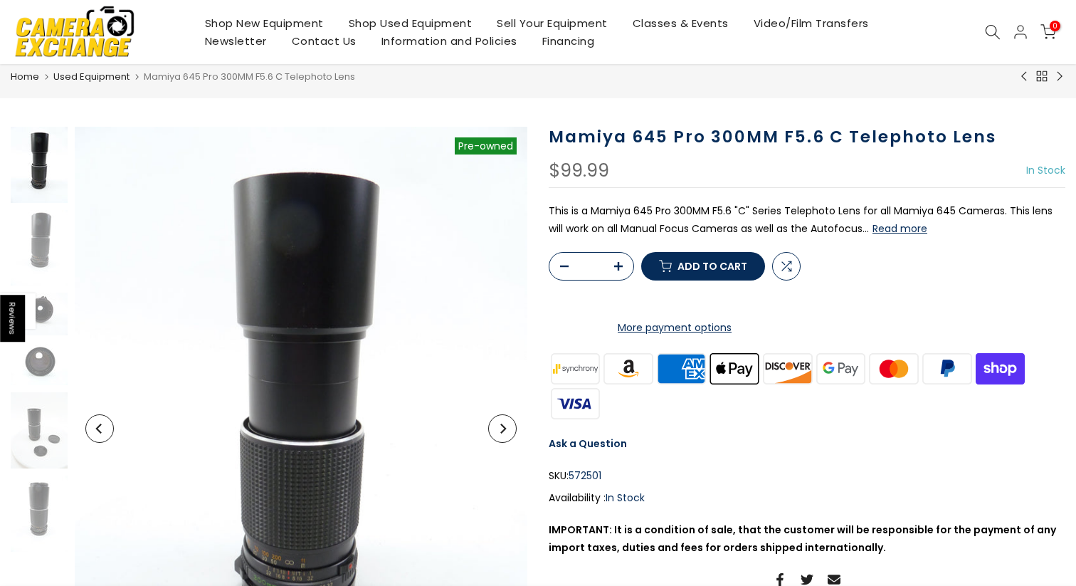
click at [503, 429] on icon "Next" at bounding box center [503, 428] width 6 height 10
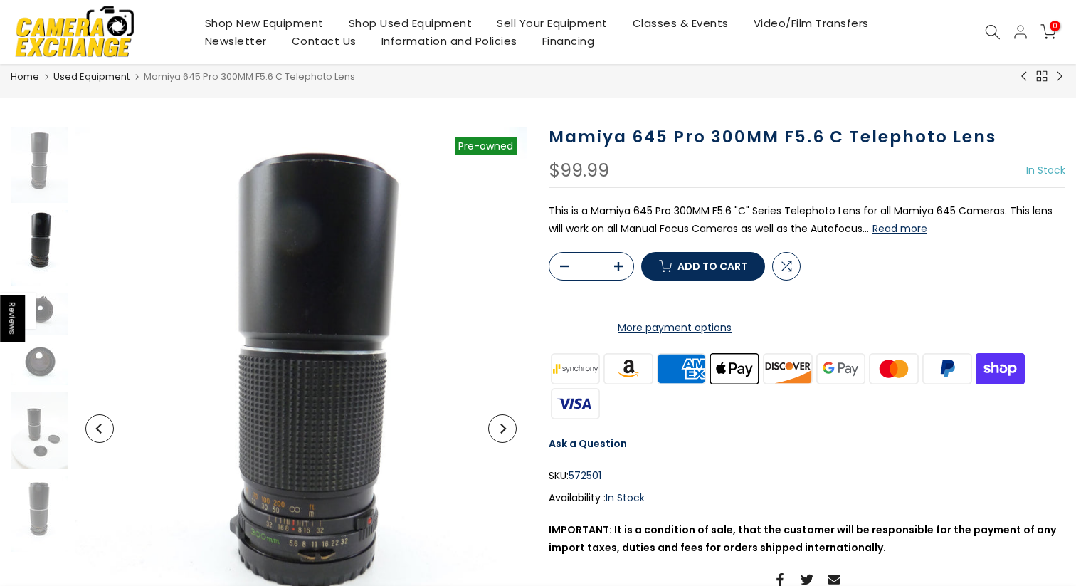
click at [503, 429] on icon "Next" at bounding box center [503, 428] width 6 height 10
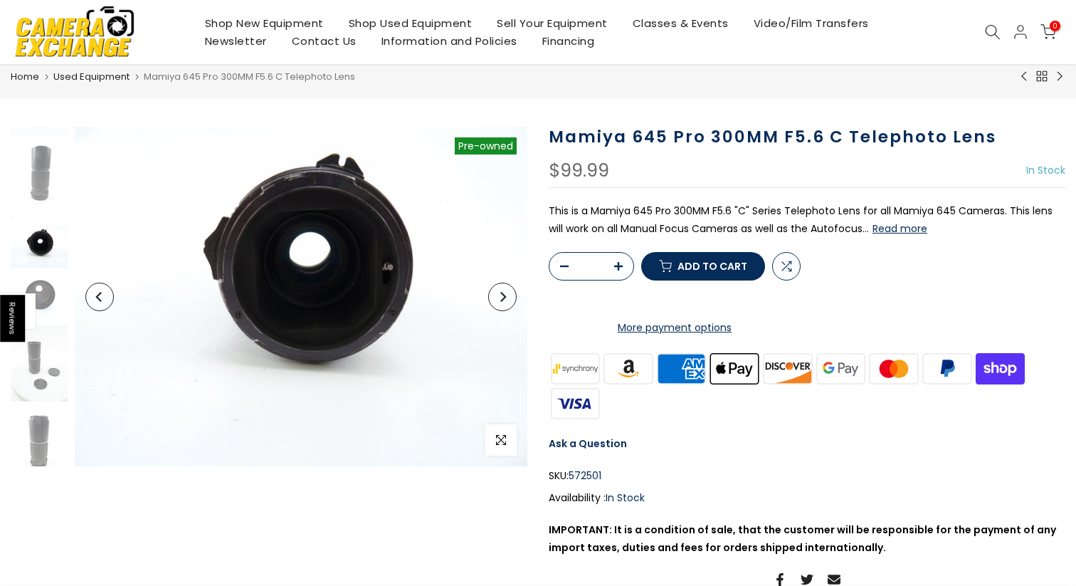
scroll to position [85, 0]
click at [503, 429] on span "button" at bounding box center [500, 439] width 31 height 31
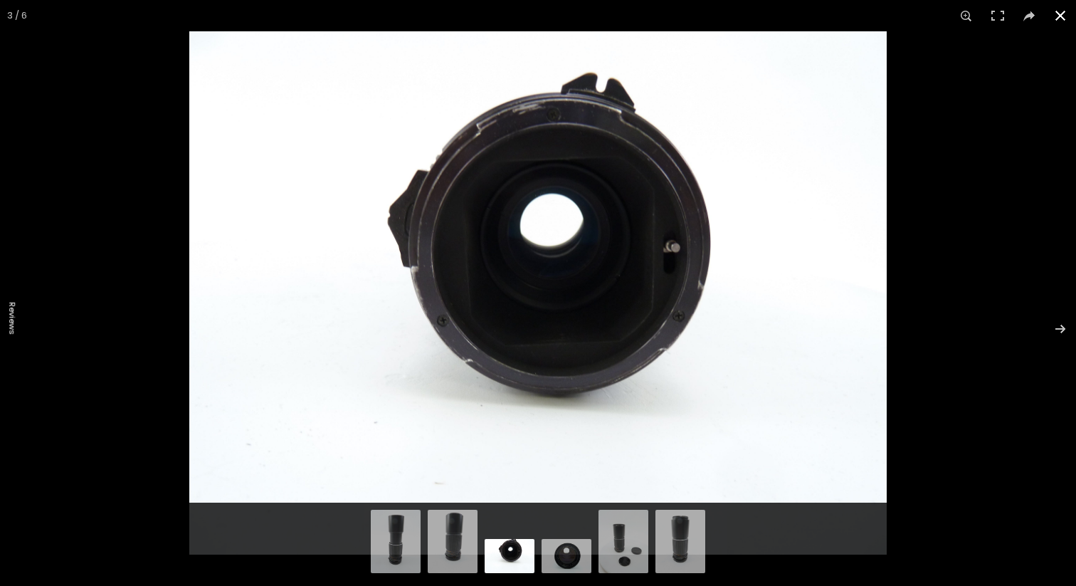
scroll to position [39, 0]
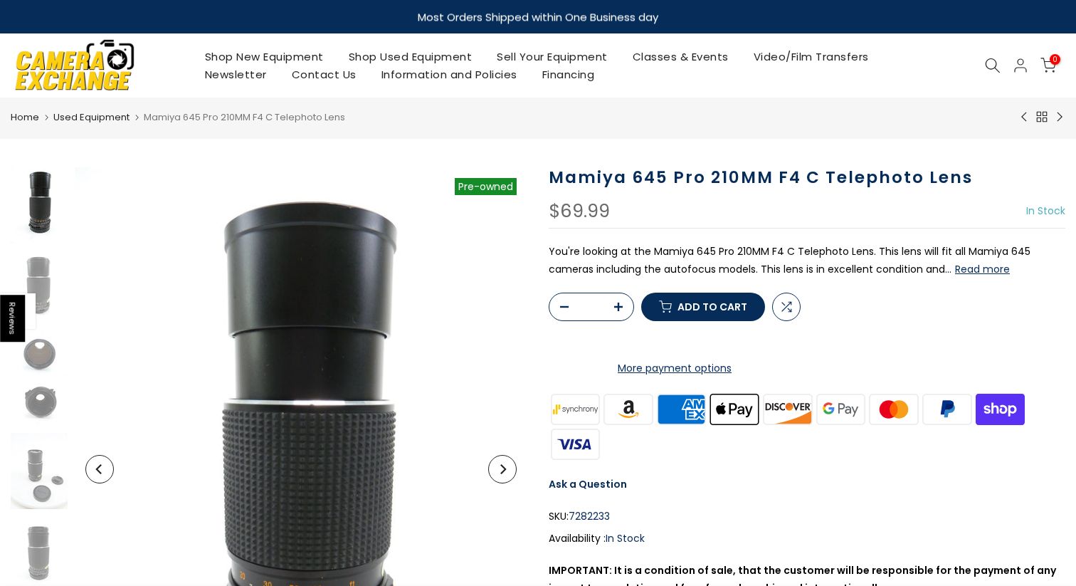
click at [970, 265] on button "Read more" at bounding box center [982, 269] width 55 height 13
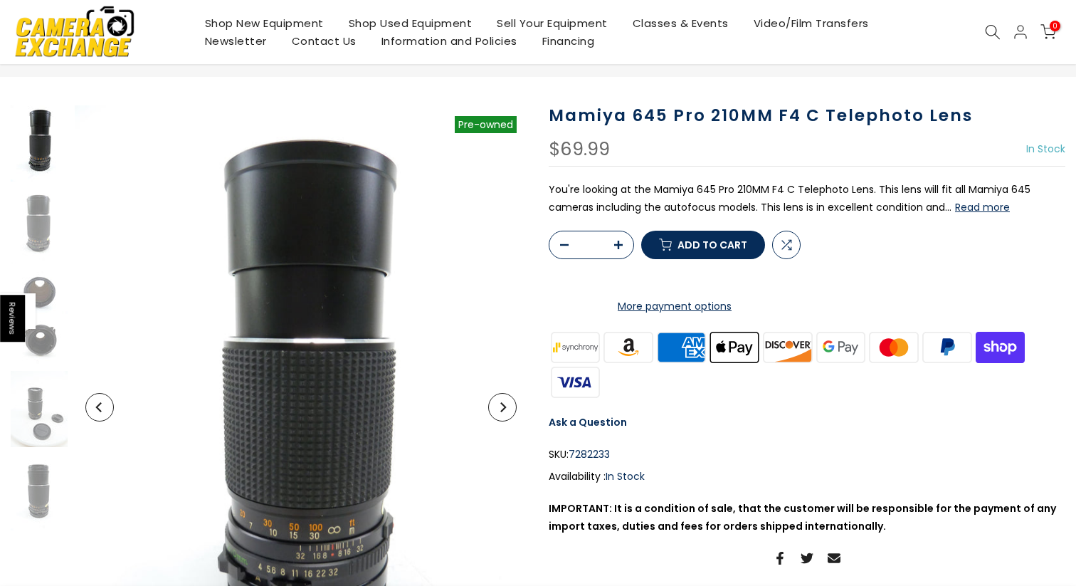
scroll to position [59, 0]
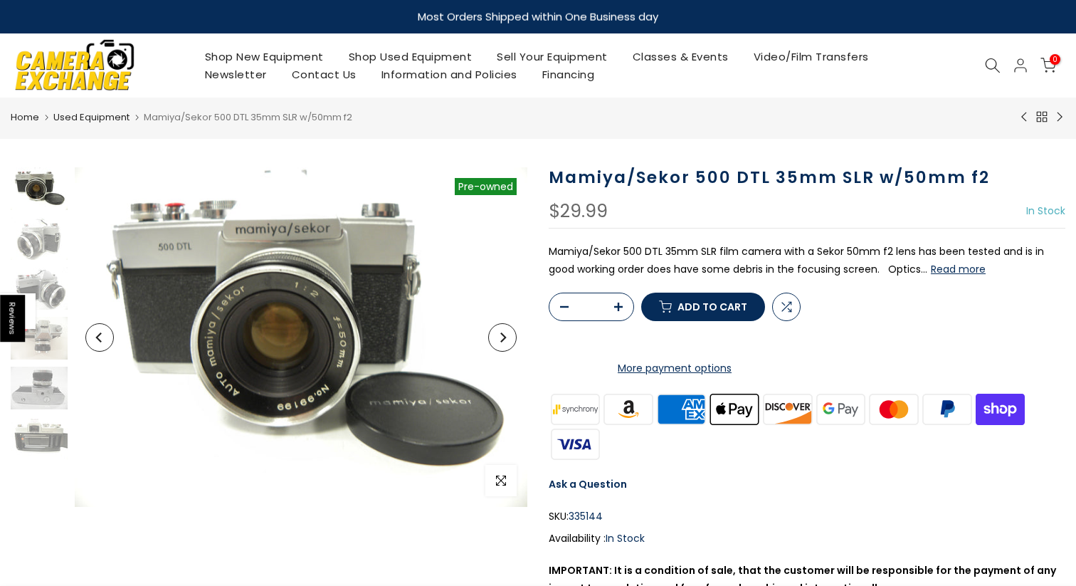
click at [936, 271] on button "Read more" at bounding box center [958, 269] width 55 height 13
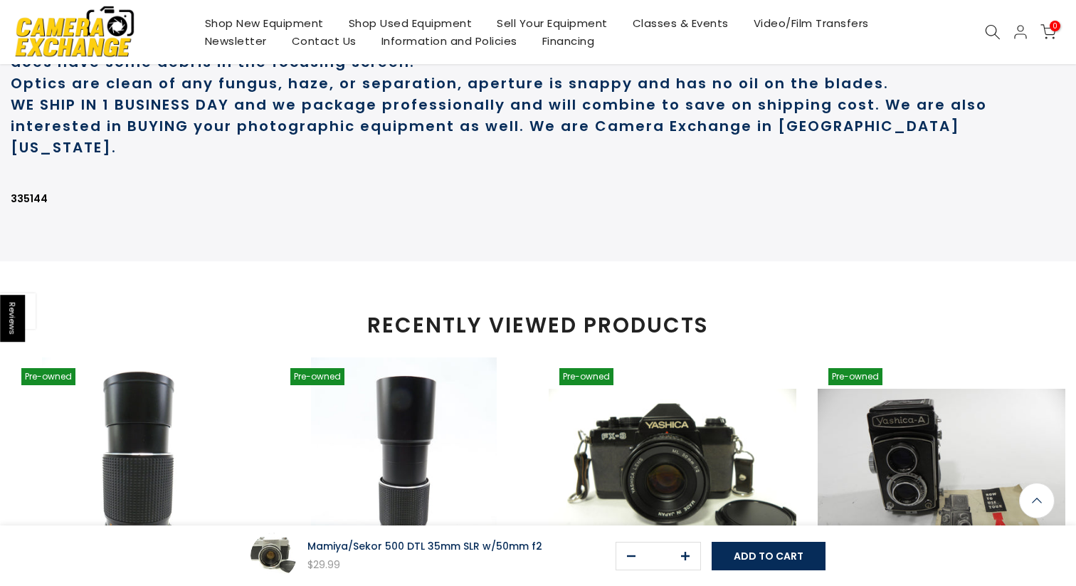
scroll to position [776, 0]
